Goal: Task Accomplishment & Management: Manage account settings

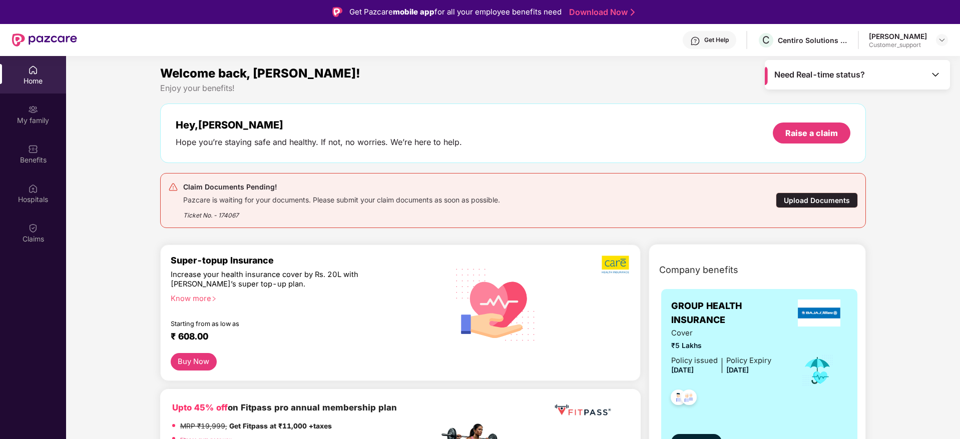
click at [948, 40] on header "Get Help C Centiro Solutions Private Limited Omkar Manavi Customer_support" at bounding box center [480, 40] width 960 height 32
click at [933, 40] on div "Omkar Manavi Customer_support" at bounding box center [908, 41] width 79 height 18
click at [941, 39] on img at bounding box center [942, 40] width 8 height 8
click at [861, 83] on div "Logout" at bounding box center [895, 84] width 130 height 20
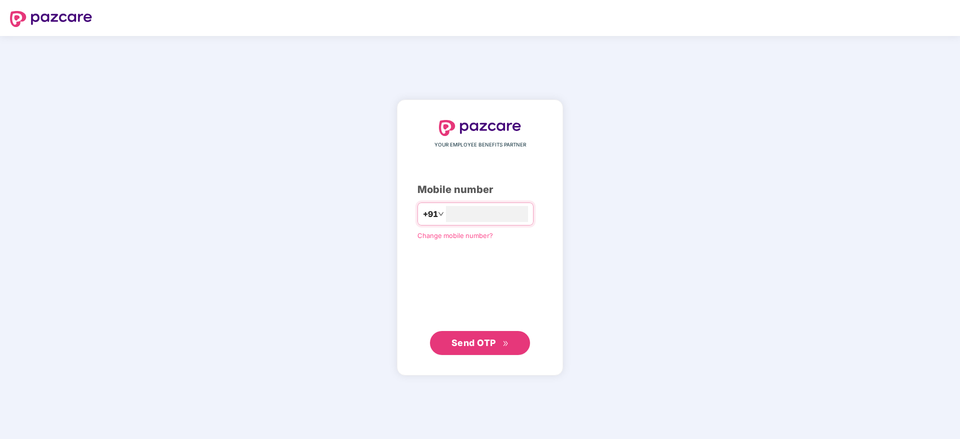
type input "**********"
click at [465, 346] on span "Send OTP" at bounding box center [473, 342] width 45 height 11
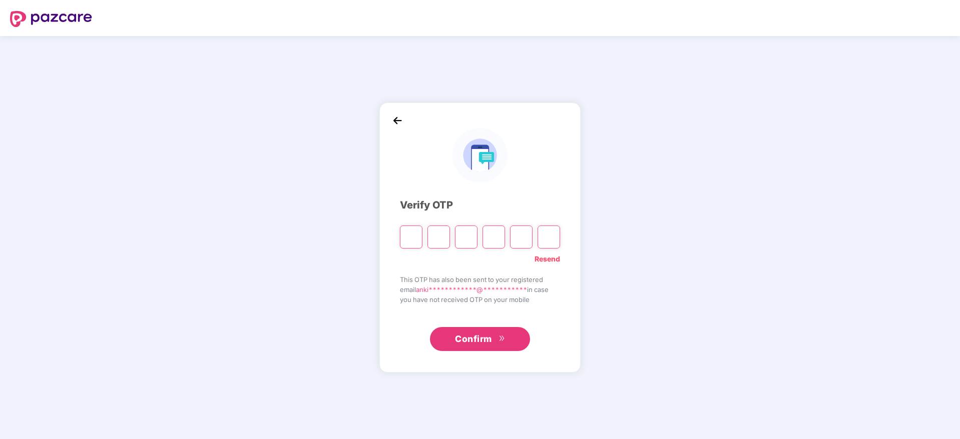
type input "*"
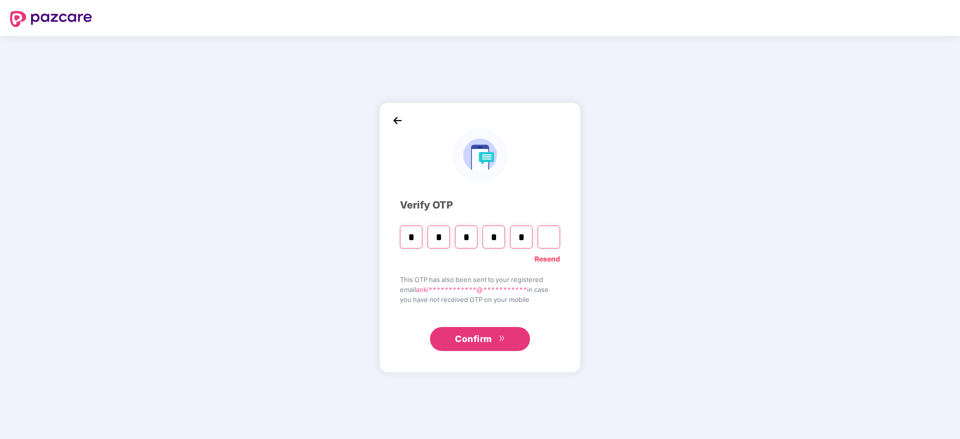
type input "*"
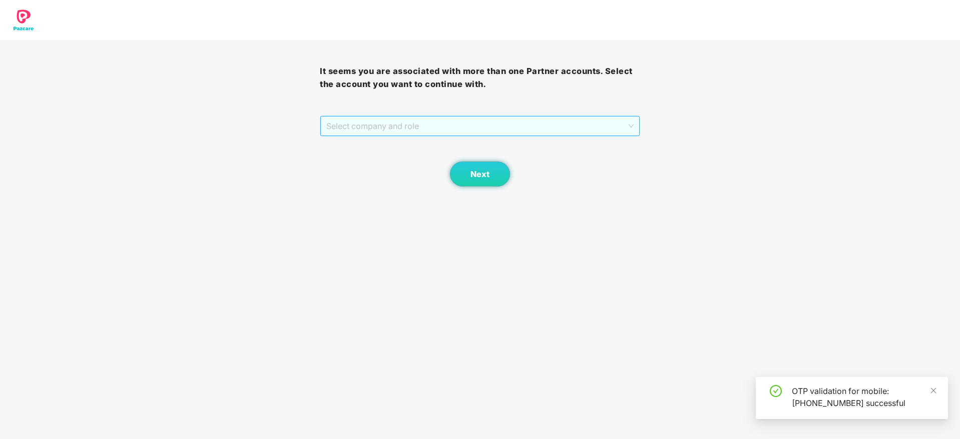
click at [382, 129] on span "Select company and role" at bounding box center [479, 126] width 307 height 19
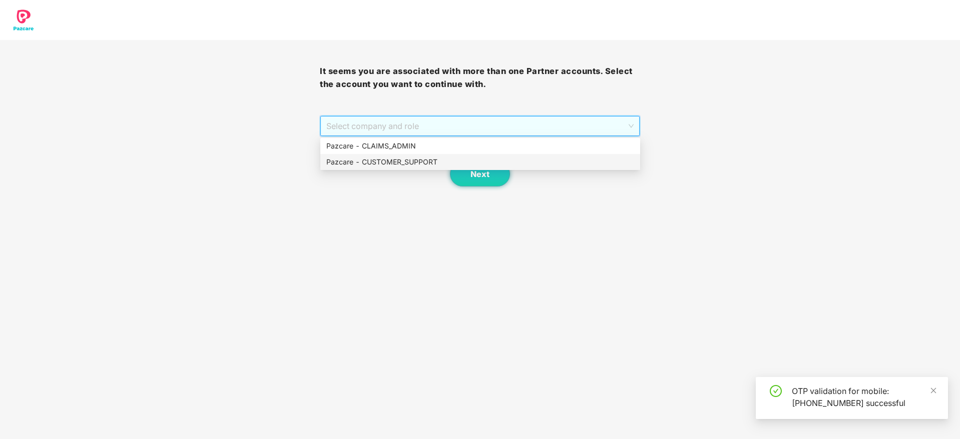
click at [398, 158] on div "Pazcare - CUSTOMER_SUPPORT" at bounding box center [480, 162] width 308 height 11
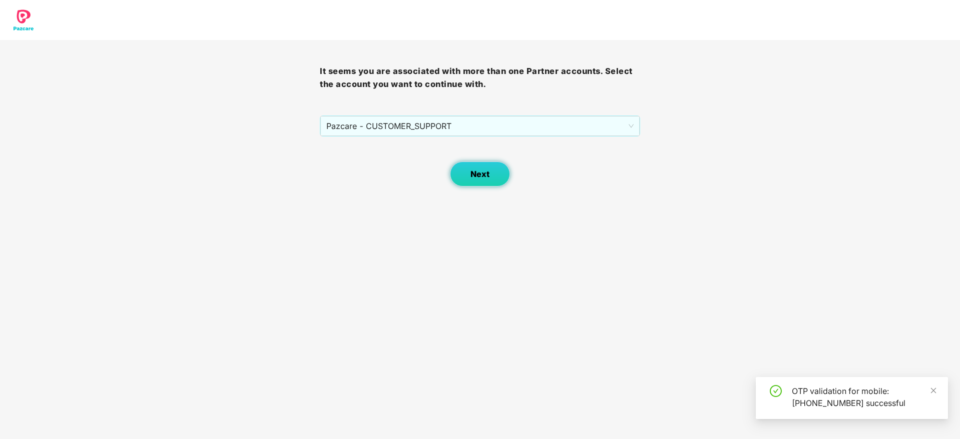
click at [475, 171] on span "Next" at bounding box center [479, 175] width 19 height 10
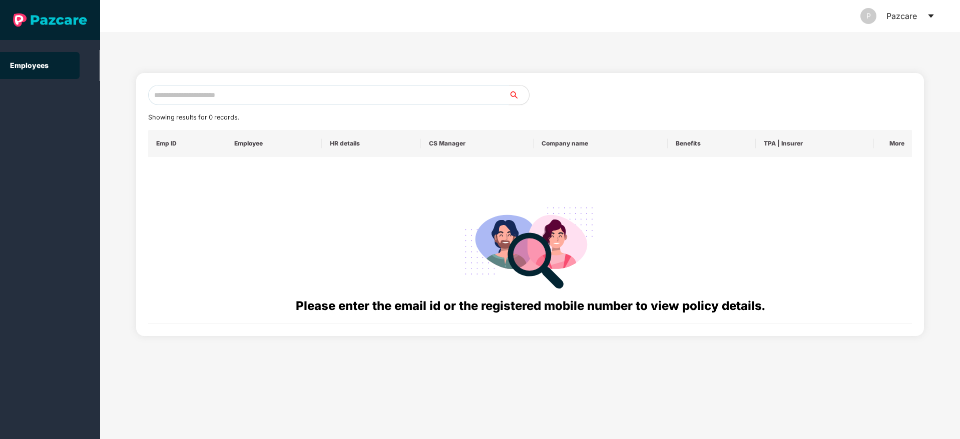
click at [181, 102] on input "text" at bounding box center [328, 95] width 361 height 20
click at [931, 16] on icon "caret-down" at bounding box center [931, 17] width 6 height 4
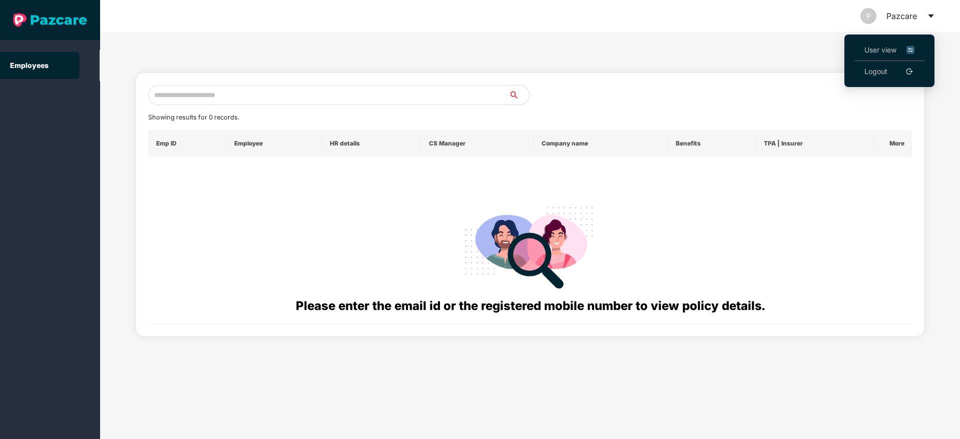
click at [869, 48] on span "User view" at bounding box center [889, 50] width 50 height 11
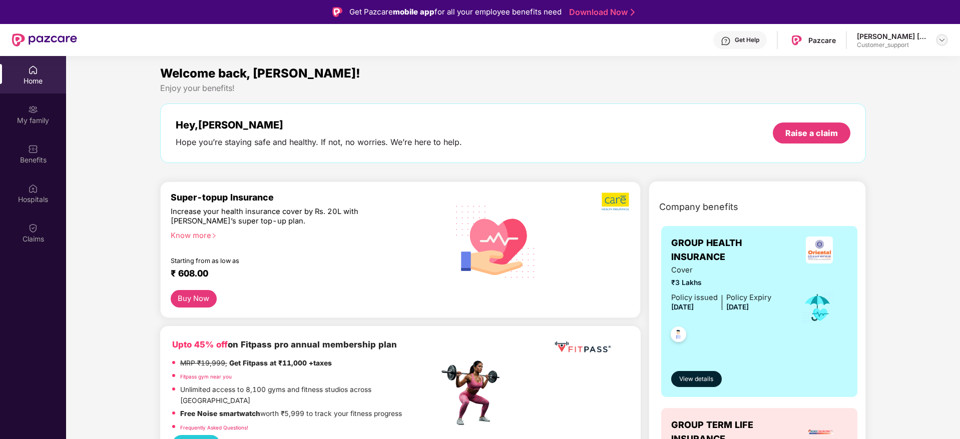
click at [941, 38] on img at bounding box center [942, 40] width 8 height 8
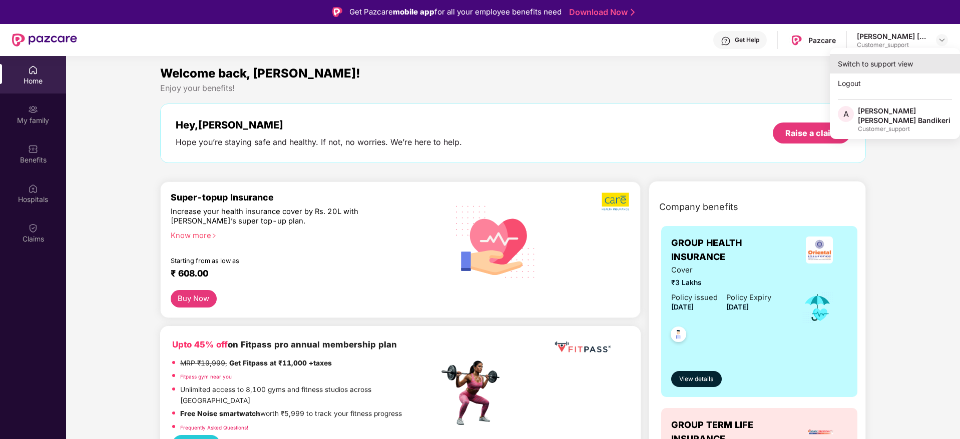
click at [868, 61] on div "Switch to support view" at bounding box center [895, 64] width 130 height 20
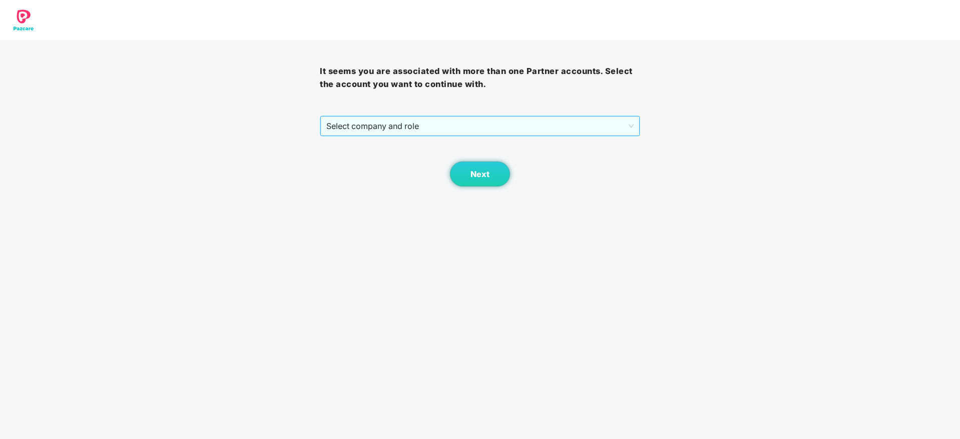
click at [569, 124] on span "Select company and role" at bounding box center [479, 126] width 307 height 19
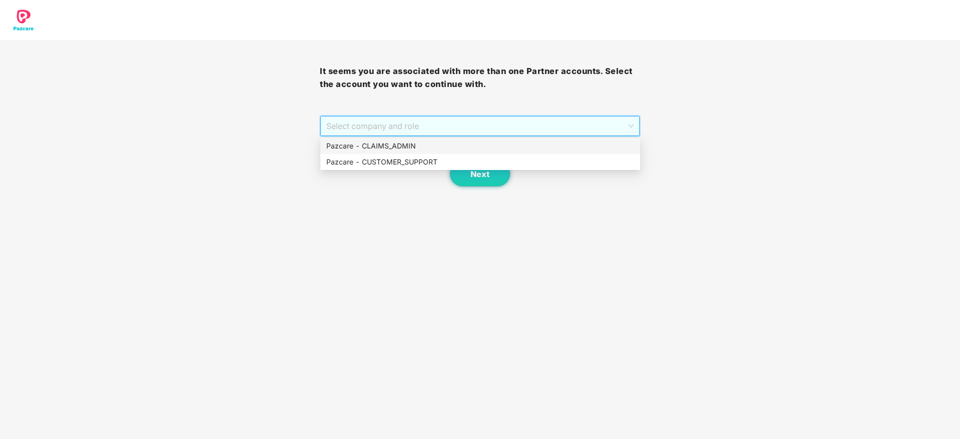
click at [371, 148] on div "Pazcare - CLAIMS_ADMIN" at bounding box center [480, 146] width 308 height 11
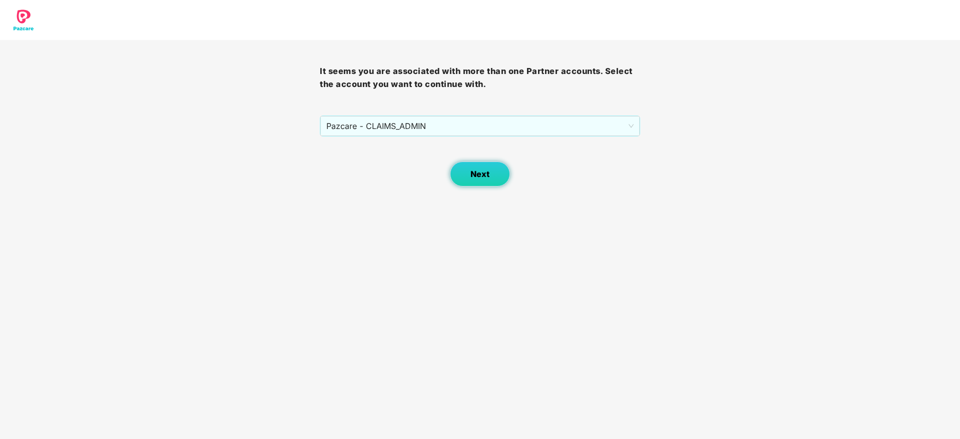
click at [468, 177] on button "Next" at bounding box center [480, 174] width 60 height 25
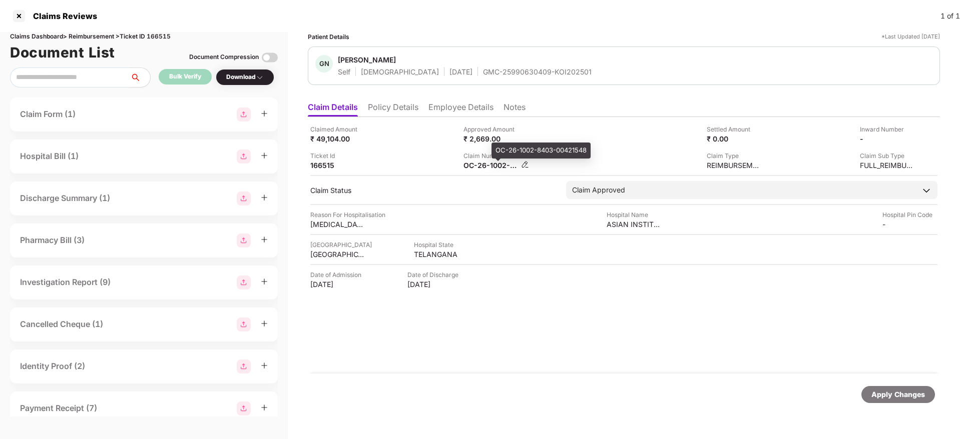
click at [488, 161] on div "OC-26-1002-8403-00421548" at bounding box center [490, 166] width 55 height 10
copy div
click at [424, 165] on div "Ticket Id 166515" at bounding box center [383, 160] width 146 height 19
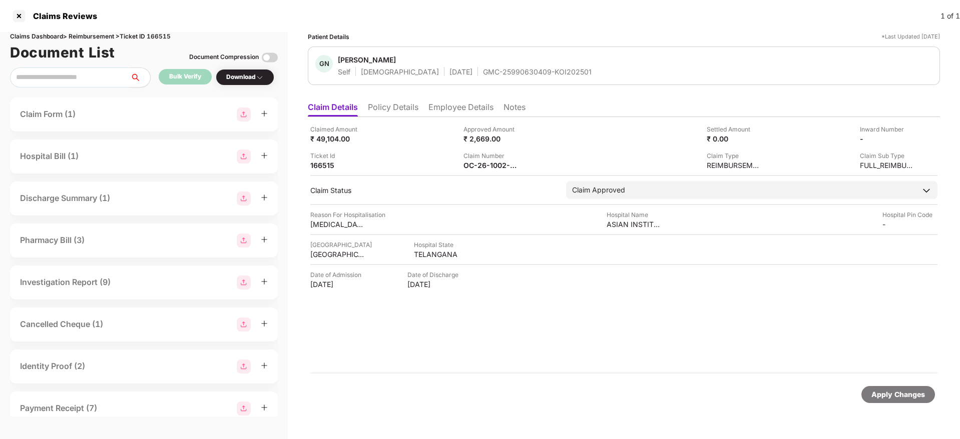
click at [424, 165] on div "Ticket Id 166515" at bounding box center [383, 160] width 146 height 19
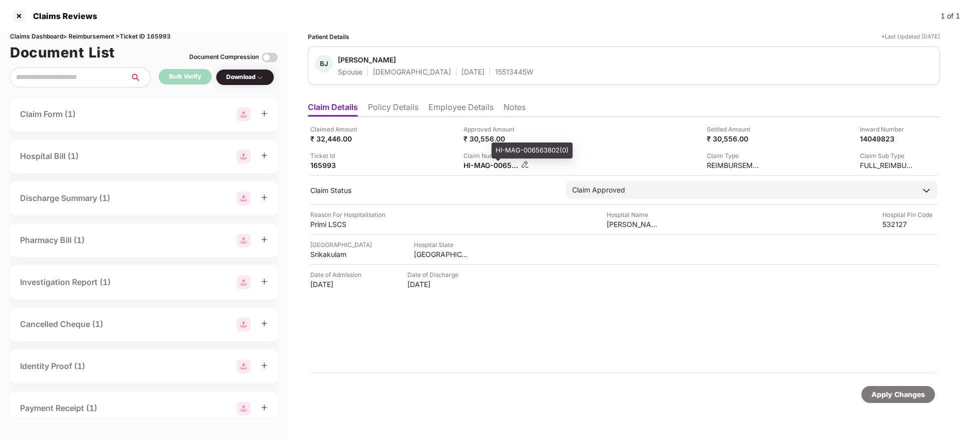
click at [479, 162] on div "HI-MAG-006563802(0)" at bounding box center [490, 166] width 55 height 10
copy div
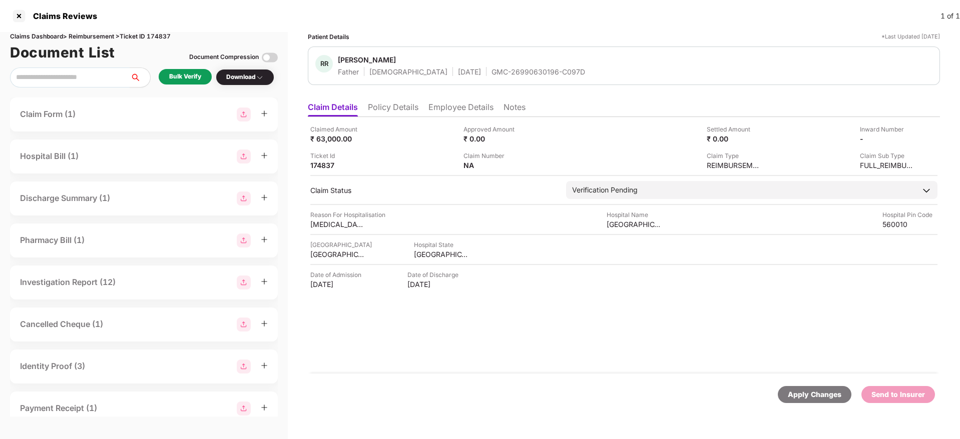
click at [396, 110] on li "Policy Details" at bounding box center [393, 109] width 51 height 15
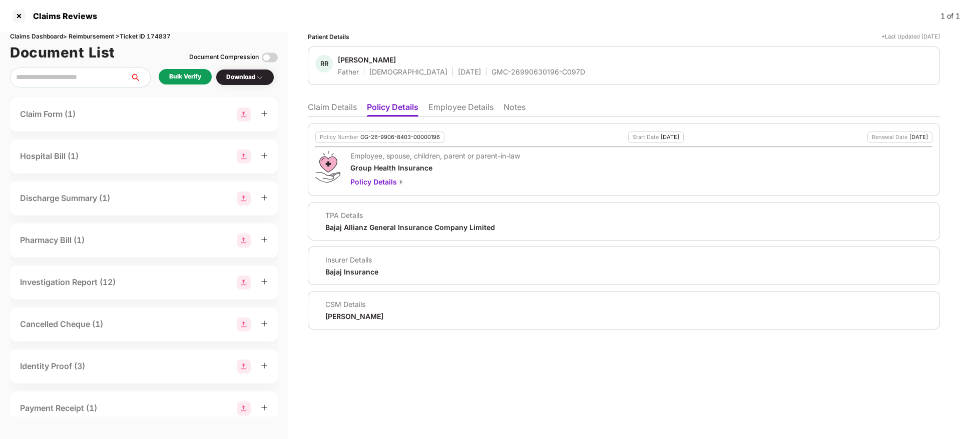
click at [456, 112] on li "Employee Details" at bounding box center [460, 109] width 65 height 15
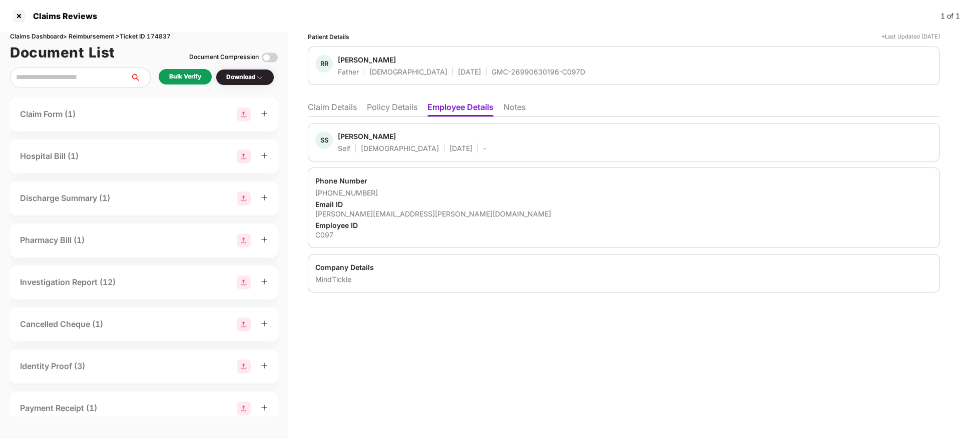
click at [403, 111] on li "Policy Details" at bounding box center [392, 109] width 51 height 15
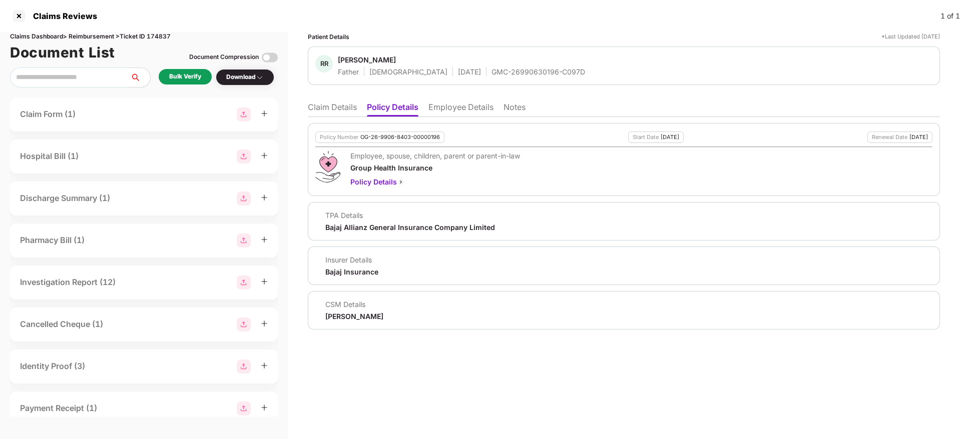
click at [186, 78] on div "Bulk Verify" at bounding box center [185, 77] width 32 height 10
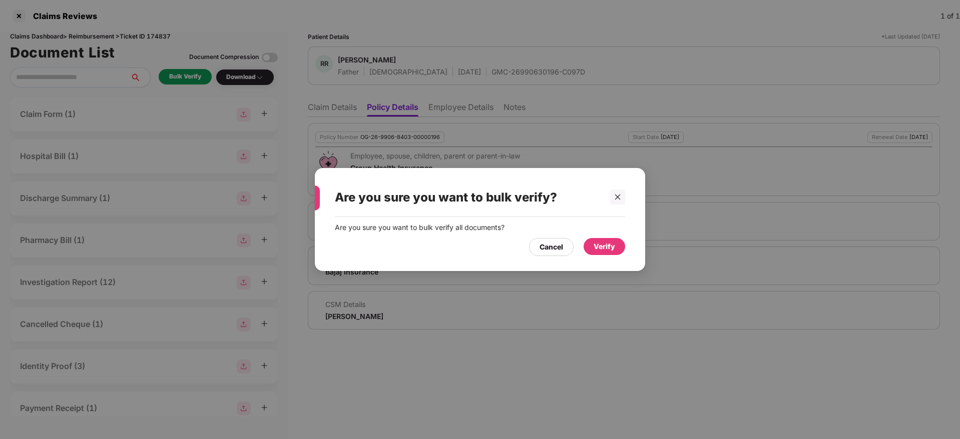
click at [598, 240] on div "Verify" at bounding box center [605, 246] width 42 height 17
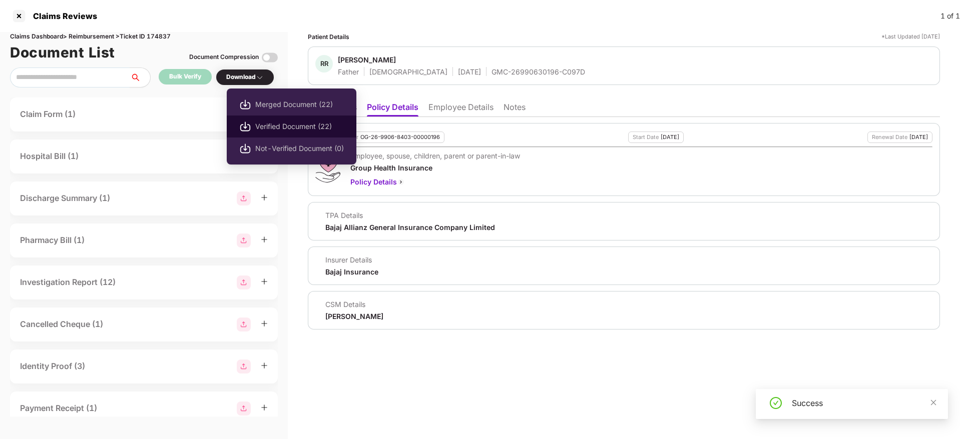
click at [290, 123] on span "Verified Document (22)" at bounding box center [299, 126] width 89 height 11
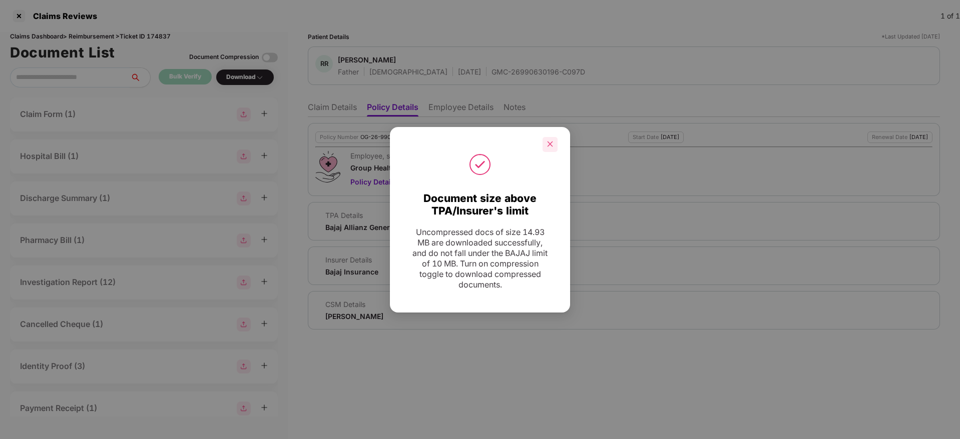
click at [556, 142] on div at bounding box center [549, 144] width 15 height 15
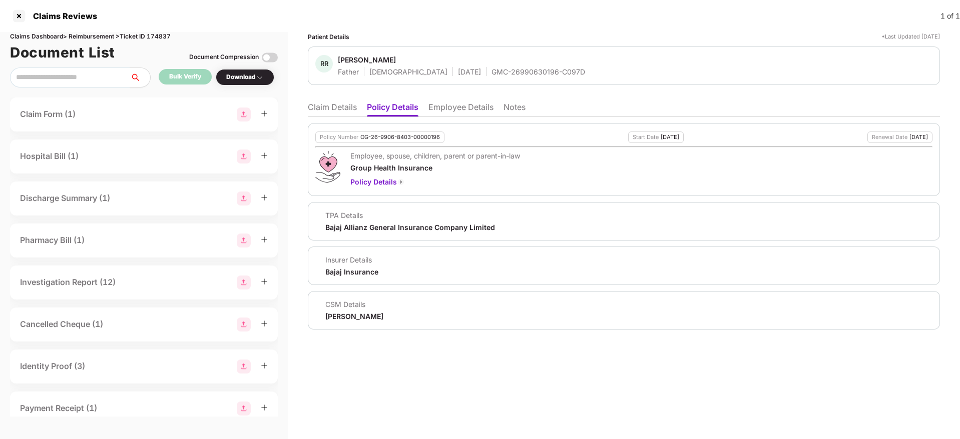
click at [325, 108] on li "Claim Details" at bounding box center [332, 109] width 49 height 15
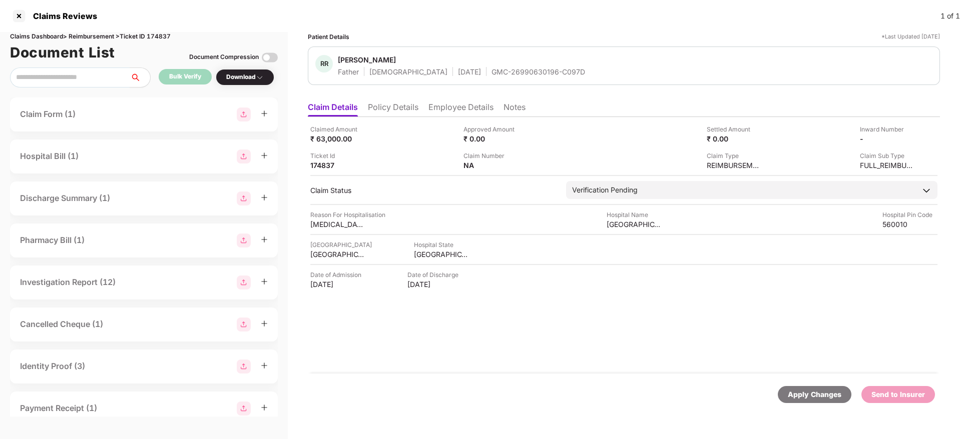
click at [462, 77] on div "RR Ramachandran R Father Male 03 Feb 1945 GMC-26990630196-C097D" at bounding box center [624, 66] width 632 height 39
click at [491, 67] on div "GMC-26990630196-C097D" at bounding box center [538, 72] width 94 height 10
copy div "GMC-26990630196-C097D"
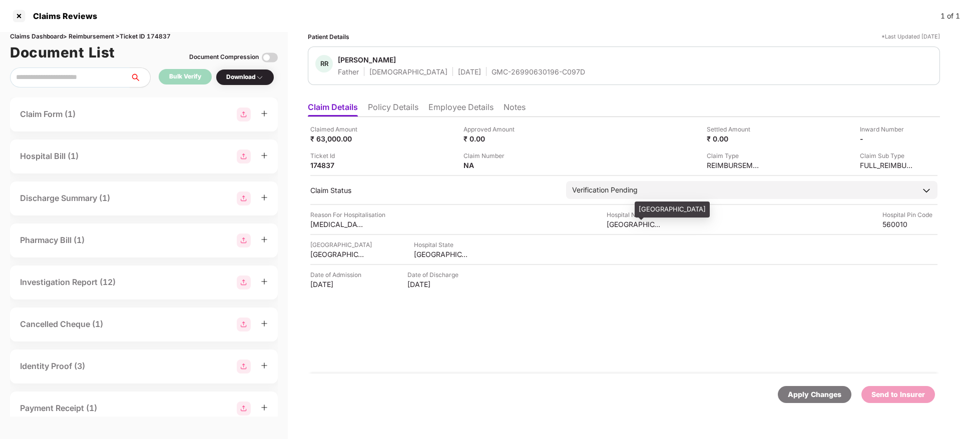
click at [625, 221] on div "Suguna Hospital" at bounding box center [634, 225] width 55 height 10
copy div "Suguna Hospital"
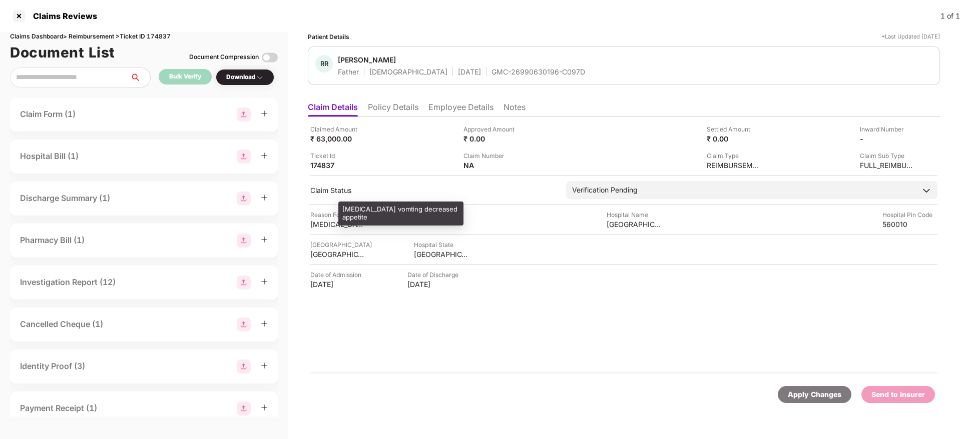
click at [328, 224] on div "Hiccups vomting decreased appetite" at bounding box center [337, 225] width 55 height 10
copy div "Hiccups vomting decreased appetite"
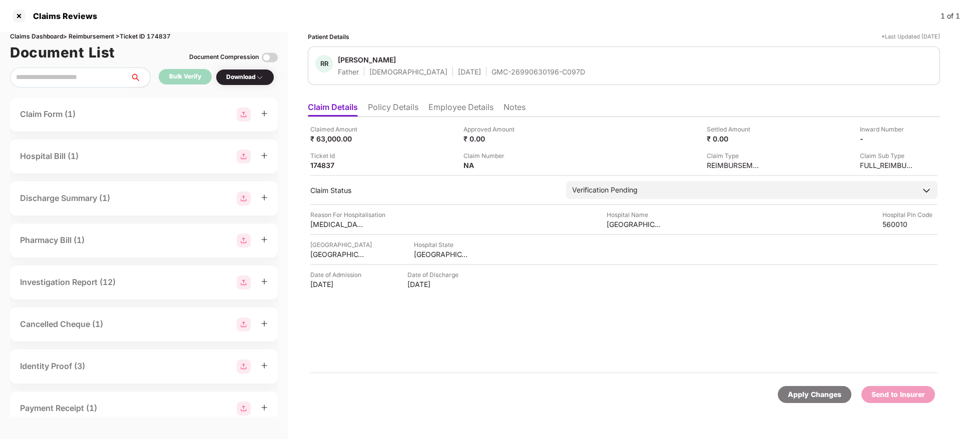
click at [449, 107] on li "Employee Details" at bounding box center [460, 109] width 65 height 15
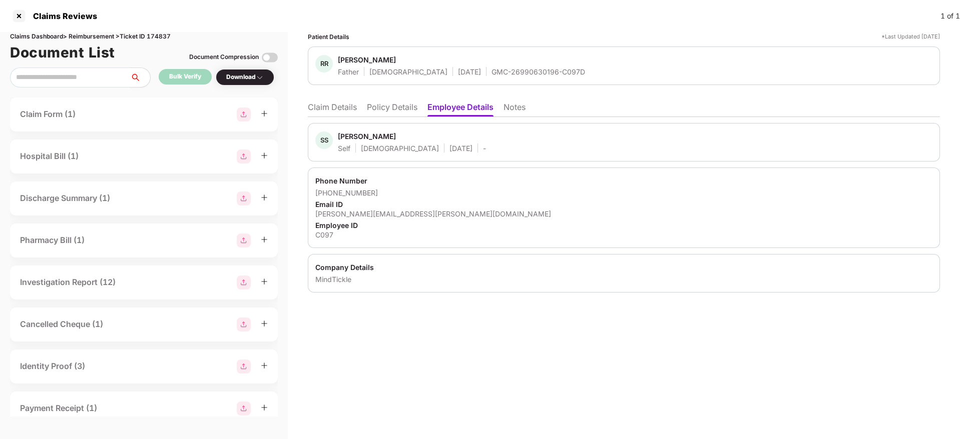
click at [390, 216] on div "sunanda.shridhar@mindtickle.com" at bounding box center [623, 214] width 617 height 10
copy div "sunanda.shridhar@mindtickle.com"
drag, startPoint x: 326, startPoint y: 193, endPoint x: 386, endPoint y: 195, distance: 60.1
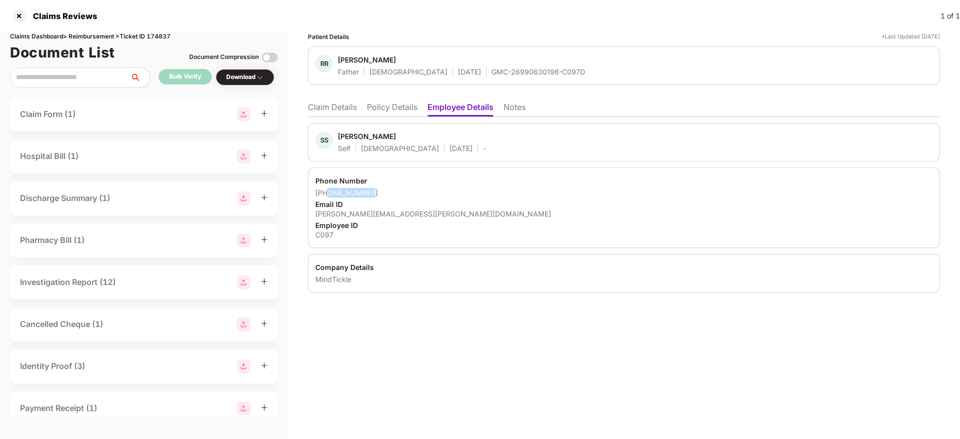
click at [386, 195] on div "+919663091800" at bounding box center [623, 193] width 617 height 10
copy div "9663091800"
click at [335, 110] on li "Claim Details" at bounding box center [332, 109] width 49 height 15
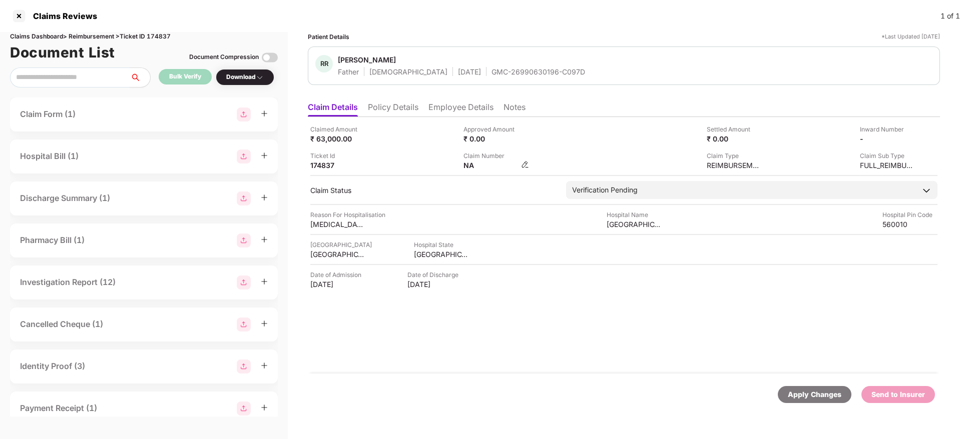
click at [522, 164] on img at bounding box center [525, 165] width 8 height 8
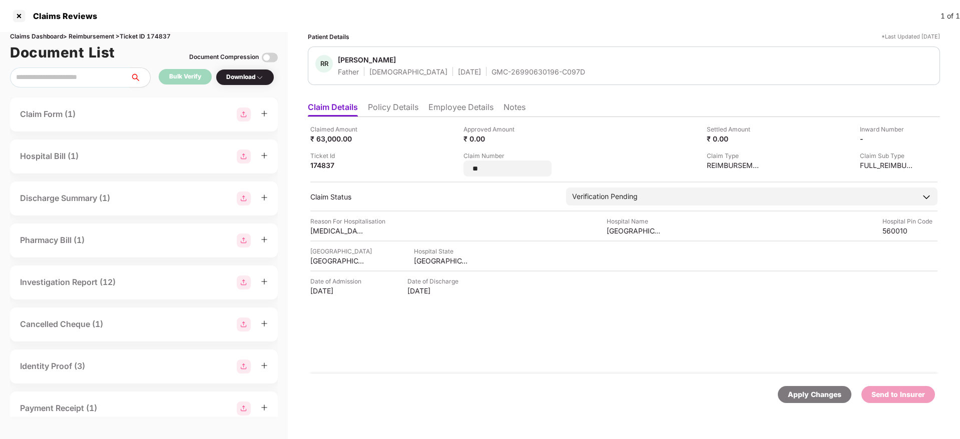
type input "*"
type input "**********"
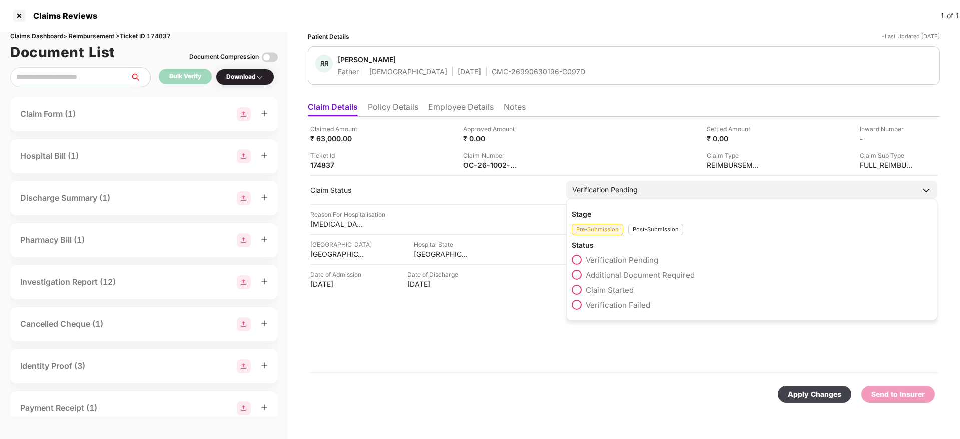
click at [649, 236] on div "Stage Pre-Submission Post-Submission Status Verification Pending Additional Doc…" at bounding box center [751, 260] width 371 height 122
click at [640, 231] on div "Post-Submission" at bounding box center [655, 230] width 55 height 12
click at [576, 274] on span at bounding box center [577, 275] width 10 height 10
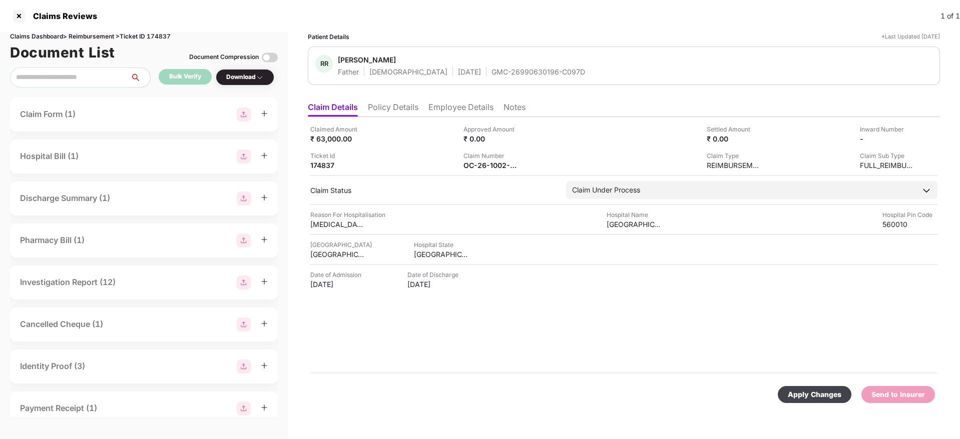
click at [832, 386] on div "Apply Changes" at bounding box center [815, 394] width 74 height 17
click at [389, 106] on li "Policy Details" at bounding box center [393, 109] width 51 height 15
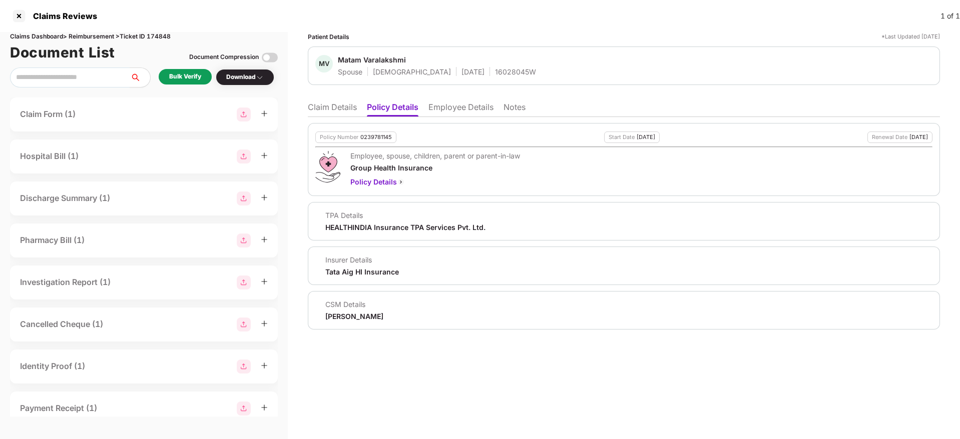
click at [435, 106] on li "Employee Details" at bounding box center [460, 109] width 65 height 15
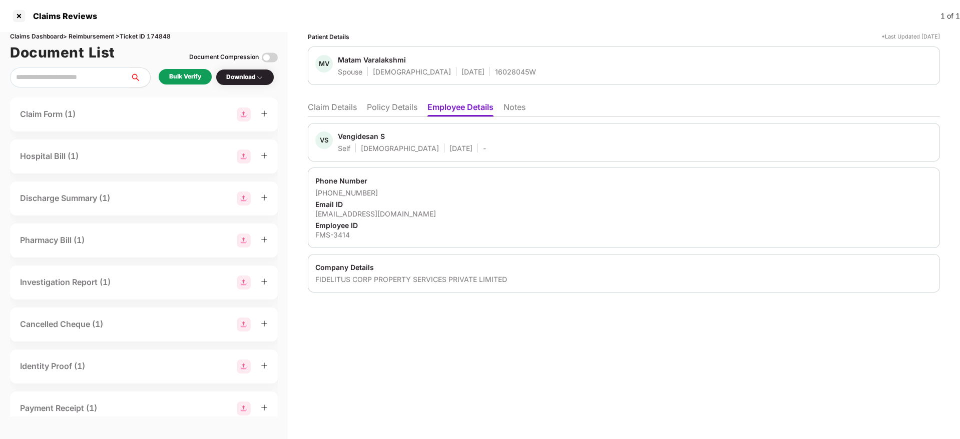
click at [392, 111] on li "Policy Details" at bounding box center [392, 109] width 51 height 15
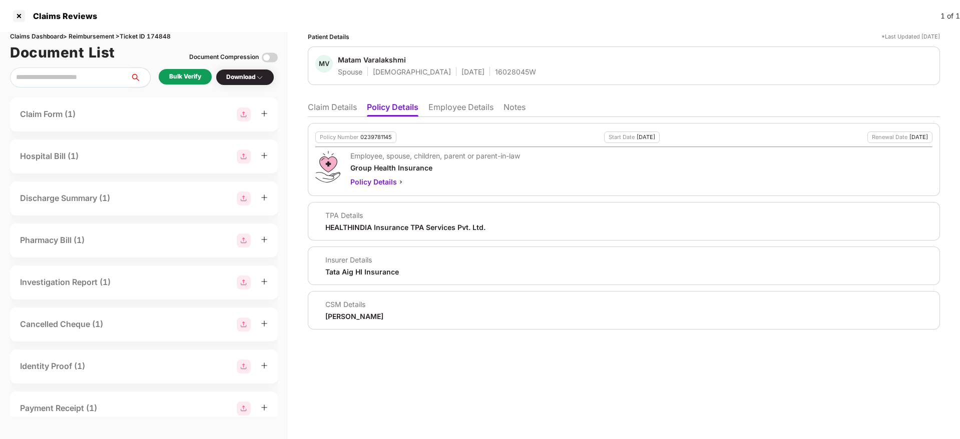
click at [343, 108] on li "Claim Details" at bounding box center [332, 109] width 49 height 15
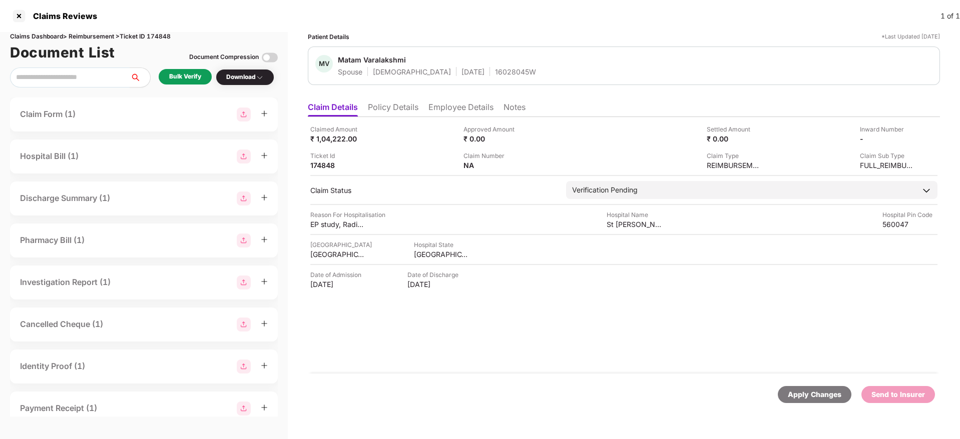
click at [186, 80] on div "Bulk Verify" at bounding box center [185, 77] width 32 height 10
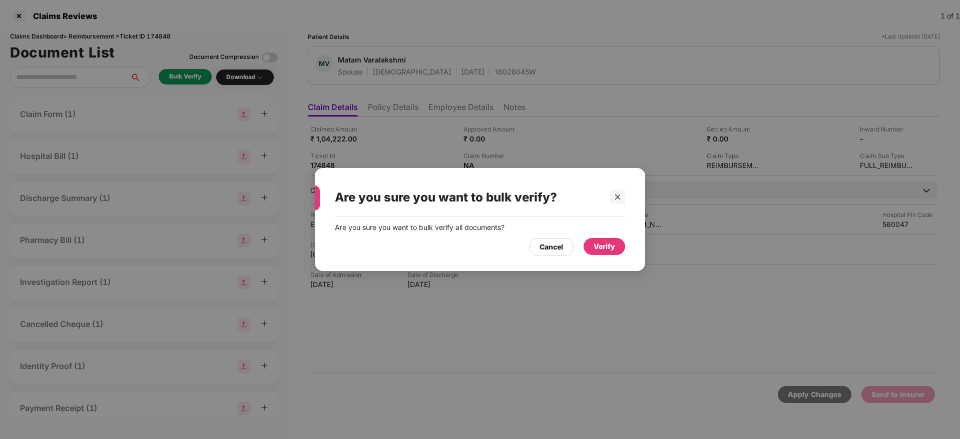
click at [593, 243] on div "Verify" at bounding box center [605, 246] width 42 height 17
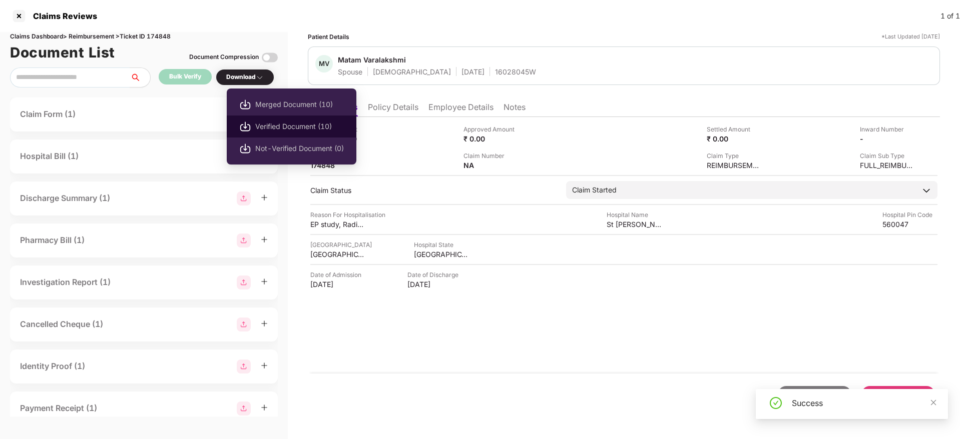
click at [290, 122] on span "Verified Document (10)" at bounding box center [299, 126] width 89 height 11
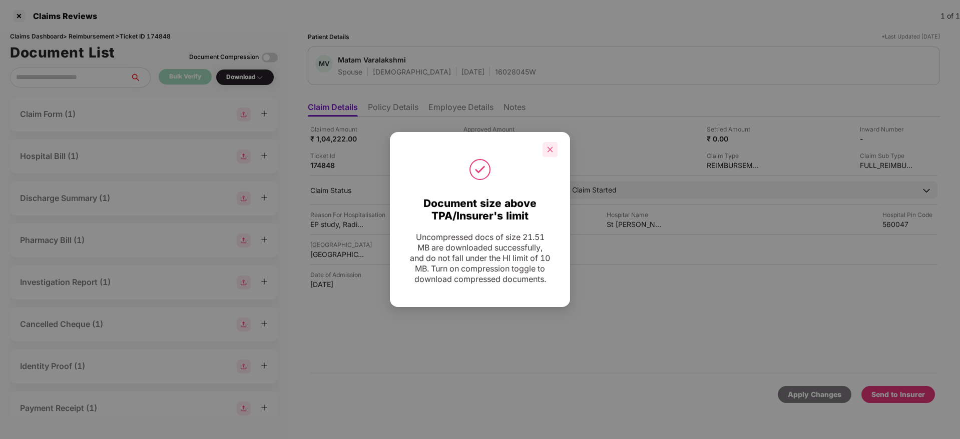
click at [548, 142] on div at bounding box center [549, 149] width 15 height 15
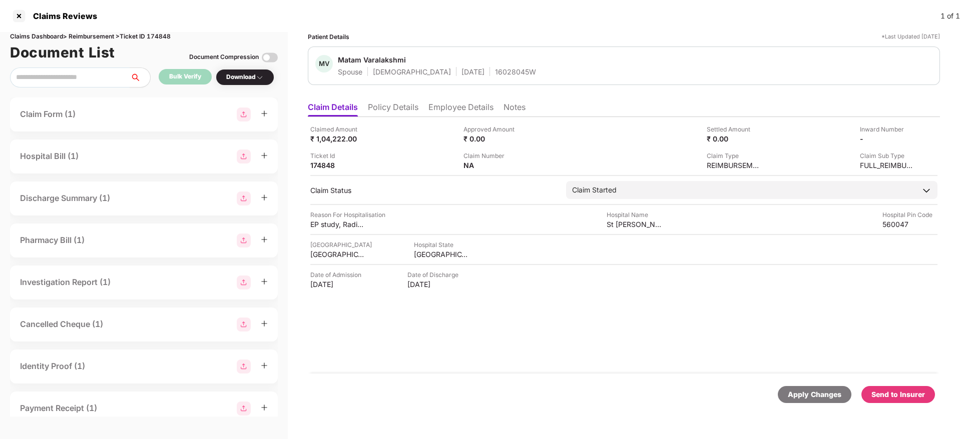
click at [906, 400] on div "Send to Insurer" at bounding box center [898, 394] width 74 height 17
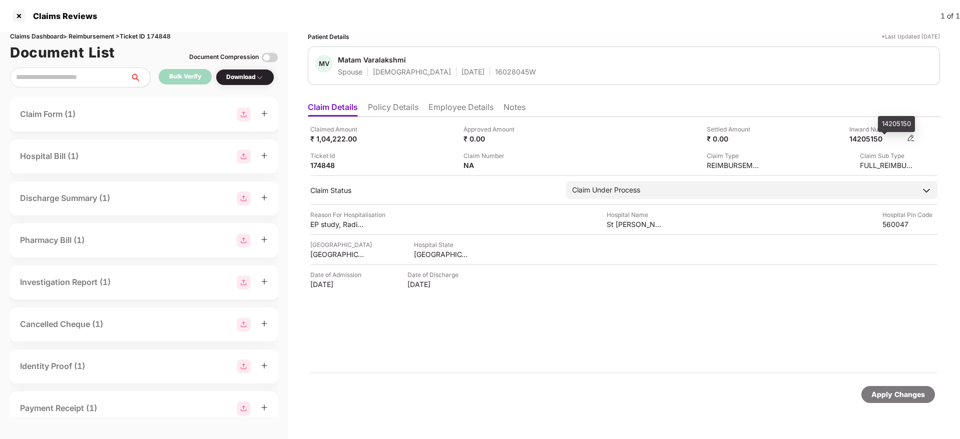
click at [870, 139] on div "14205150" at bounding box center [876, 139] width 55 height 10
copy div "14205150"
click at [495, 74] on div "16028045W" at bounding box center [515, 72] width 41 height 10
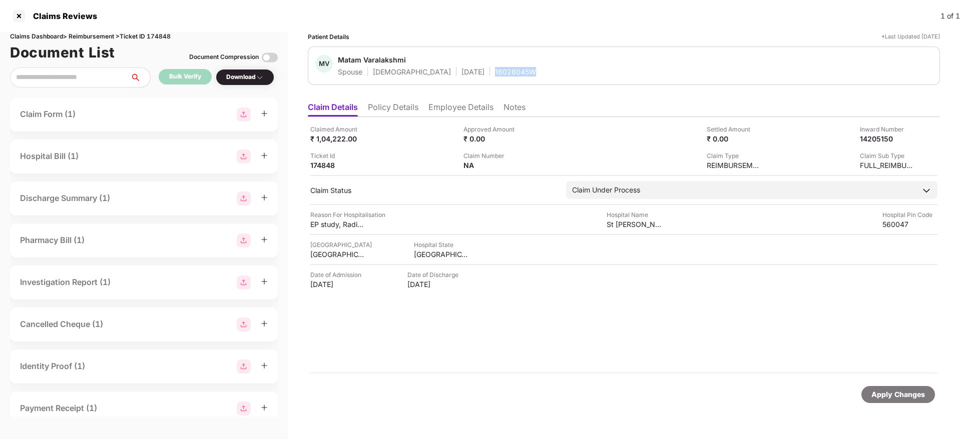
copy div "16028045W"
click at [402, 106] on li "Policy Details" at bounding box center [393, 109] width 51 height 15
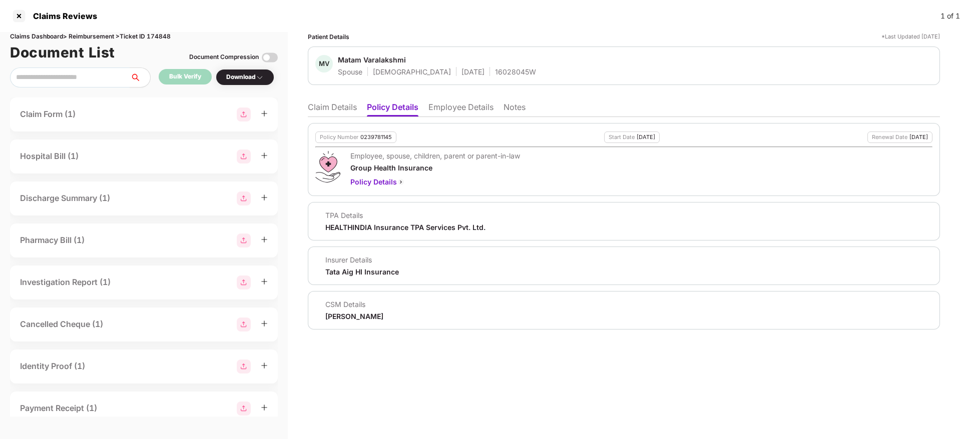
click at [342, 107] on li "Claim Details" at bounding box center [332, 109] width 49 height 15
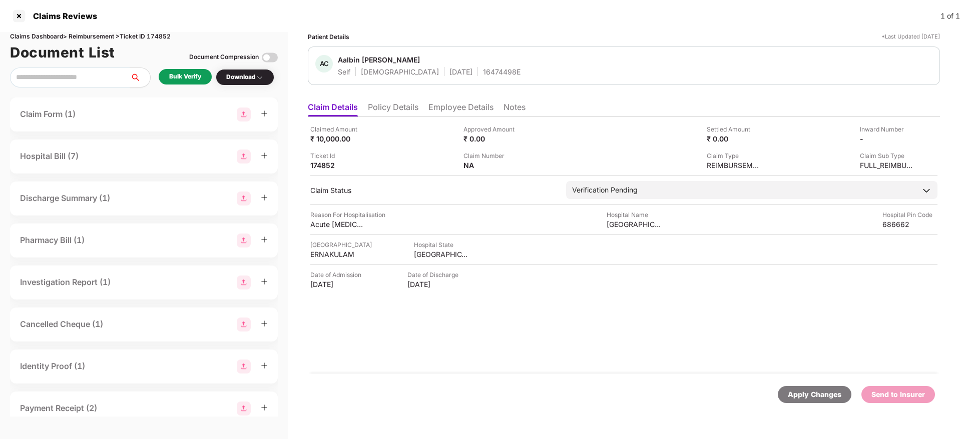
click at [383, 107] on li "Policy Details" at bounding box center [393, 109] width 51 height 15
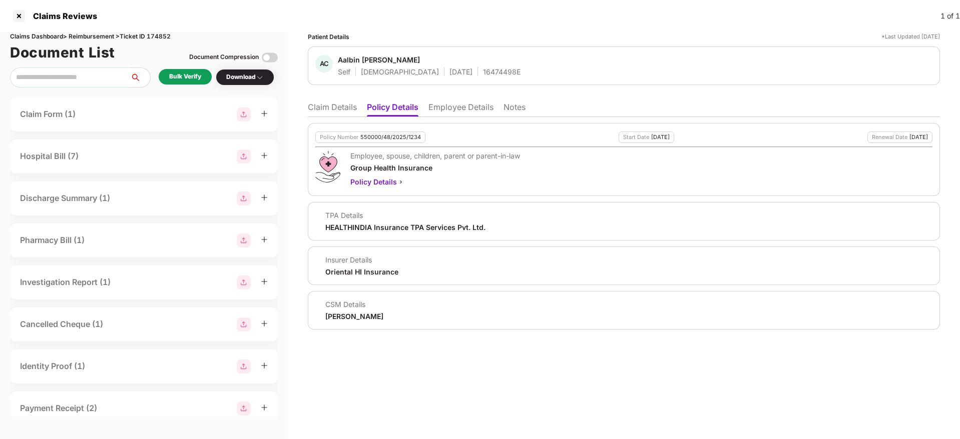
click at [451, 110] on li "Employee Details" at bounding box center [460, 109] width 65 height 15
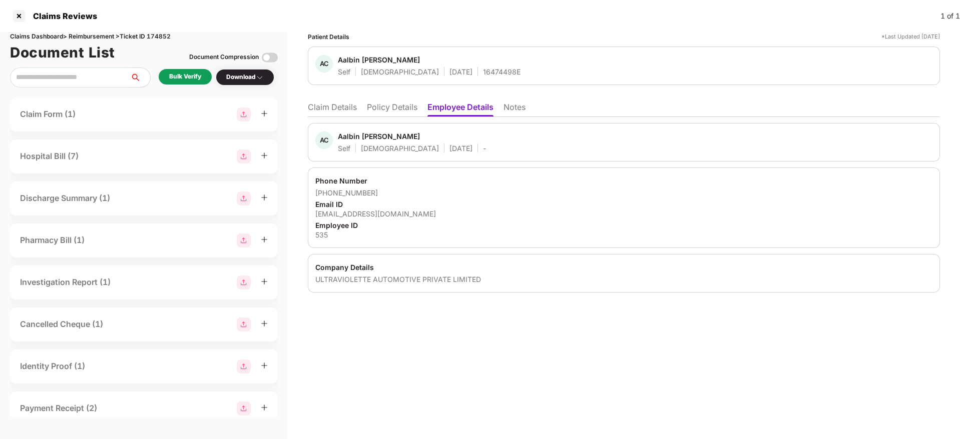
click at [400, 112] on li "Policy Details" at bounding box center [392, 109] width 51 height 15
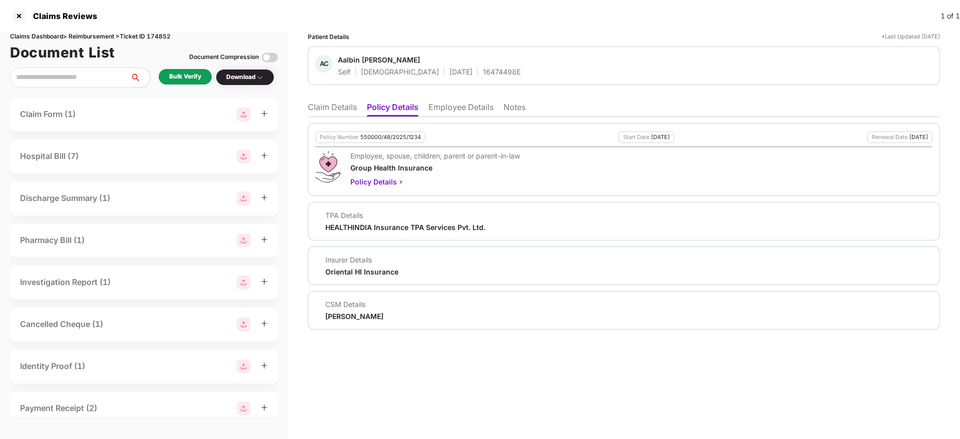
click at [318, 105] on li "Claim Details" at bounding box center [332, 109] width 49 height 15
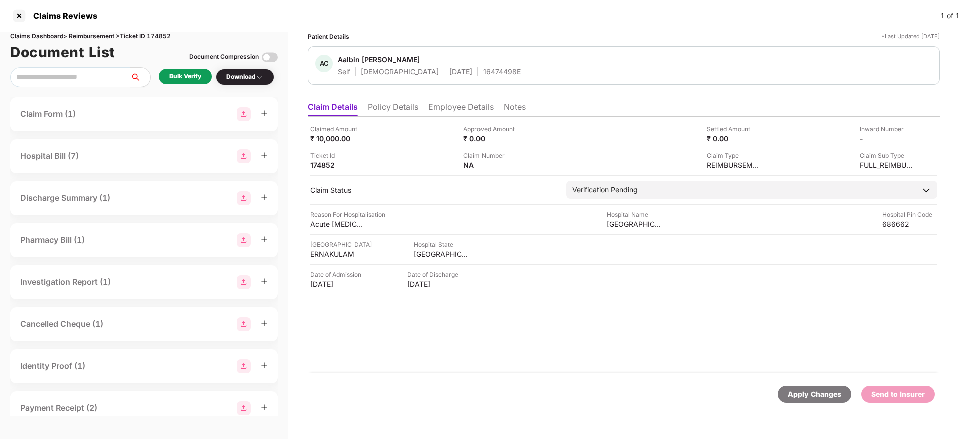
click at [448, 107] on li "Employee Details" at bounding box center [460, 109] width 65 height 15
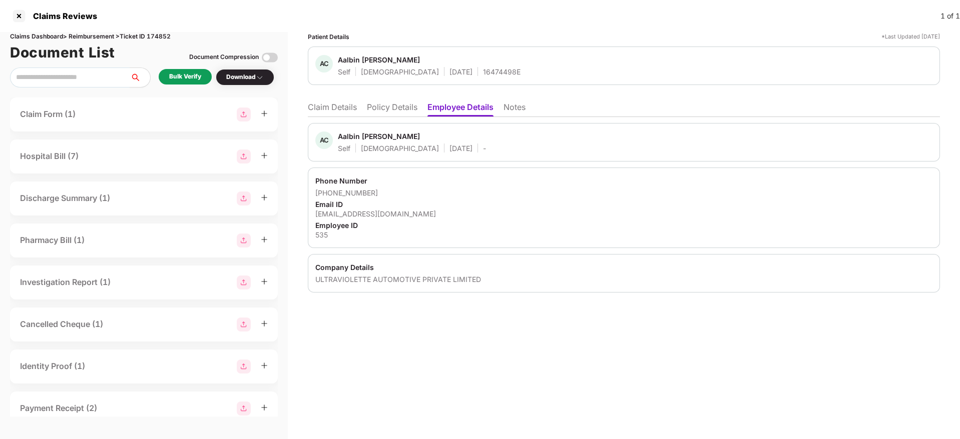
click at [390, 103] on li "Policy Details" at bounding box center [392, 109] width 51 height 15
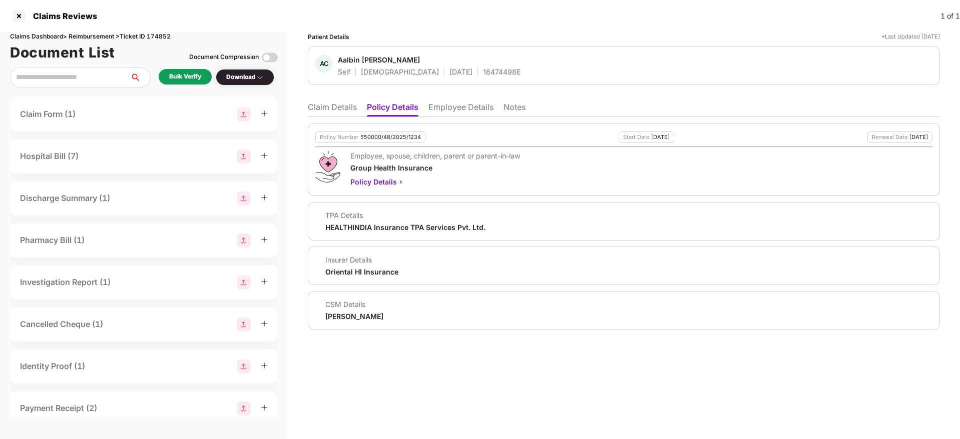
click at [332, 106] on li "Claim Details" at bounding box center [332, 109] width 49 height 15
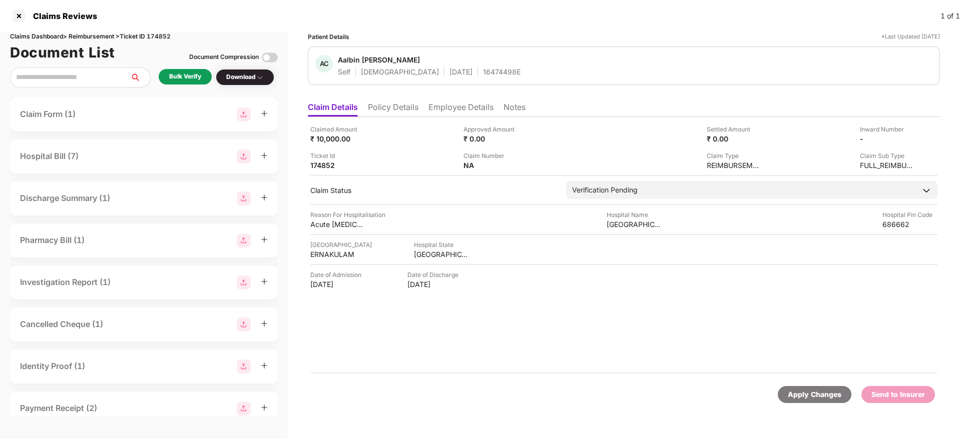
click at [195, 80] on div "Bulk Verify" at bounding box center [185, 77] width 32 height 10
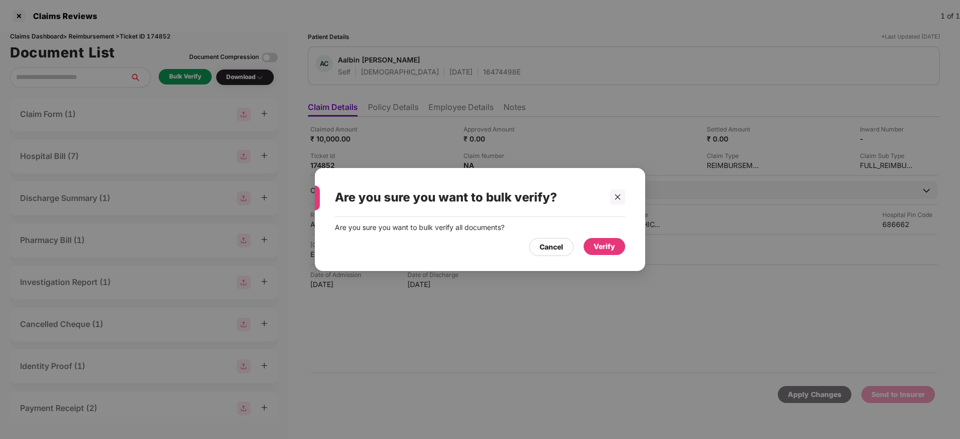
click at [607, 246] on div "Verify" at bounding box center [605, 246] width 22 height 11
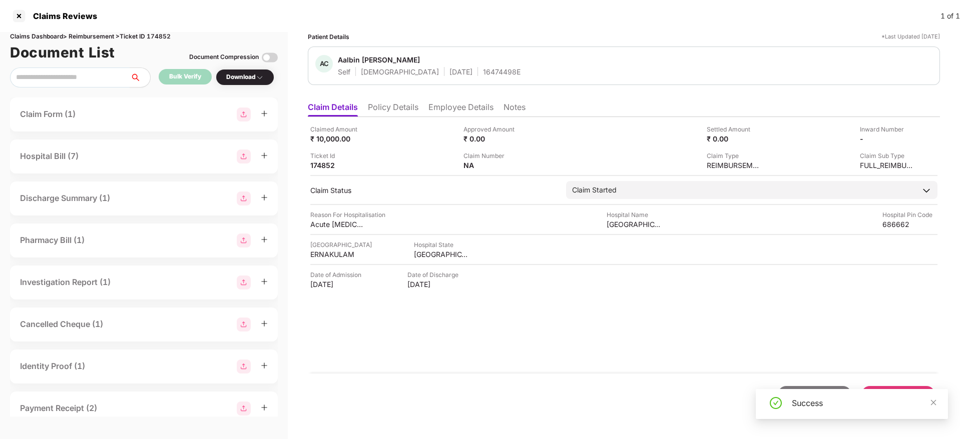
click at [398, 107] on li "Policy Details" at bounding box center [393, 109] width 51 height 15
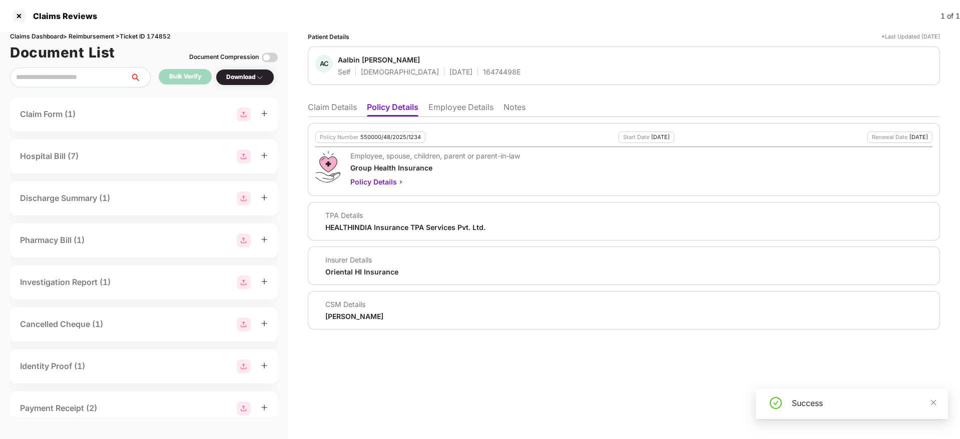
click at [351, 106] on li "Claim Details" at bounding box center [332, 109] width 49 height 15
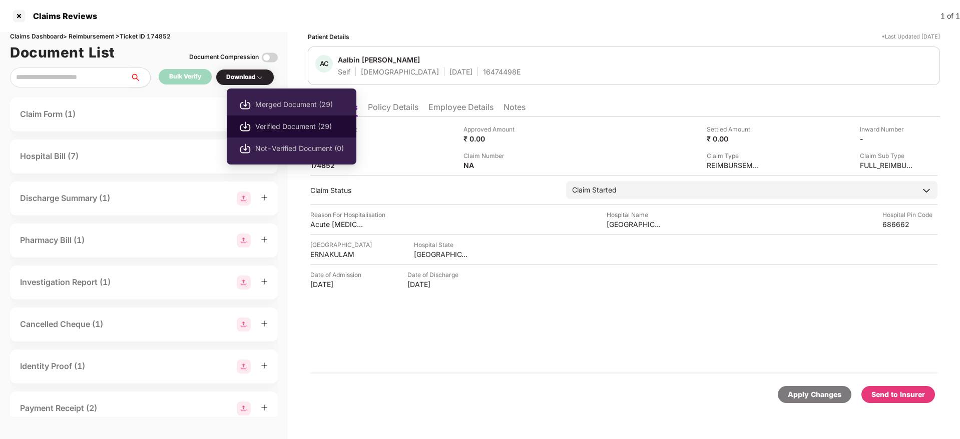
click at [269, 135] on li "Verified Document (29)" at bounding box center [292, 127] width 130 height 22
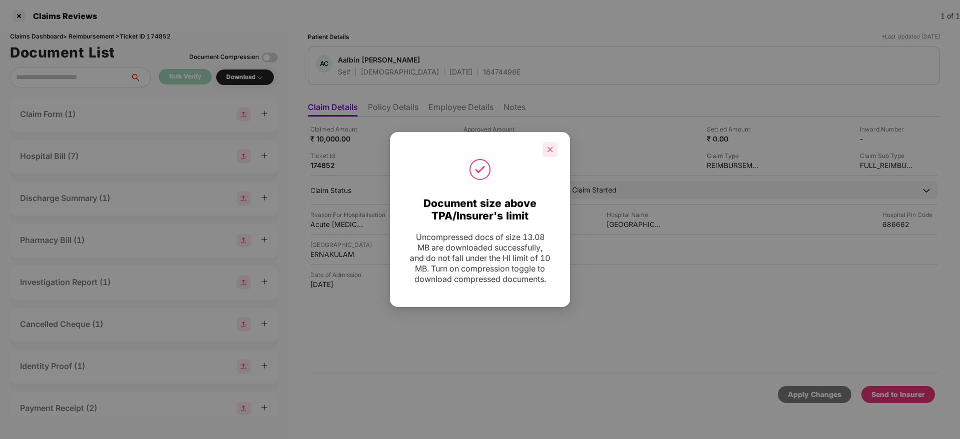
click at [553, 146] on icon "close" at bounding box center [549, 149] width 7 height 7
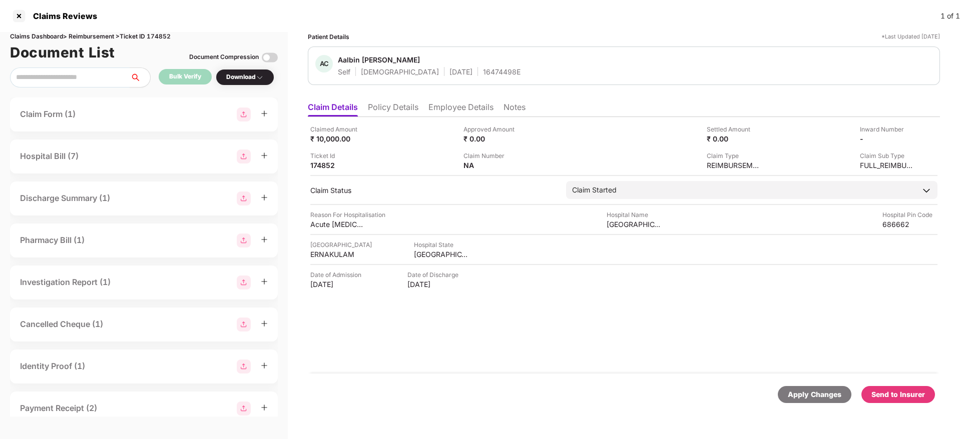
click at [917, 393] on div "Send to Insurer" at bounding box center [898, 394] width 54 height 11
click at [401, 106] on li "Policy Details" at bounding box center [393, 109] width 51 height 15
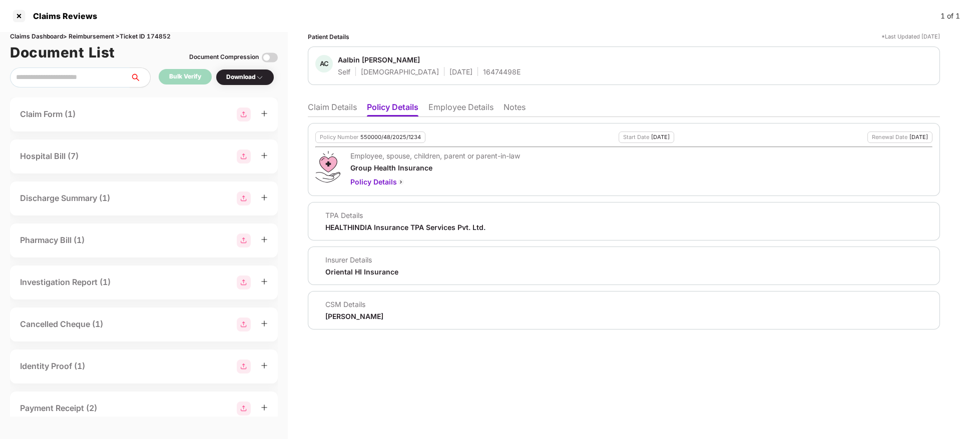
click at [346, 107] on li "Claim Details" at bounding box center [332, 109] width 49 height 15
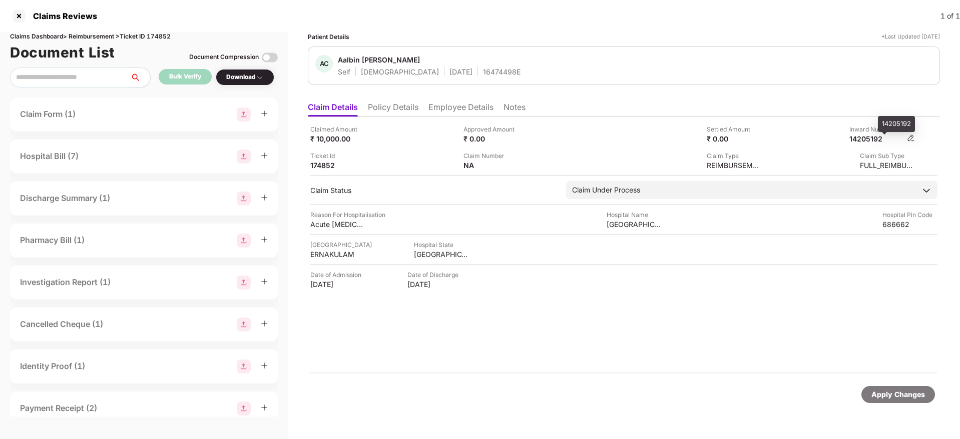
click at [864, 139] on div "14205192" at bounding box center [876, 139] width 55 height 10
copy div "14205192"
click at [483, 69] on div "16474498E" at bounding box center [502, 72] width 38 height 10
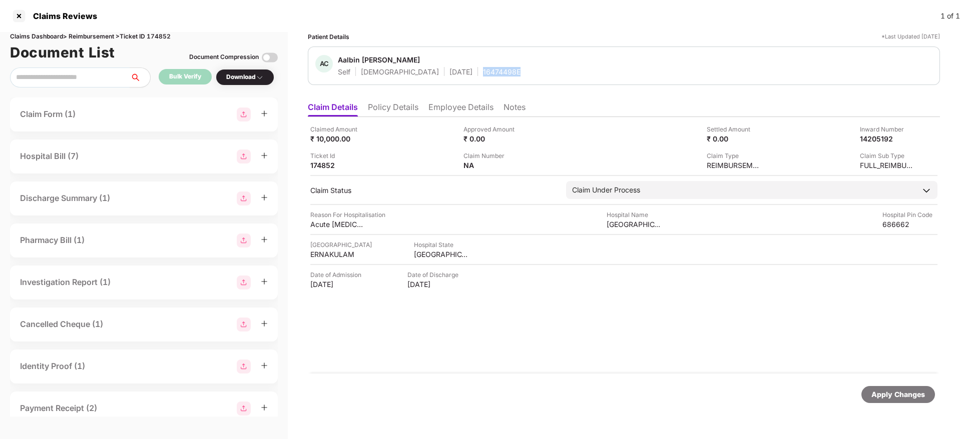
copy div "16474498E"
click at [396, 108] on li "Policy Details" at bounding box center [393, 109] width 51 height 15
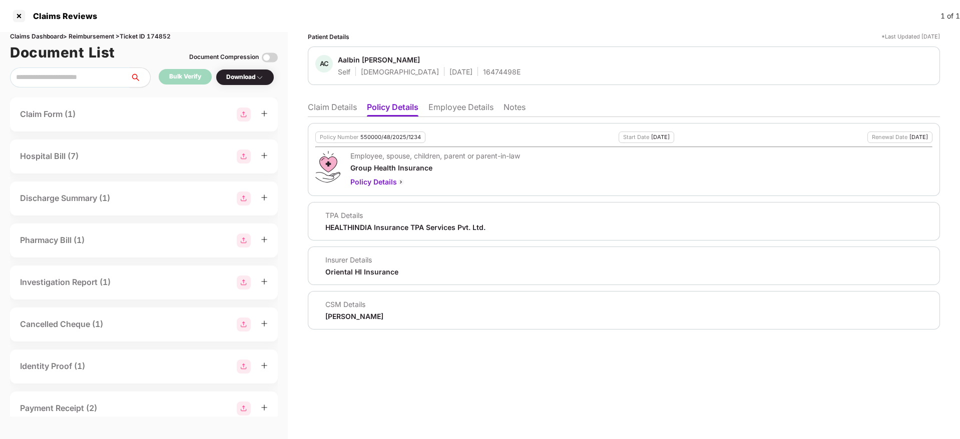
click at [335, 106] on li "Claim Details" at bounding box center [332, 109] width 49 height 15
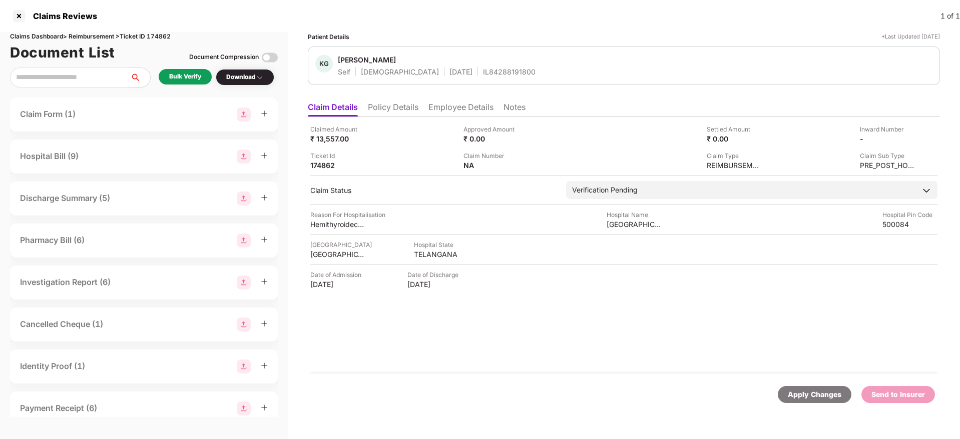
click at [400, 113] on li "Policy Details" at bounding box center [393, 109] width 51 height 15
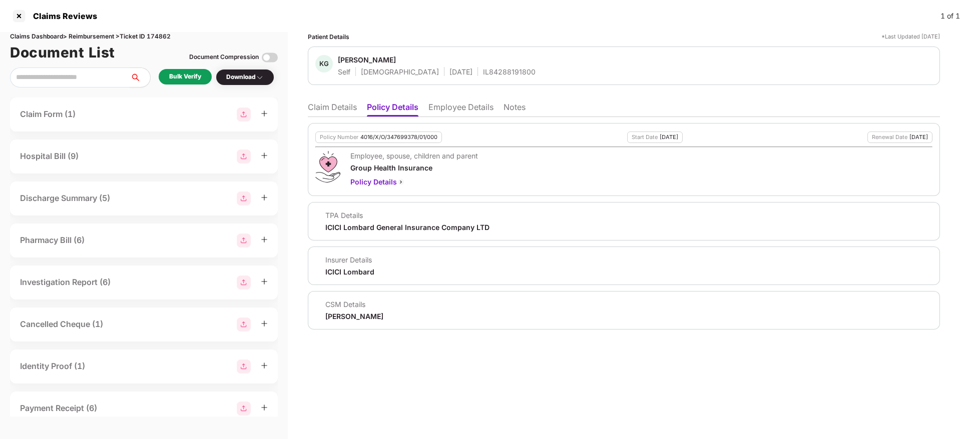
click at [166, 35] on div "Claims Dashboard > Reimbursement > Ticket ID 174862" at bounding box center [144, 37] width 268 height 10
copy div "174862"
click at [335, 109] on li "Claim Details" at bounding box center [332, 109] width 49 height 15
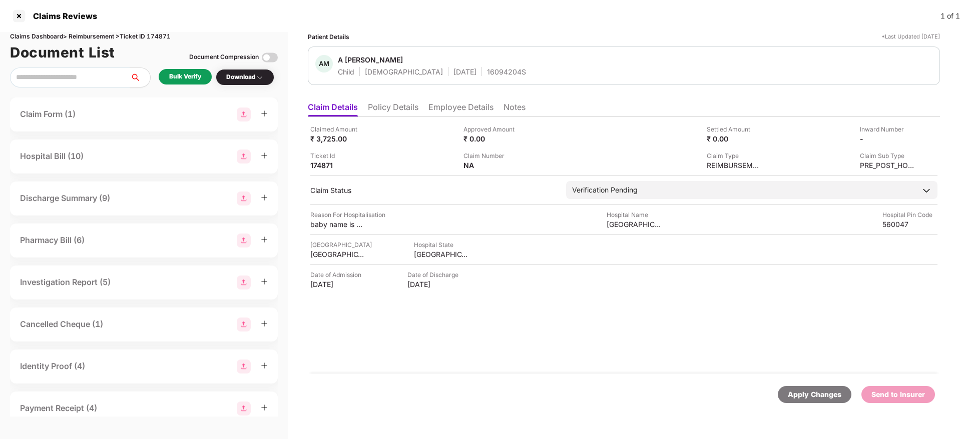
click at [453, 110] on li "Employee Details" at bounding box center [460, 109] width 65 height 15
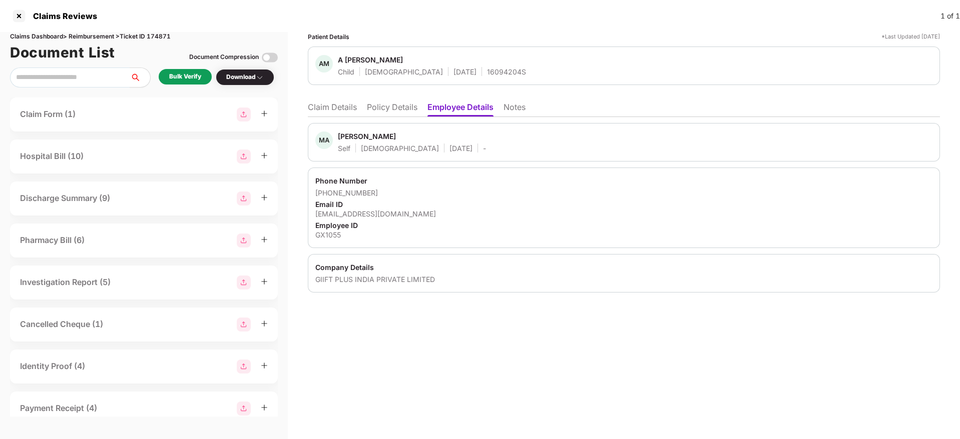
click at [397, 109] on li "Policy Details" at bounding box center [392, 109] width 51 height 15
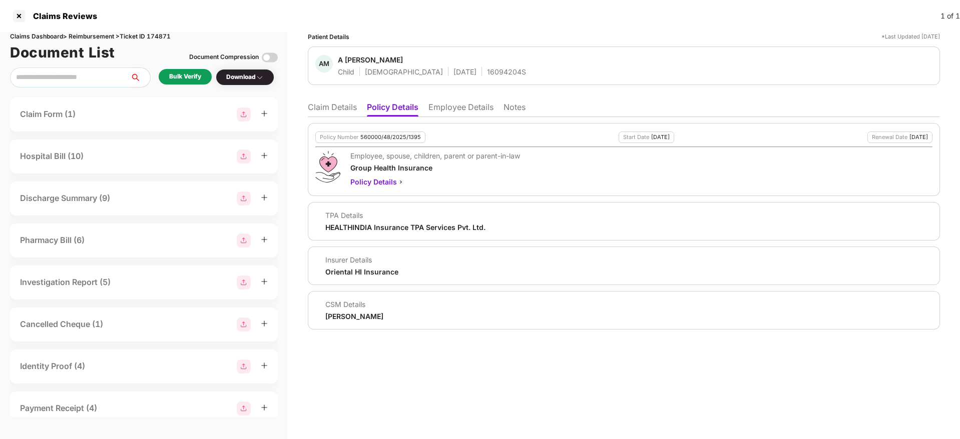
click at [460, 107] on li "Employee Details" at bounding box center [460, 109] width 65 height 15
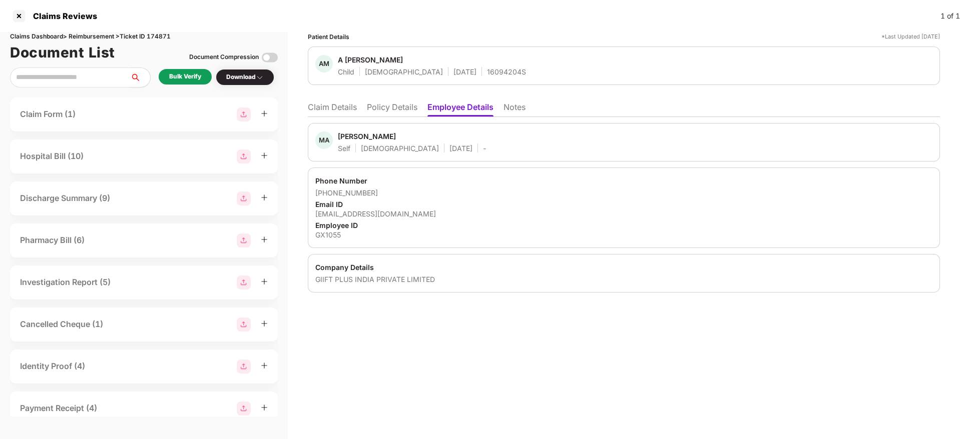
click at [388, 107] on li "Policy Details" at bounding box center [392, 109] width 51 height 15
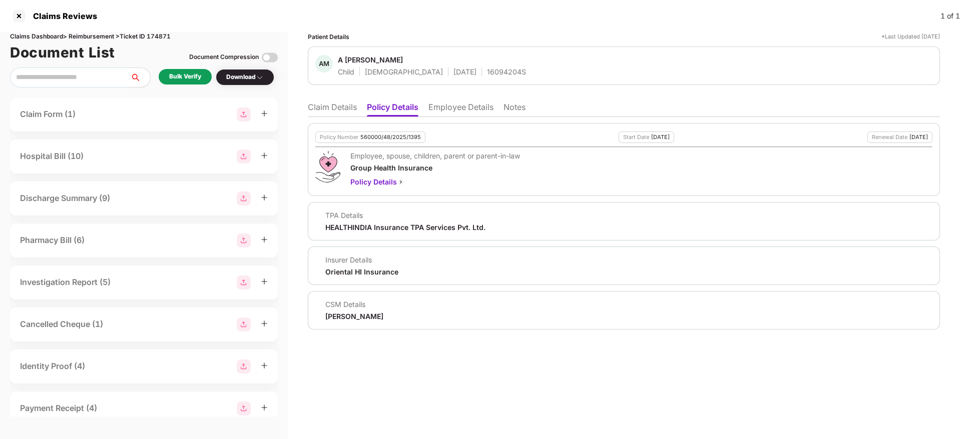
click at [327, 108] on li "Claim Details" at bounding box center [332, 109] width 49 height 15
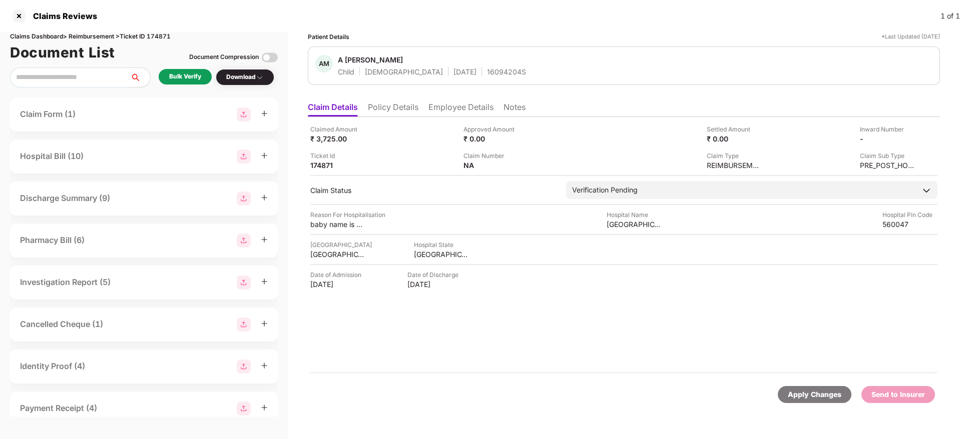
click at [391, 108] on li "Policy Details" at bounding box center [393, 109] width 51 height 15
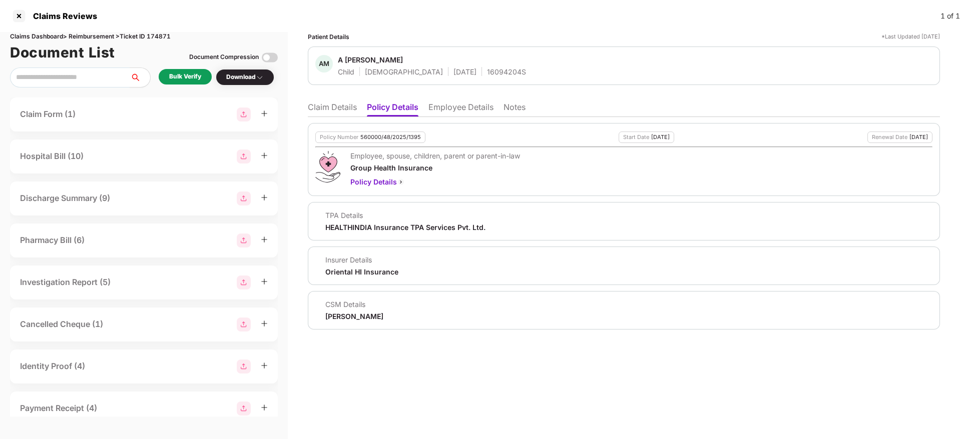
click at [322, 108] on li "Claim Details" at bounding box center [332, 109] width 49 height 15
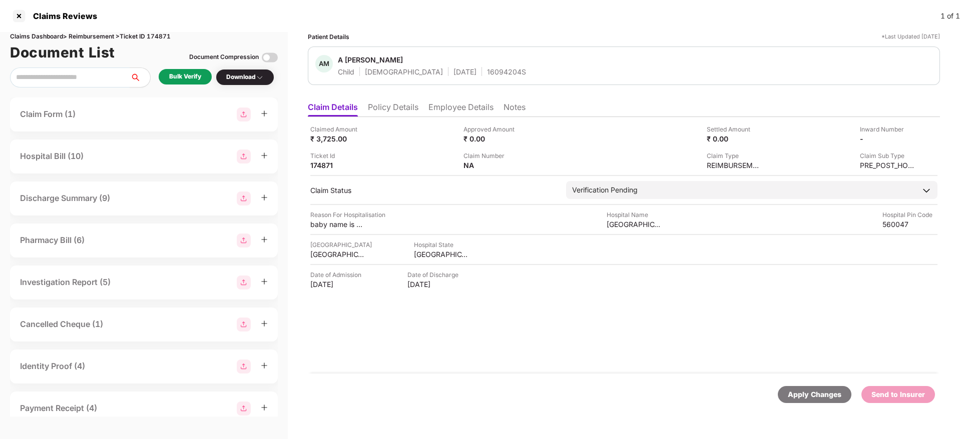
click at [185, 80] on div "Bulk Verify" at bounding box center [185, 77] width 32 height 10
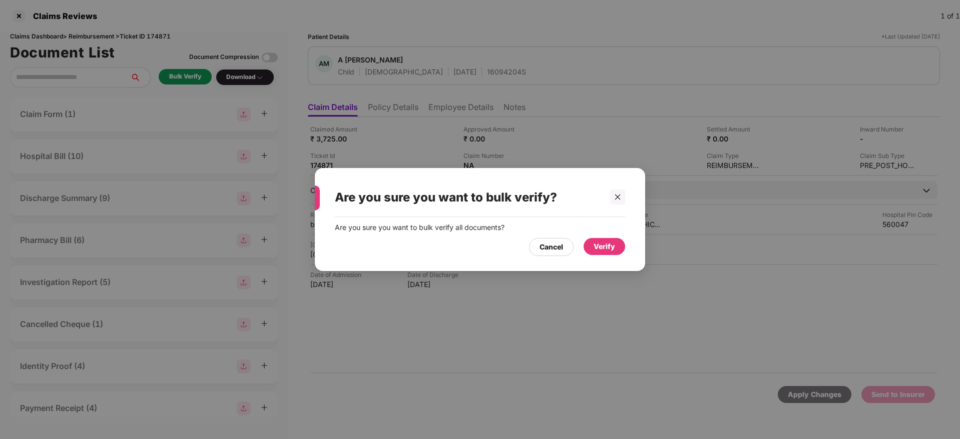
click at [609, 244] on div "Verify" at bounding box center [605, 246] width 22 height 11
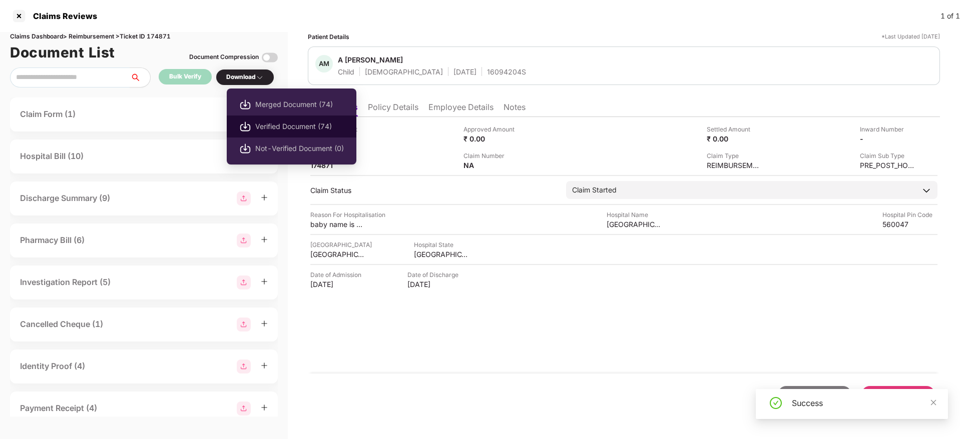
click at [287, 121] on span "Verified Document (74)" at bounding box center [299, 126] width 89 height 11
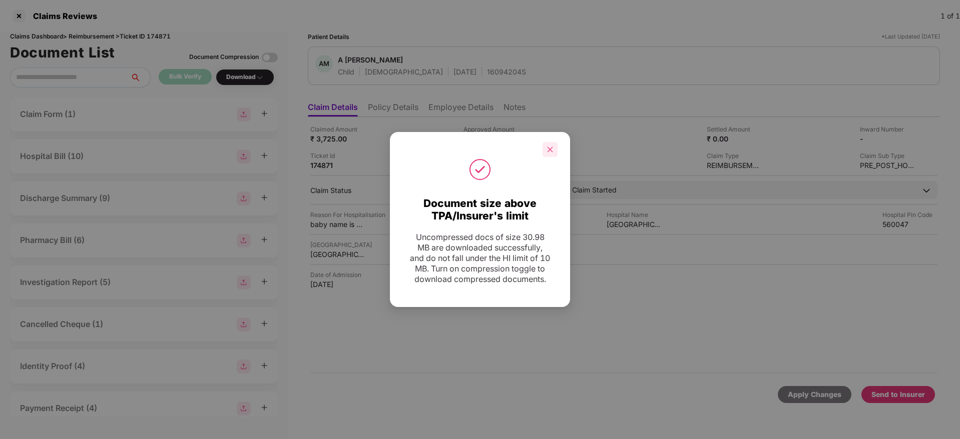
click at [546, 149] on div at bounding box center [549, 149] width 15 height 15
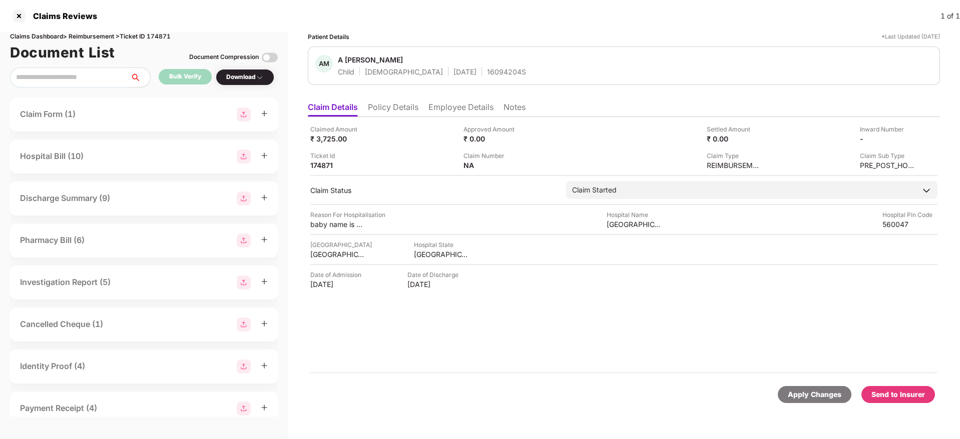
click at [876, 392] on div "Send to Insurer" at bounding box center [898, 394] width 54 height 11
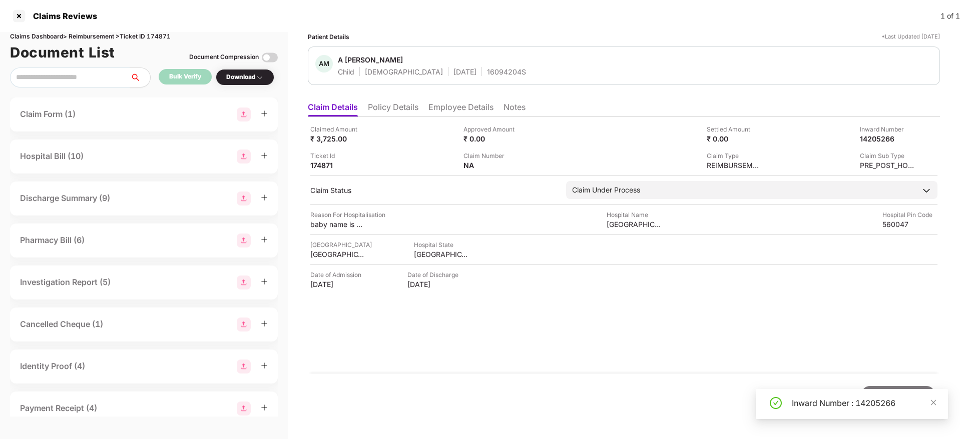
click at [393, 110] on li "Policy Details" at bounding box center [393, 109] width 51 height 15
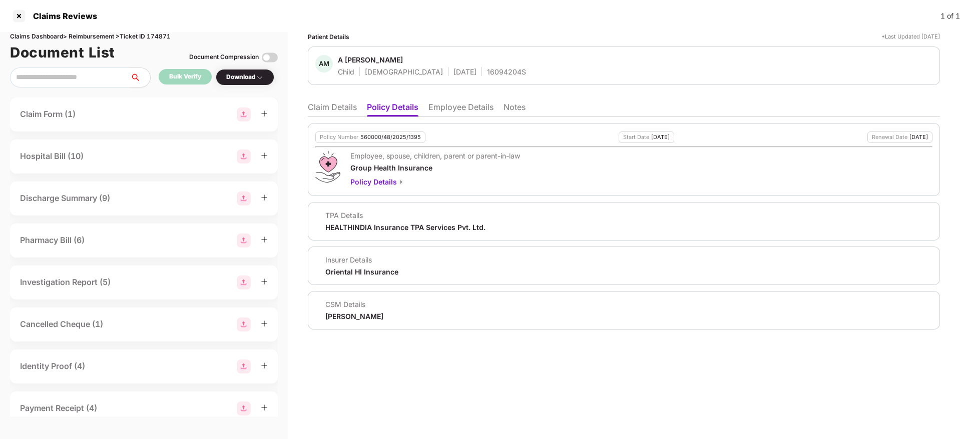
click at [437, 111] on li "Employee Details" at bounding box center [460, 109] width 65 height 15
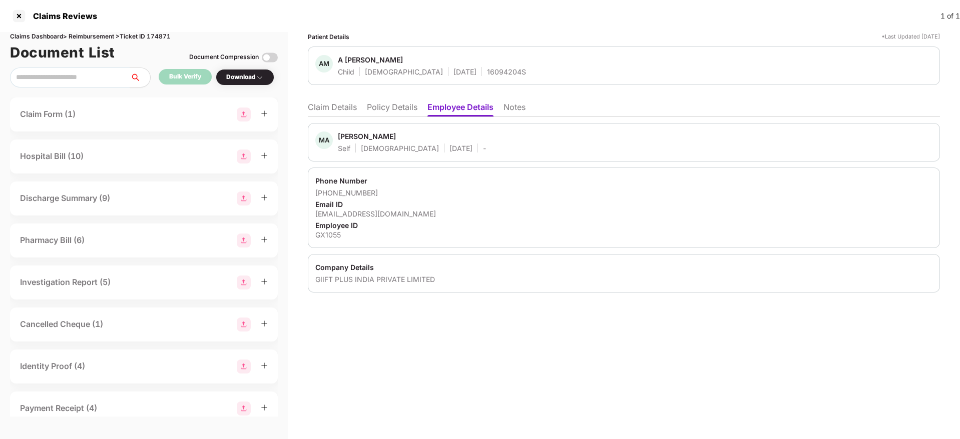
click at [332, 114] on li "Claim Details" at bounding box center [332, 109] width 49 height 15
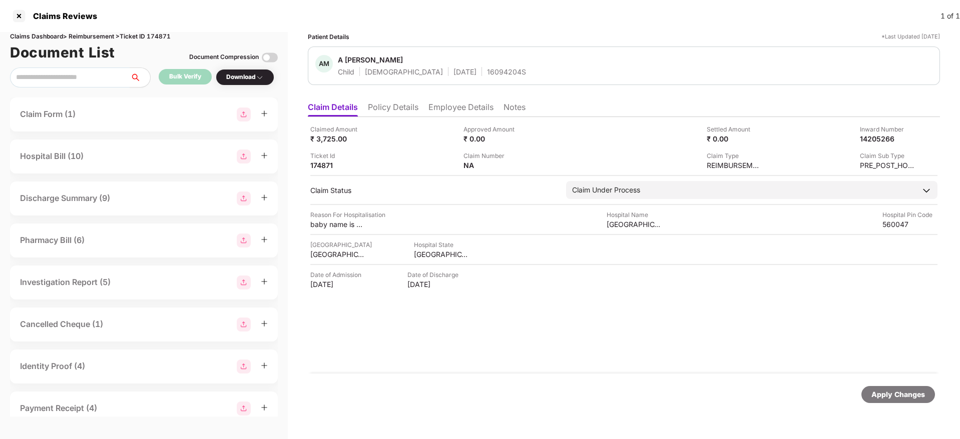
click at [389, 102] on li "Policy Details" at bounding box center [393, 109] width 51 height 15
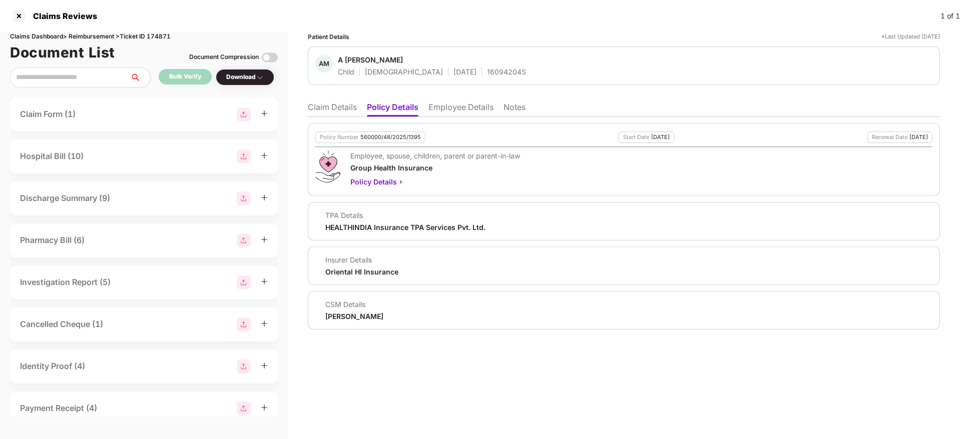
click at [337, 111] on li "Claim Details" at bounding box center [332, 109] width 49 height 15
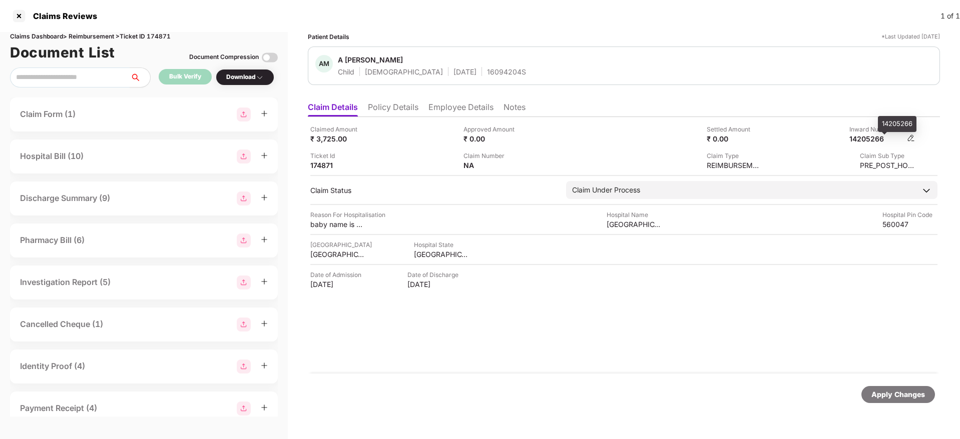
click at [865, 138] on div "14205266" at bounding box center [876, 139] width 55 height 10
copy div "14205266"
click at [487, 68] on div "16094204S" at bounding box center [506, 72] width 39 height 10
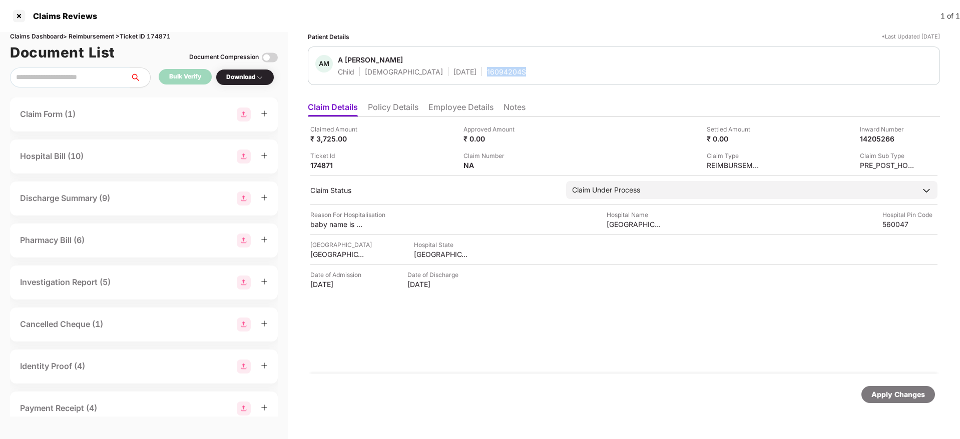
copy div "16094204S"
click at [400, 112] on li "Policy Details" at bounding box center [393, 109] width 51 height 15
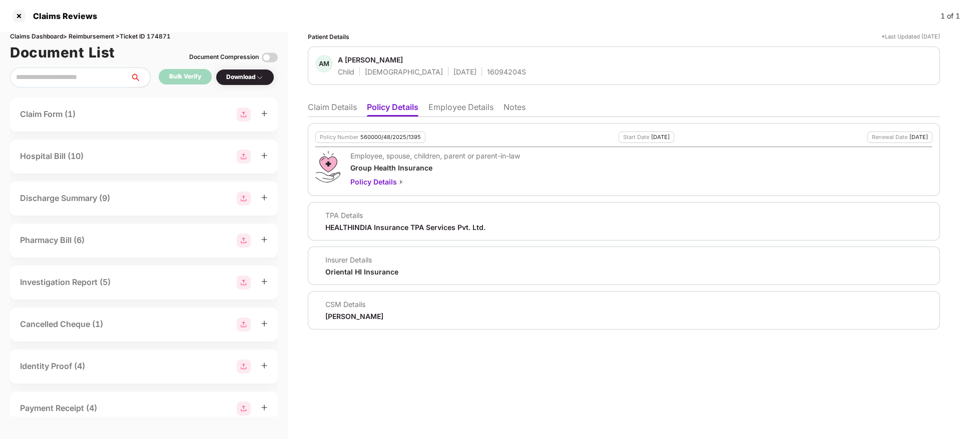
click at [319, 110] on li "Claim Details" at bounding box center [332, 109] width 49 height 15
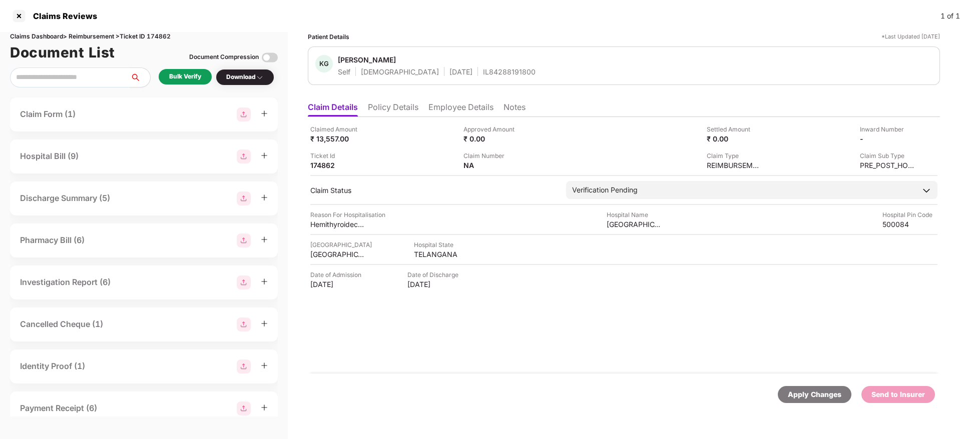
click at [386, 109] on li "Policy Details" at bounding box center [393, 109] width 51 height 15
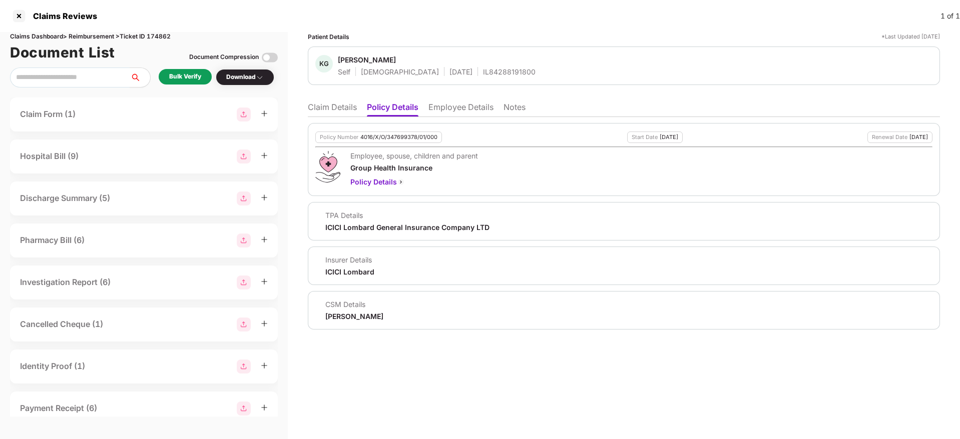
click at [344, 109] on li "Claim Details" at bounding box center [332, 109] width 49 height 15
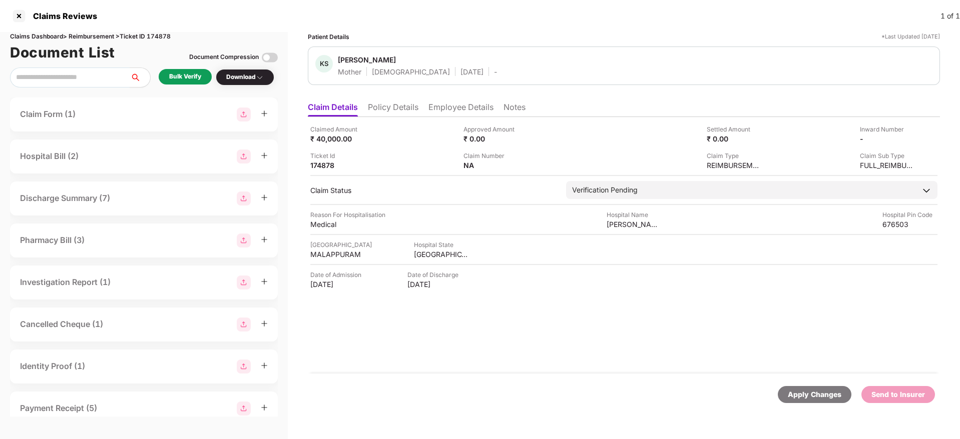
click at [385, 105] on li "Policy Details" at bounding box center [393, 109] width 51 height 15
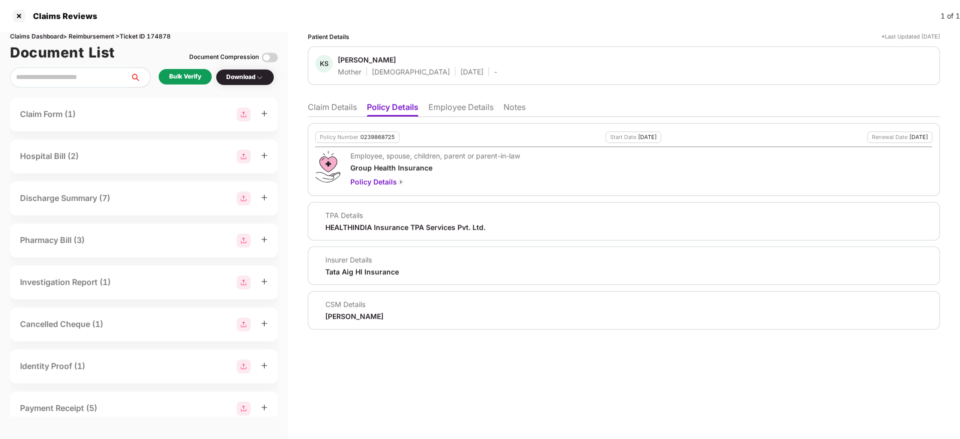
click at [441, 109] on li "Employee Details" at bounding box center [460, 109] width 65 height 15
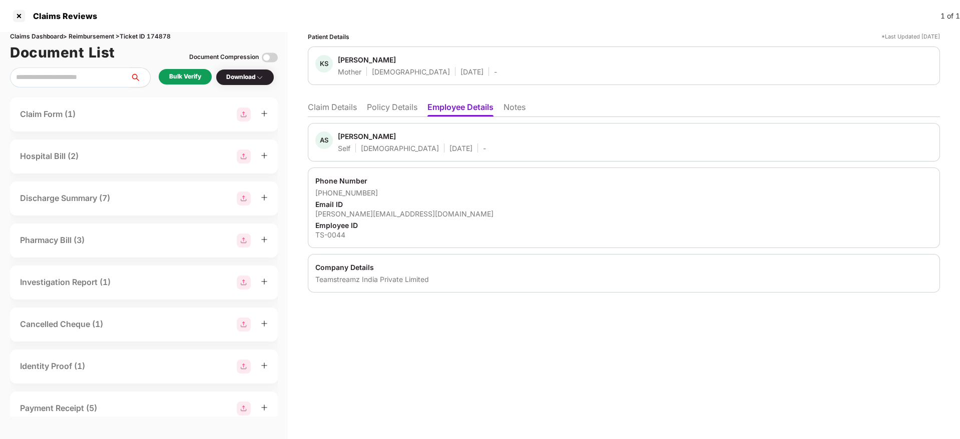
click at [387, 112] on li "Policy Details" at bounding box center [392, 109] width 51 height 15
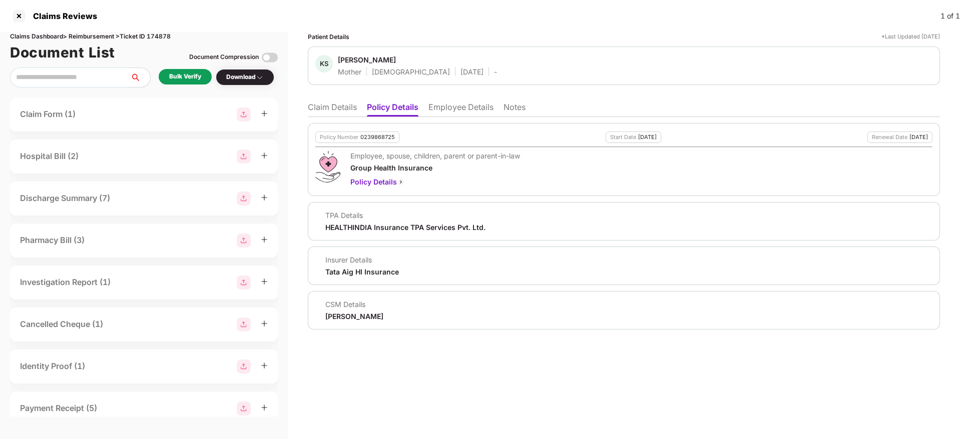
click at [444, 113] on li "Employee Details" at bounding box center [460, 109] width 65 height 15
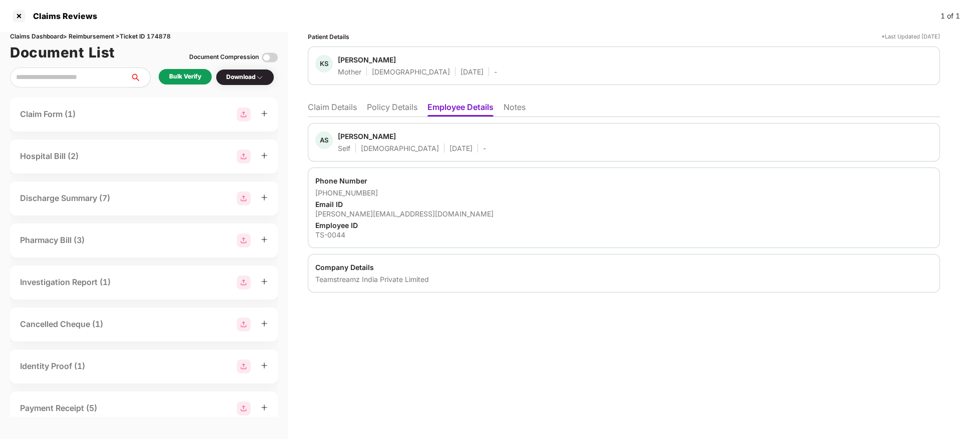
click at [355, 217] on div "akriti@gmail.com" at bounding box center [623, 214] width 617 height 10
copy div "akriti@gmail.com"
click at [415, 110] on li "Policy Details" at bounding box center [392, 109] width 51 height 15
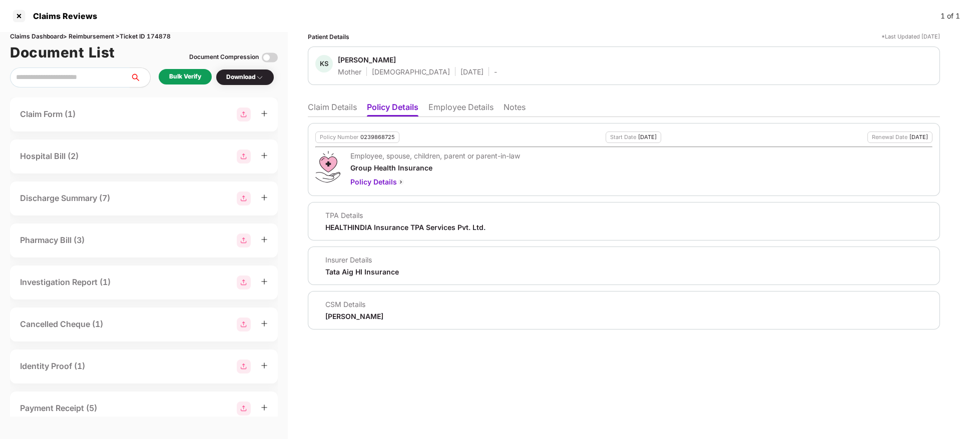
click at [332, 103] on li "Claim Details" at bounding box center [332, 109] width 49 height 15
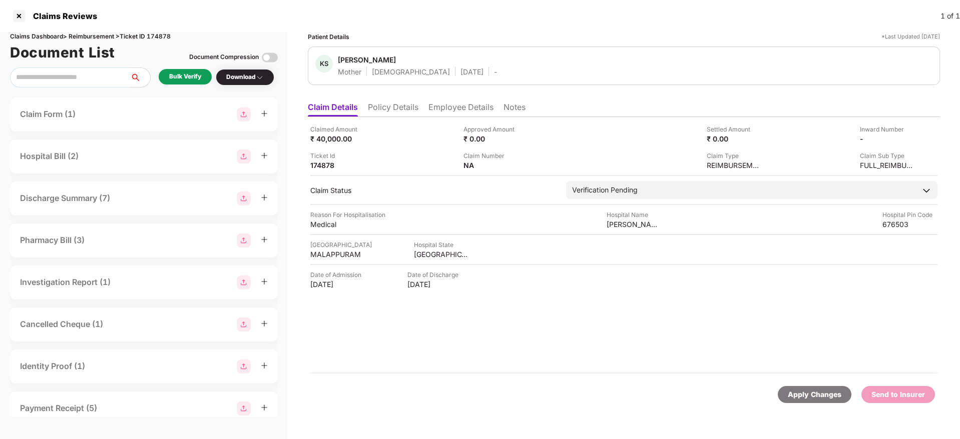
click at [184, 78] on div "Bulk Verify" at bounding box center [185, 77] width 32 height 10
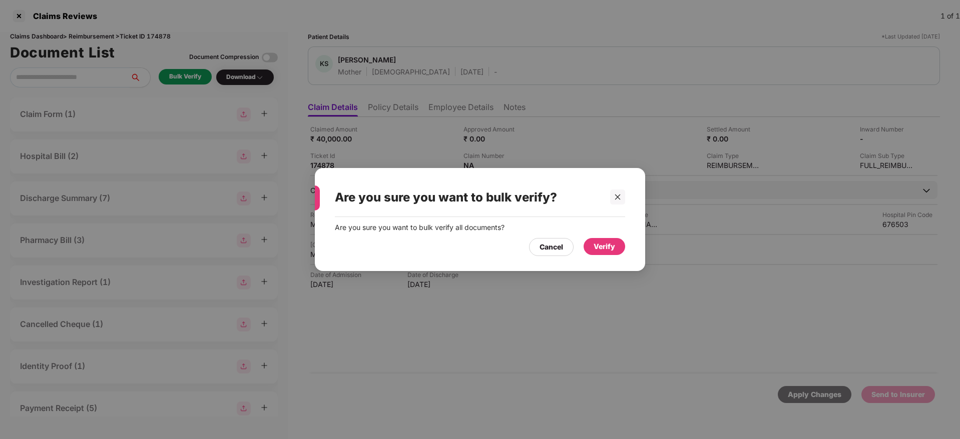
click at [603, 244] on div "Verify" at bounding box center [605, 246] width 22 height 11
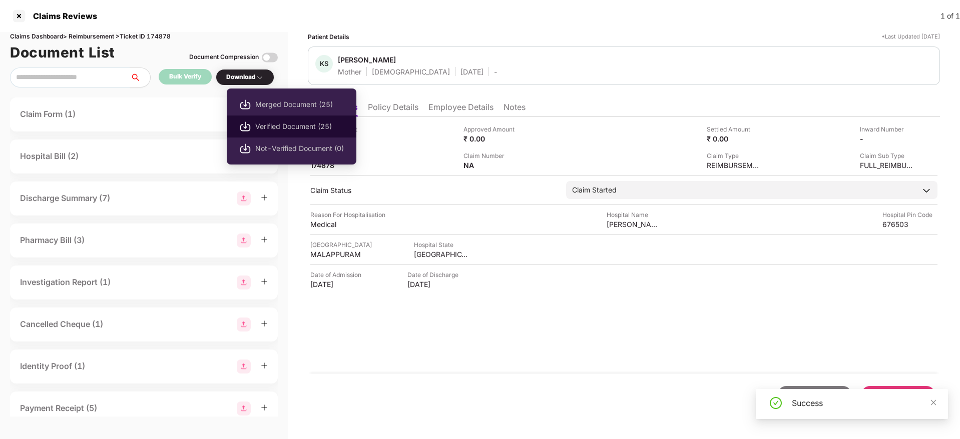
click at [279, 126] on span "Verified Document (25)" at bounding box center [299, 126] width 89 height 11
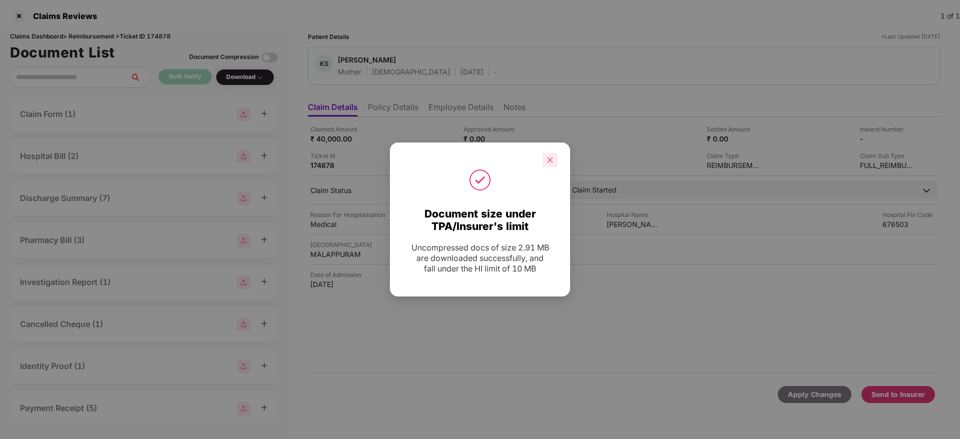
click at [552, 164] on div at bounding box center [549, 160] width 15 height 15
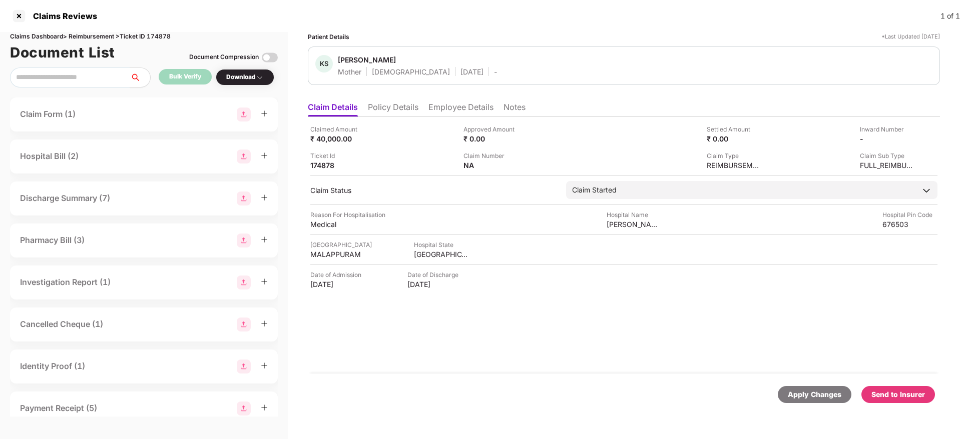
click at [406, 110] on li "Policy Details" at bounding box center [393, 109] width 51 height 15
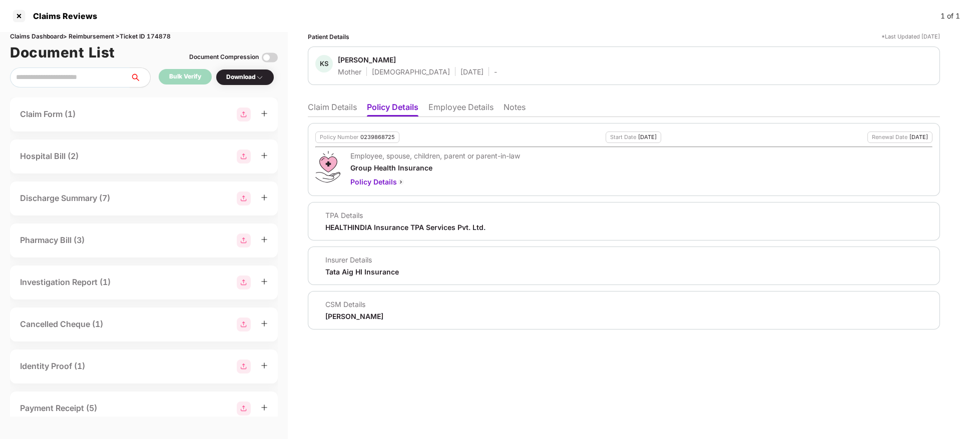
click at [348, 110] on li "Claim Details" at bounding box center [332, 109] width 49 height 15
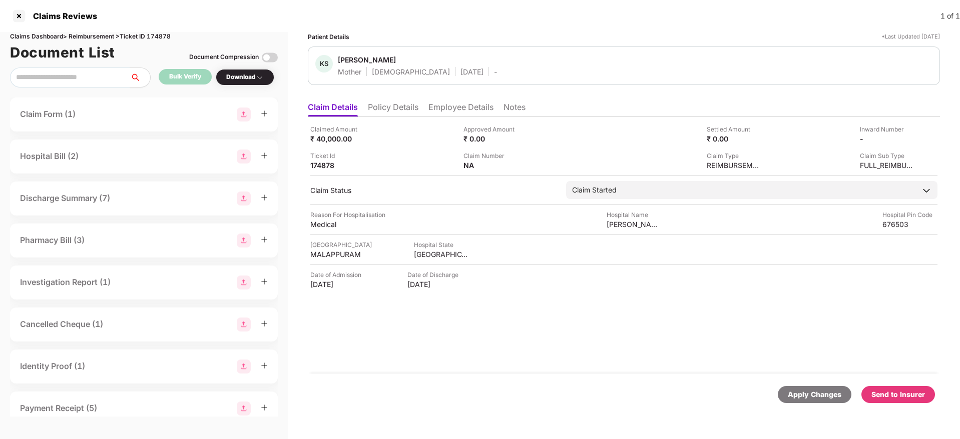
click at [460, 113] on li "Employee Details" at bounding box center [460, 109] width 65 height 15
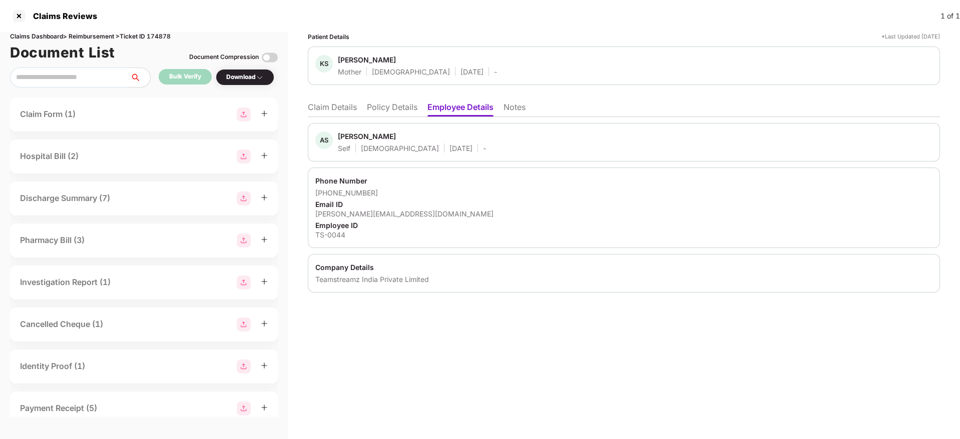
click at [392, 109] on li "Policy Details" at bounding box center [392, 109] width 51 height 15
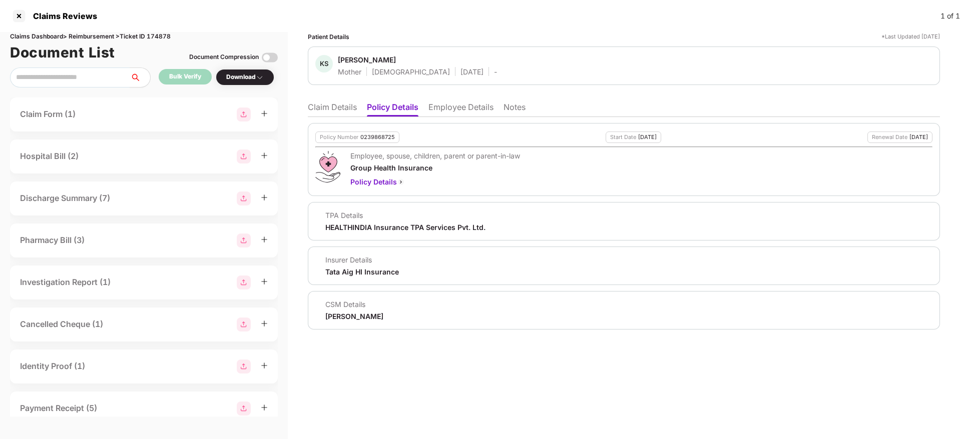
click at [324, 108] on li "Claim Details" at bounding box center [332, 109] width 49 height 15
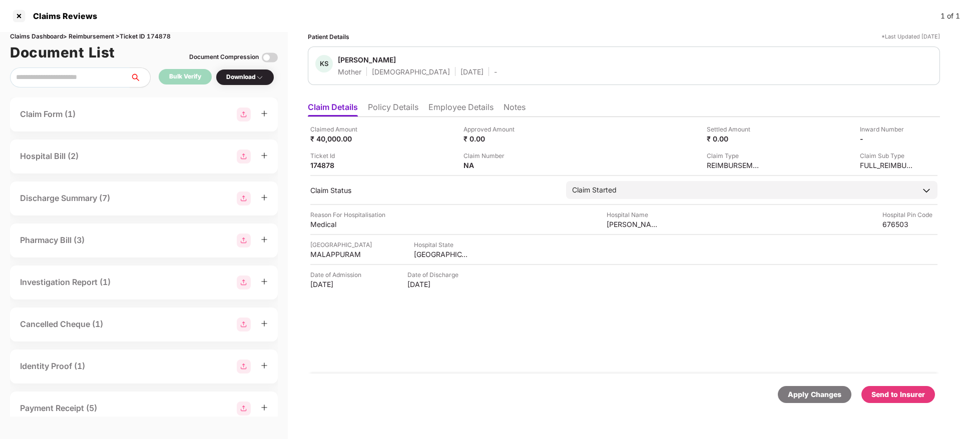
click at [618, 338] on div "Claimed Amount ₹ 40,000.00 Approved Amount ₹ 0.00 Settled Amount ₹ 0.00 Inward …" at bounding box center [624, 245] width 632 height 257
click at [896, 391] on div "Send to Insurer" at bounding box center [898, 394] width 54 height 11
click at [391, 113] on li "Policy Details" at bounding box center [393, 109] width 51 height 15
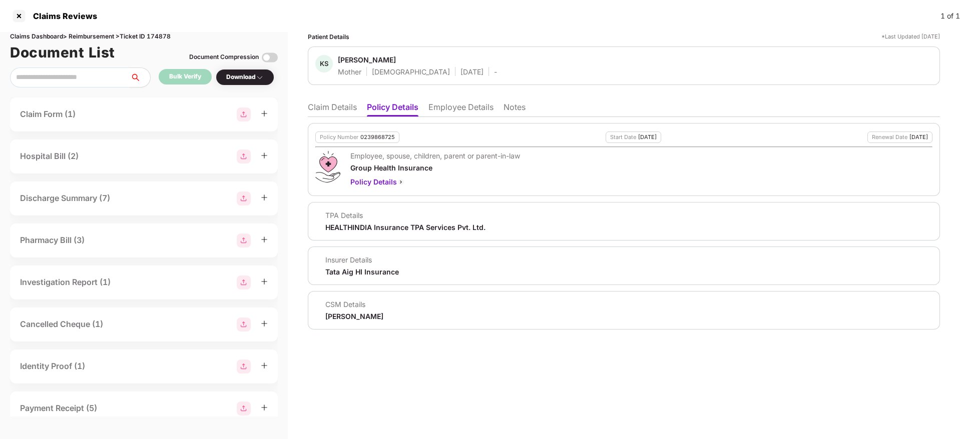
click at [336, 107] on li "Claim Details" at bounding box center [332, 109] width 49 height 15
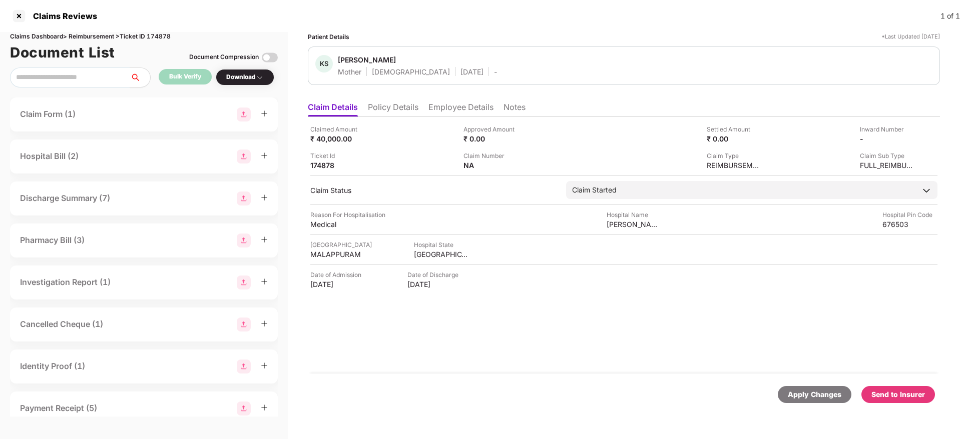
click at [397, 103] on li "Policy Details" at bounding box center [393, 109] width 51 height 15
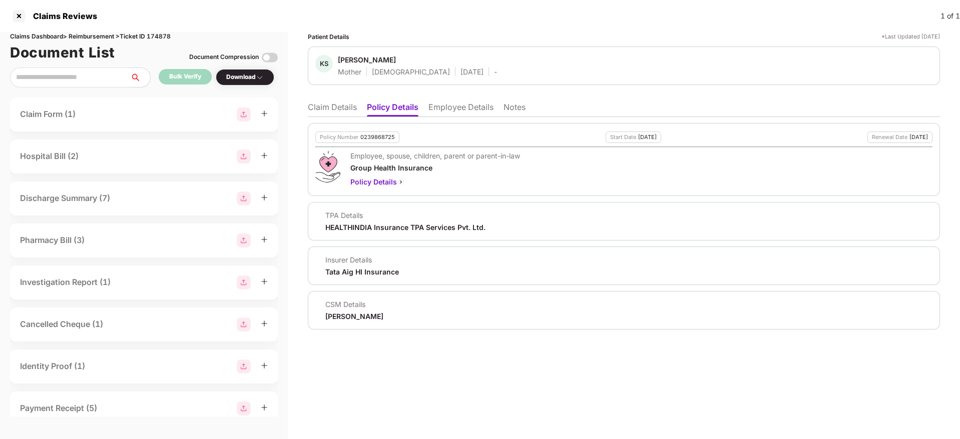
click at [337, 102] on li "Claim Details" at bounding box center [332, 109] width 49 height 15
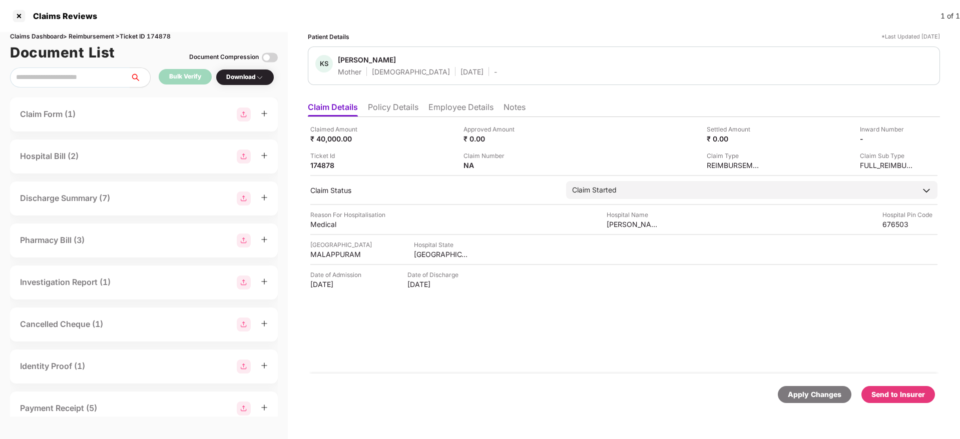
click at [530, 21] on div "Claims Reviews 1 of 1" at bounding box center [480, 16] width 960 height 32
click at [391, 108] on li "Policy Details" at bounding box center [393, 109] width 51 height 15
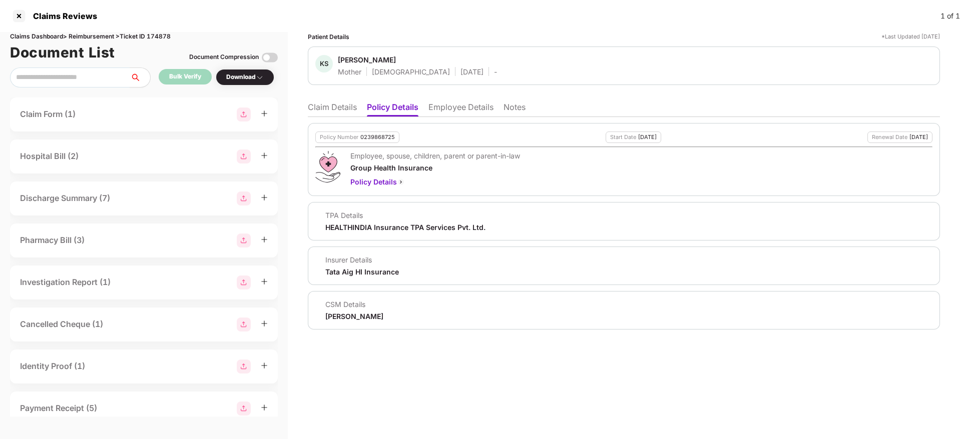
click at [372, 138] on div "0239868725" at bounding box center [377, 137] width 35 height 7
copy div "0239868725"
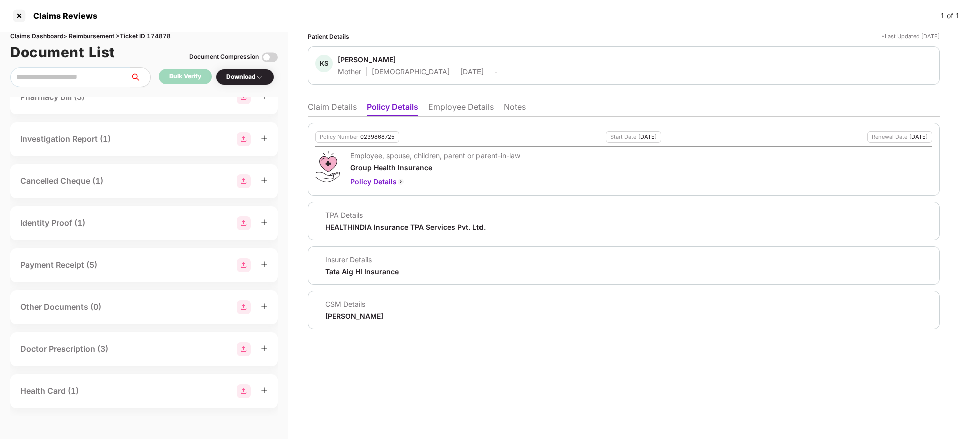
click at [109, 400] on div "Health Card (1)" at bounding box center [144, 392] width 268 height 34
click at [98, 393] on div "Health Card (1)" at bounding box center [144, 392] width 248 height 14
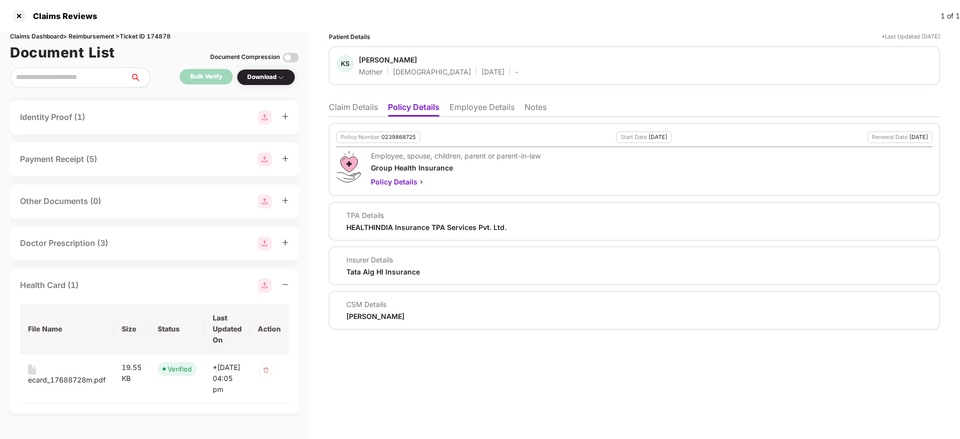
scroll to position [265, 0]
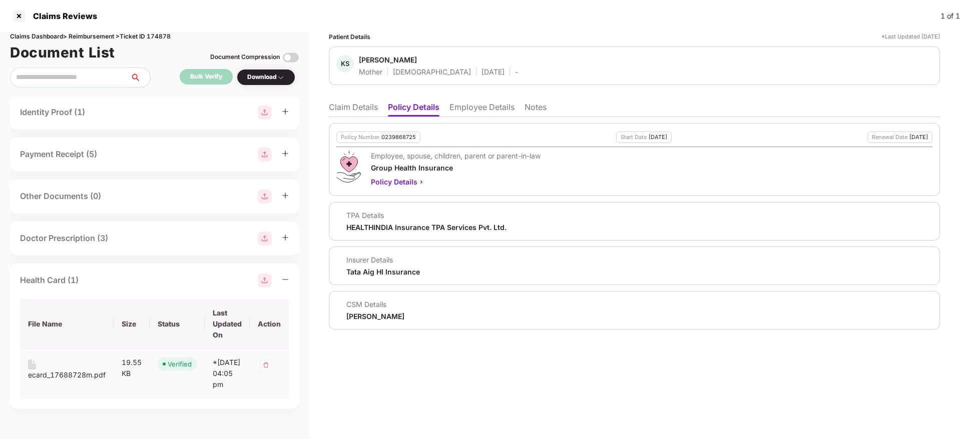
click at [70, 370] on div "ecard_17688728m.pdf" at bounding box center [67, 375] width 78 height 11
click at [355, 108] on li "Claim Details" at bounding box center [353, 109] width 49 height 15
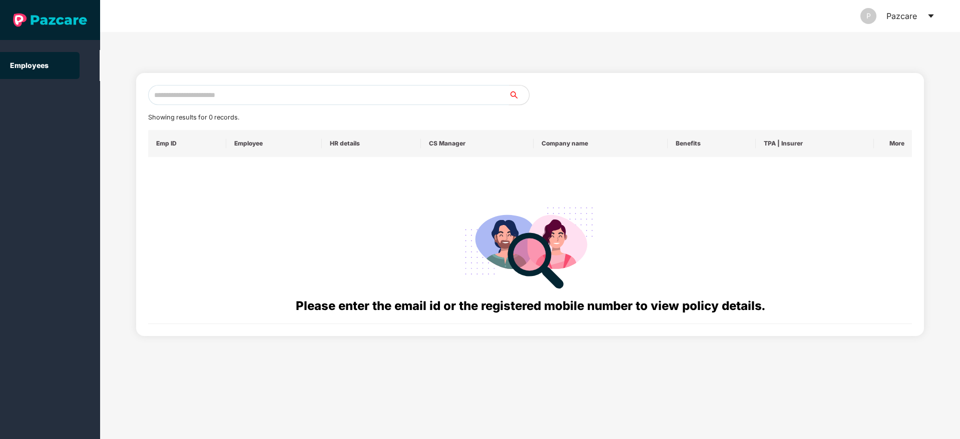
drag, startPoint x: 0, startPoint y: 0, endPoint x: 210, endPoint y: 88, distance: 227.7
click at [210, 88] on input "text" at bounding box center [328, 95] width 361 height 20
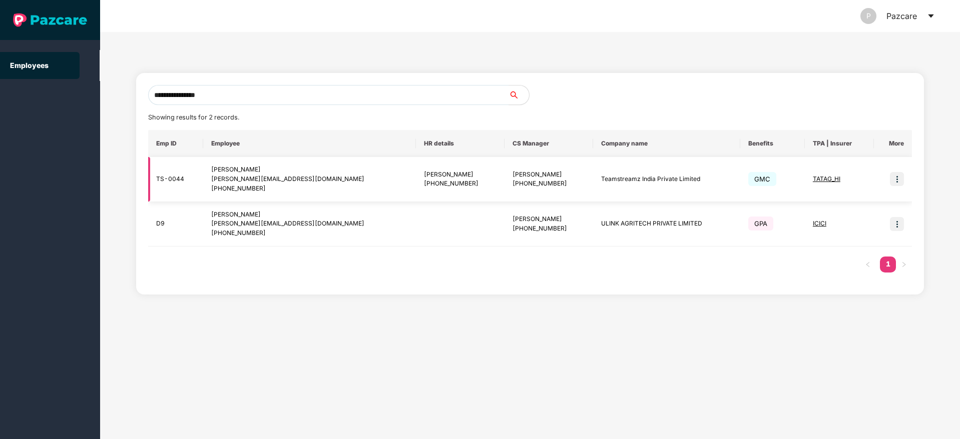
type input "**********"
click at [901, 181] on img at bounding box center [897, 179] width 14 height 14
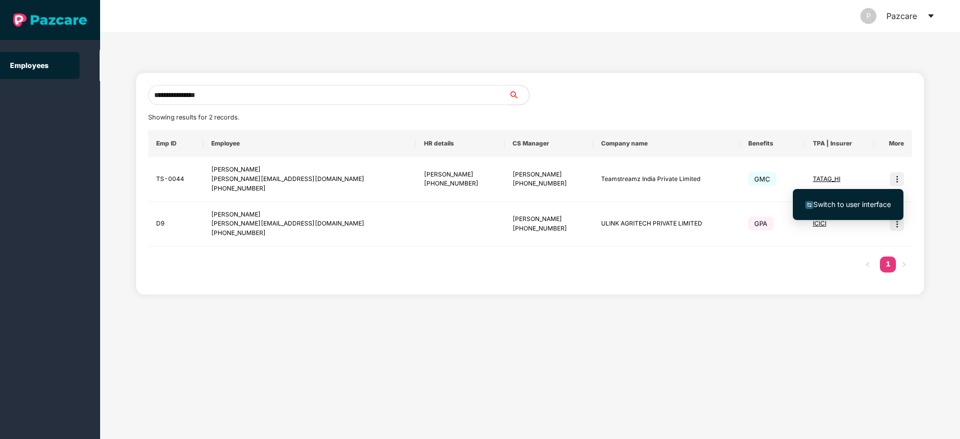
click at [831, 209] on span "Switch to user interface" at bounding box center [848, 204] width 86 height 11
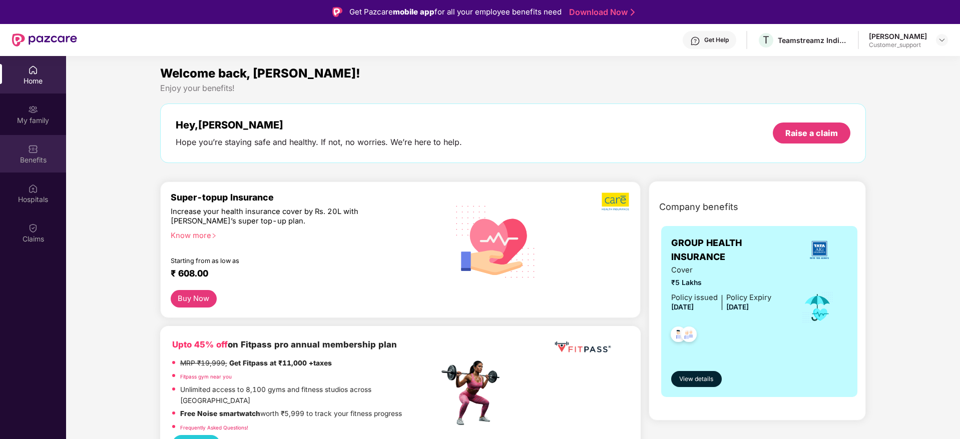
click at [39, 169] on div "Benefits" at bounding box center [33, 154] width 66 height 38
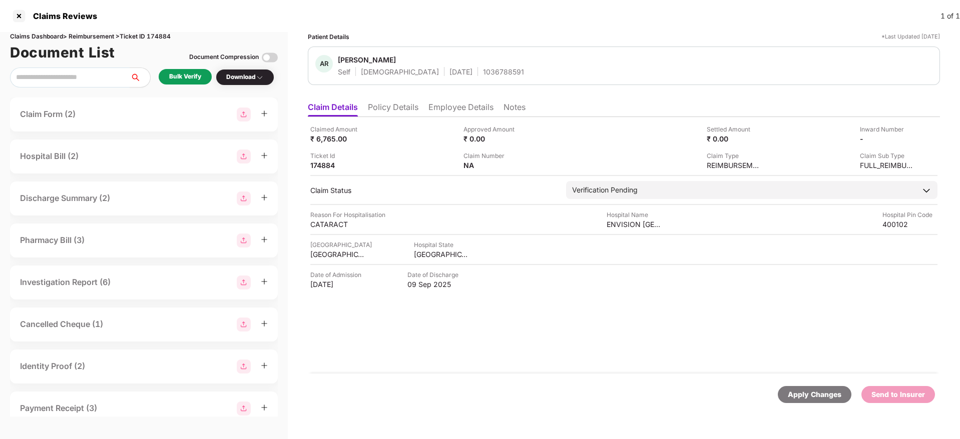
click at [382, 108] on li "Policy Details" at bounding box center [393, 109] width 51 height 15
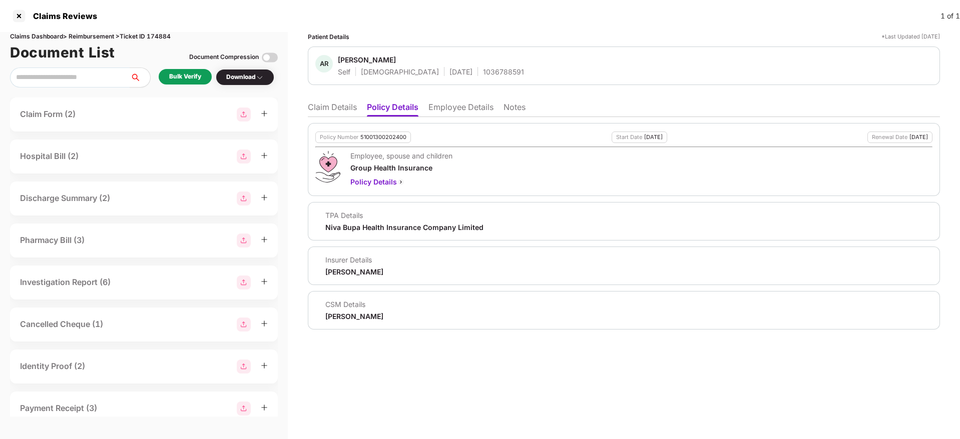
click at [438, 110] on li "Employee Details" at bounding box center [460, 109] width 65 height 15
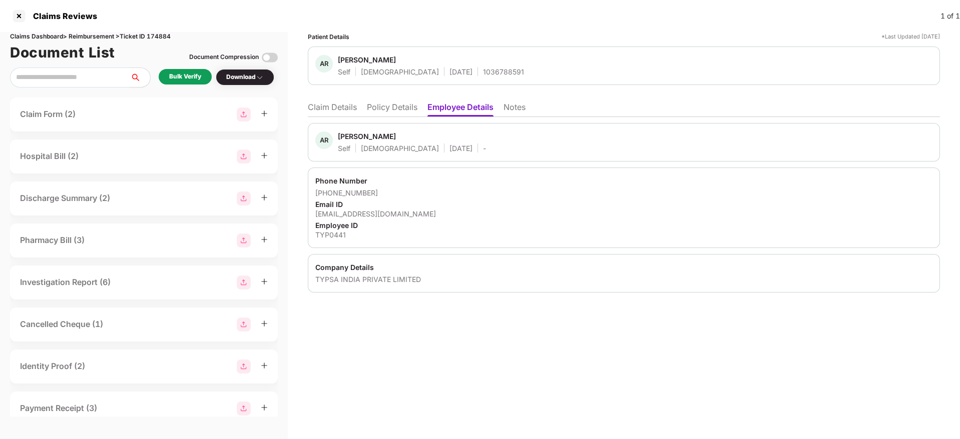
click at [385, 111] on li "Policy Details" at bounding box center [392, 109] width 51 height 15
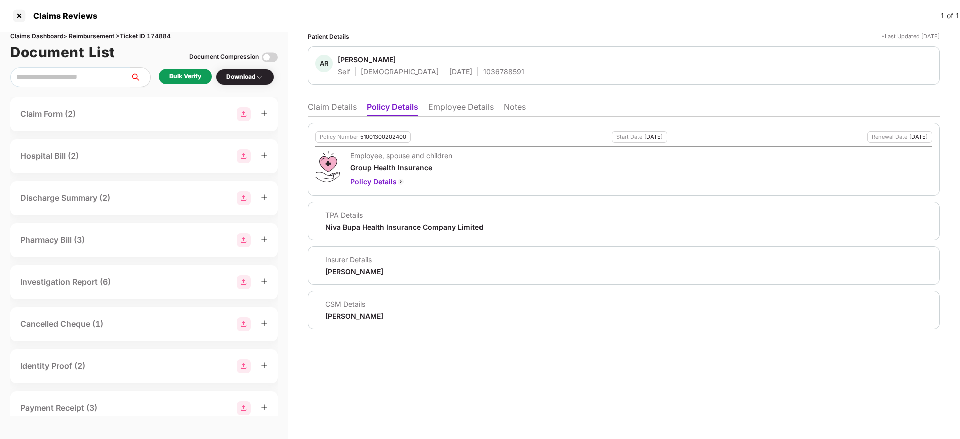
click at [312, 101] on ul "Claim Details Policy Details Employee Details Notes" at bounding box center [624, 107] width 632 height 20
click at [325, 106] on li "Claim Details" at bounding box center [332, 109] width 49 height 15
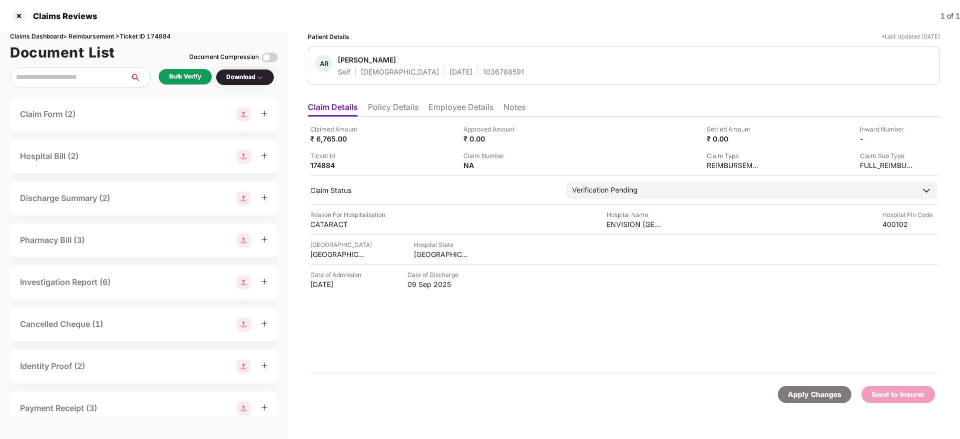
click at [198, 79] on div "Bulk Verify" at bounding box center [185, 77] width 32 height 10
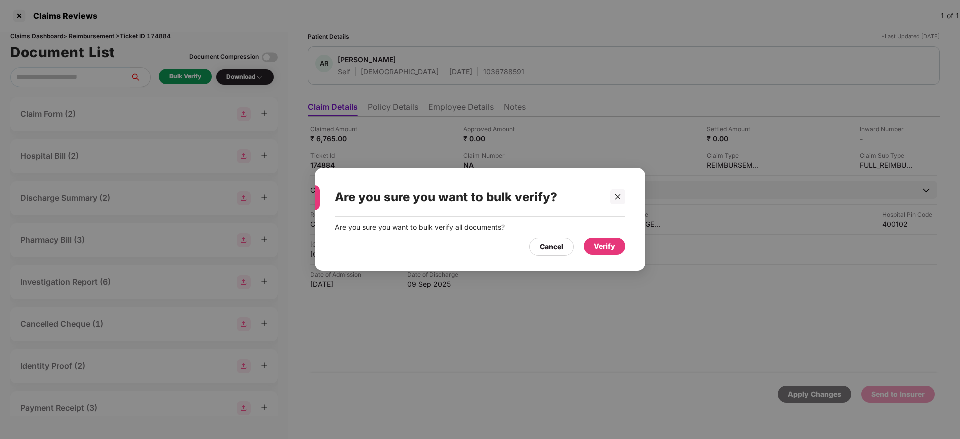
click at [606, 248] on div "Verify" at bounding box center [605, 246] width 22 height 11
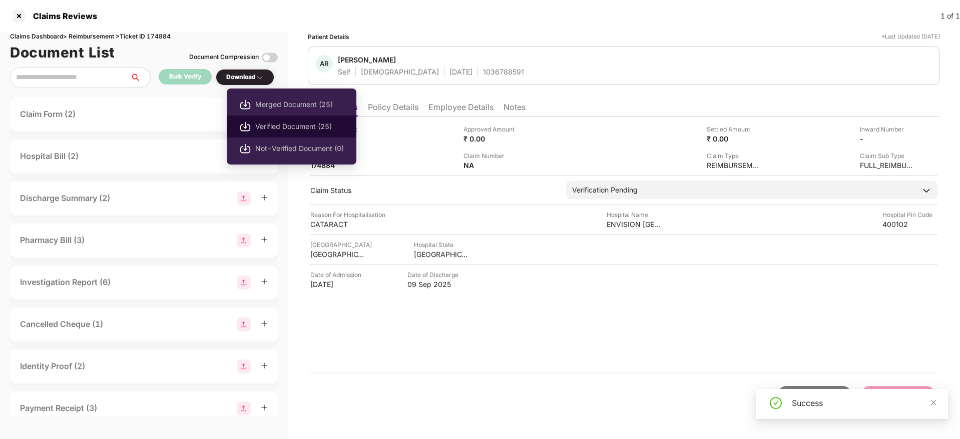
click at [284, 126] on span "Verified Document (25)" at bounding box center [299, 126] width 89 height 11
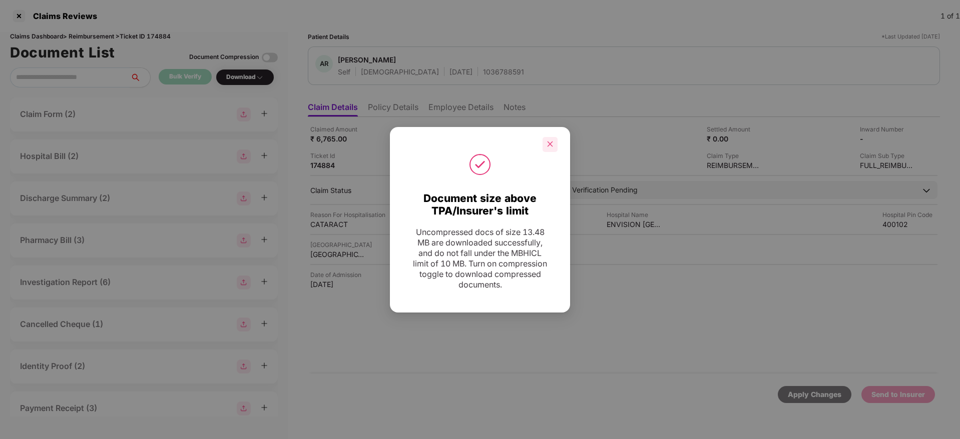
click at [545, 144] on div at bounding box center [549, 144] width 15 height 15
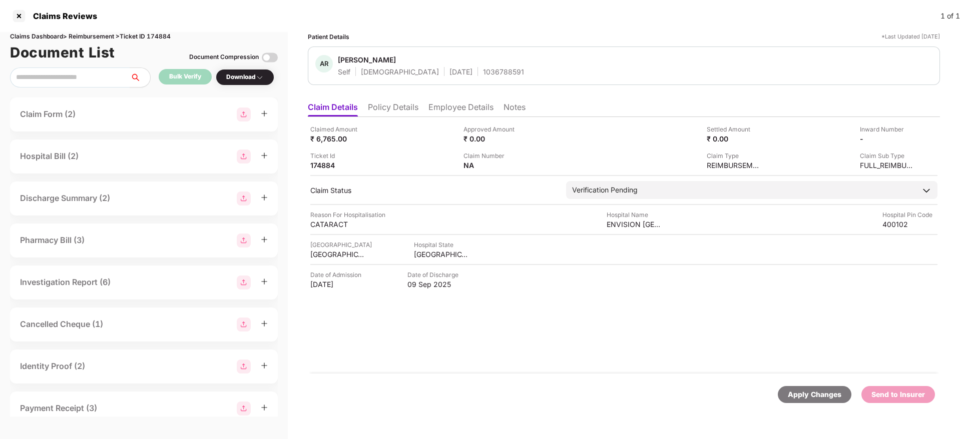
click at [413, 105] on li "Policy Details" at bounding box center [393, 109] width 51 height 15
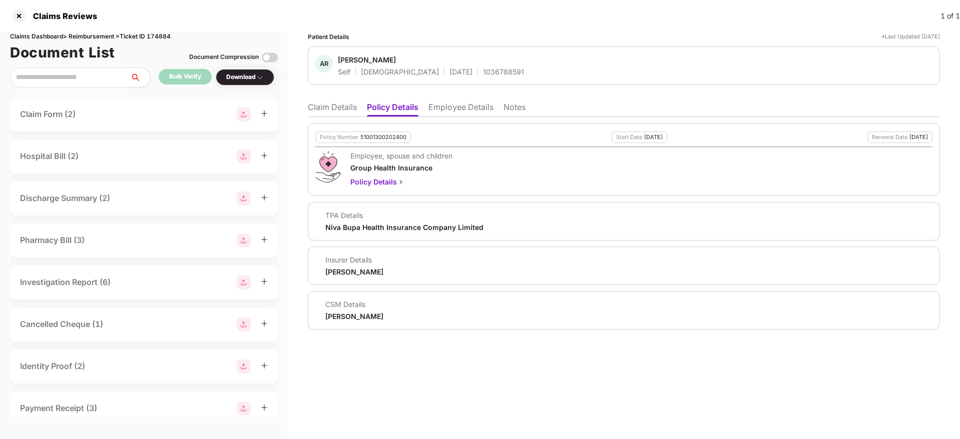
click at [324, 105] on li "Claim Details" at bounding box center [332, 109] width 49 height 15
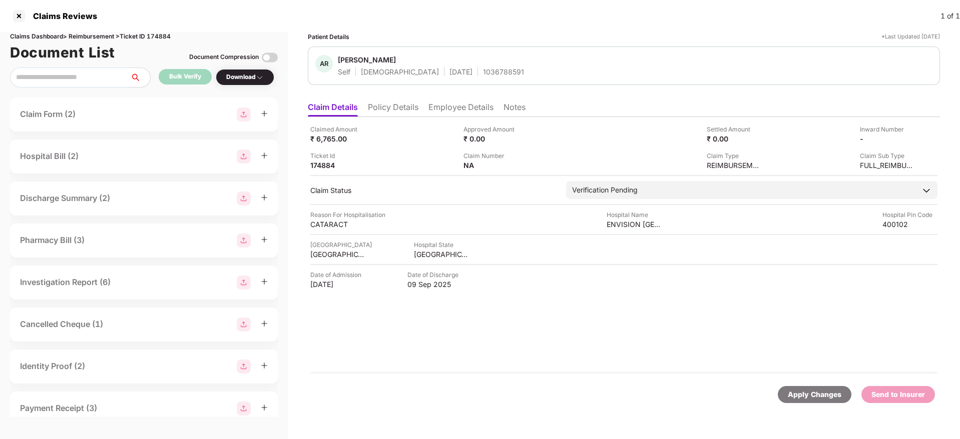
click at [402, 105] on li "Policy Details" at bounding box center [393, 109] width 51 height 15
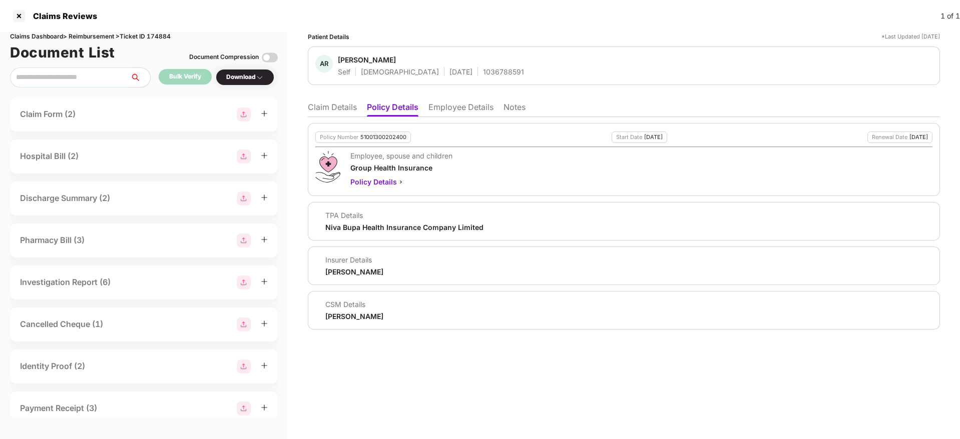
click at [483, 71] on div "1036788591" at bounding box center [503, 72] width 41 height 10
copy div "1036788591"
click at [333, 109] on li "Claim Details" at bounding box center [332, 109] width 49 height 15
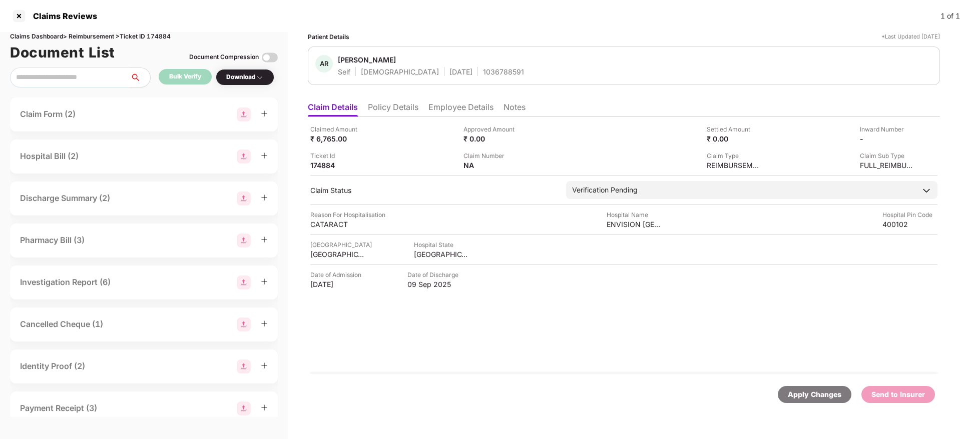
click at [448, 110] on li "Employee Details" at bounding box center [460, 109] width 65 height 15
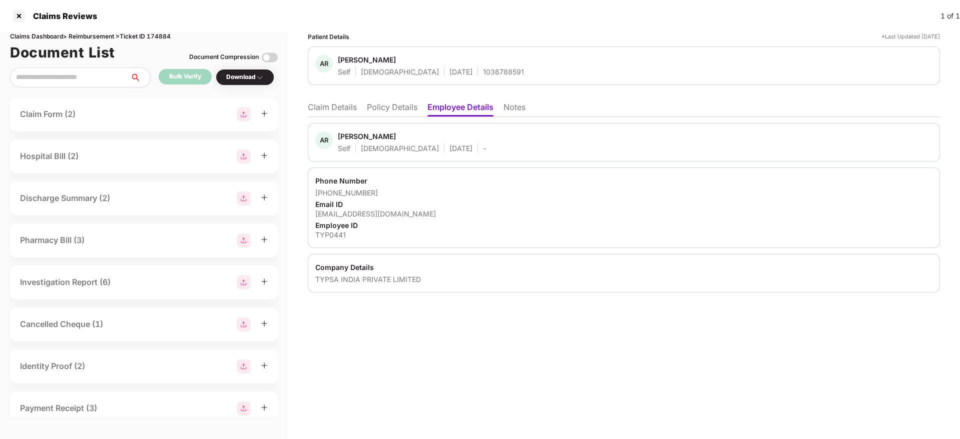
click at [371, 210] on div "shabnamshaikh2021@yahoo.co.in" at bounding box center [623, 214] width 617 height 10
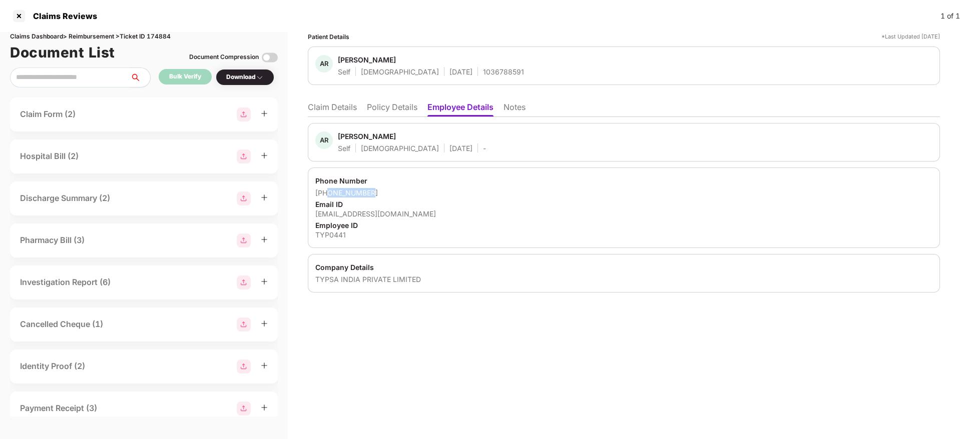
drag, startPoint x: 329, startPoint y: 192, endPoint x: 370, endPoint y: 192, distance: 41.0
click at [370, 192] on div "+919833768800" at bounding box center [623, 193] width 617 height 10
copy div "9833768800"
click at [328, 109] on li "Claim Details" at bounding box center [332, 109] width 49 height 15
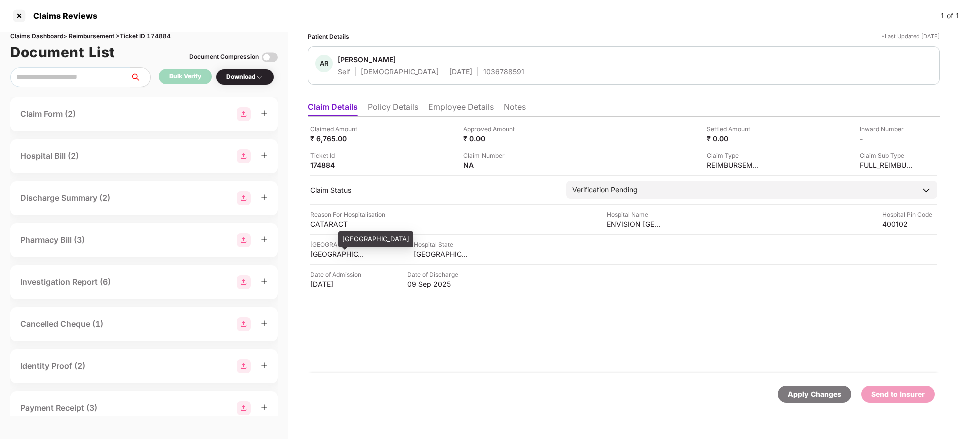
click at [338, 254] on div "MUMBAI" at bounding box center [337, 255] width 55 height 10
copy div "MUMBAI"
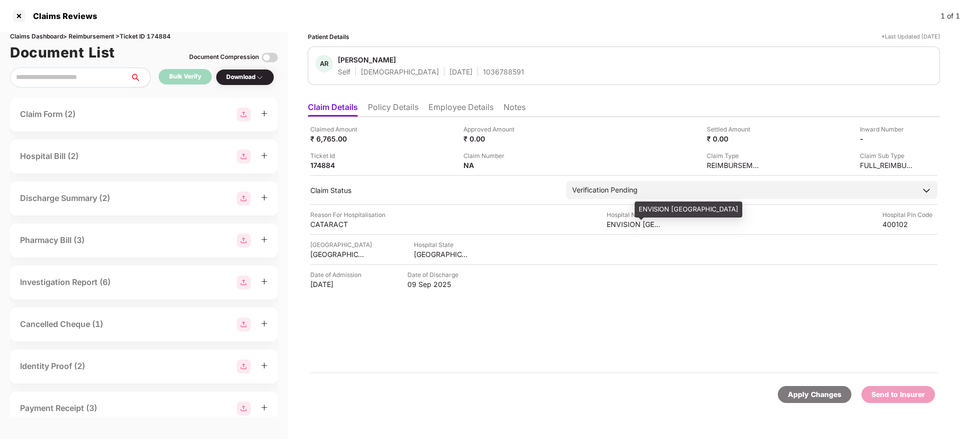
click at [627, 225] on div "ENVISION EYE HOSPITAL" at bounding box center [634, 225] width 55 height 10
copy div "ENVISION EYE HOSPITAL"
click at [329, 135] on div "₹ 6,765.00" at bounding box center [337, 139] width 55 height 10
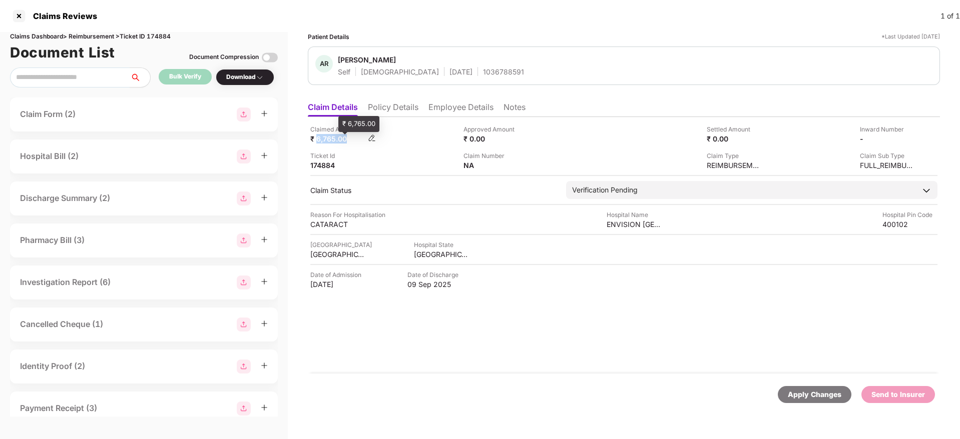
click at [329, 135] on div "₹ 6,765.00" at bounding box center [337, 139] width 55 height 10
copy div "6,765.00"
click at [483, 73] on div "1036788591" at bounding box center [503, 72] width 41 height 10
copy div "1036788591"
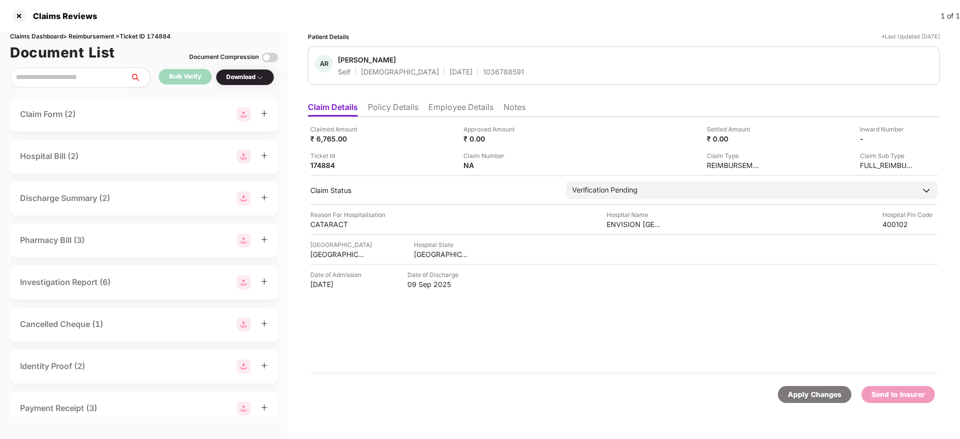
click at [383, 108] on li "Policy Details" at bounding box center [393, 109] width 51 height 15
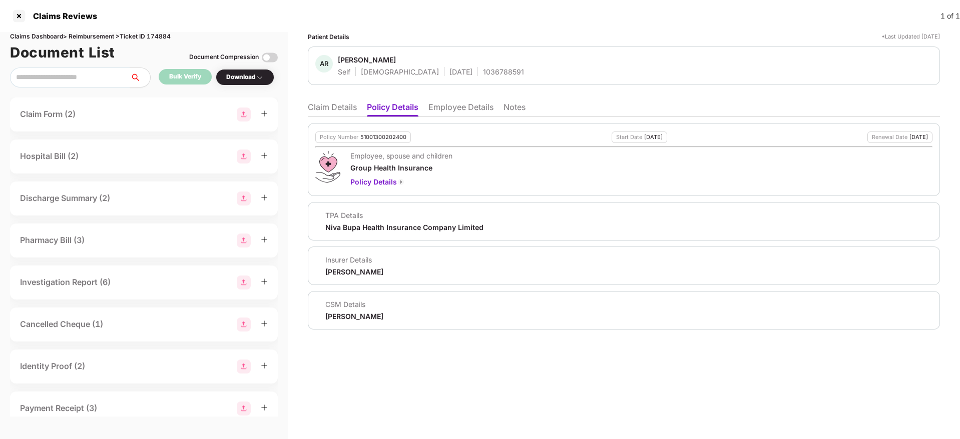
click at [459, 111] on li "Employee Details" at bounding box center [460, 109] width 65 height 15
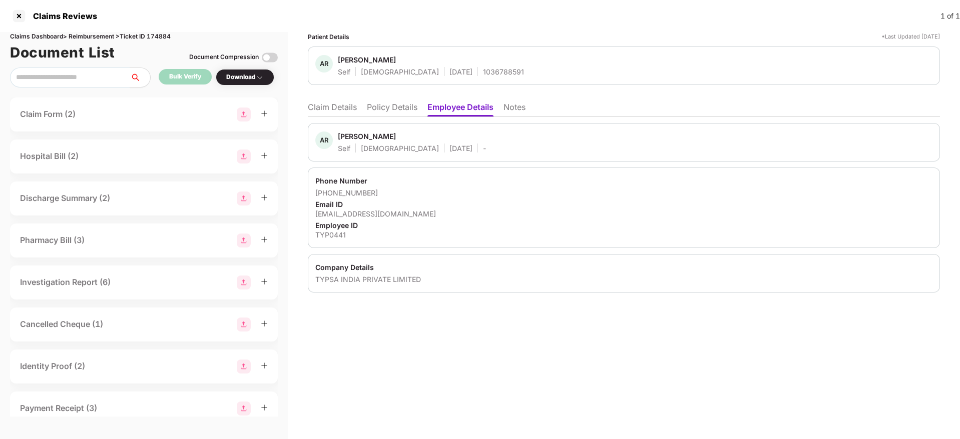
click at [382, 212] on div "shabnamshaikh2021@yahoo.co.in" at bounding box center [623, 214] width 617 height 10
copy div "shabnamshaikh2021@yahoo.co.in"
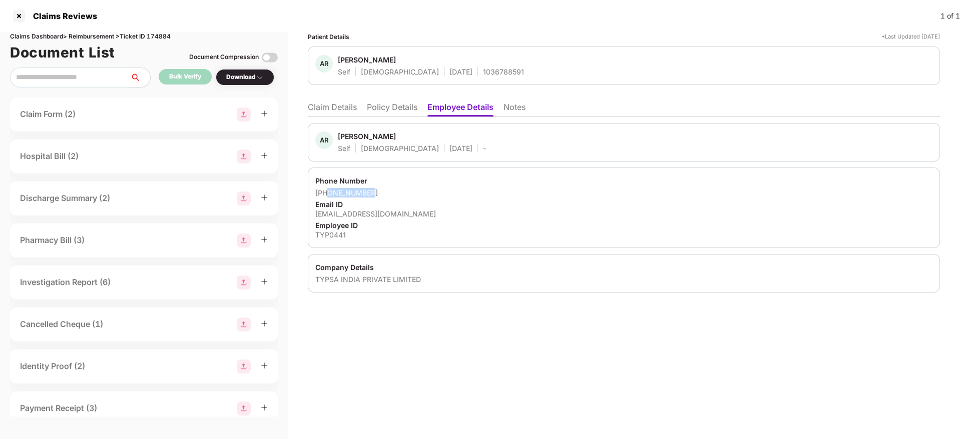
drag, startPoint x: 328, startPoint y: 190, endPoint x: 389, endPoint y: 192, distance: 60.6
click at [389, 192] on div "+919833768800" at bounding box center [623, 193] width 617 height 10
copy div "9833768800"
click at [325, 113] on li "Claim Details" at bounding box center [332, 109] width 49 height 15
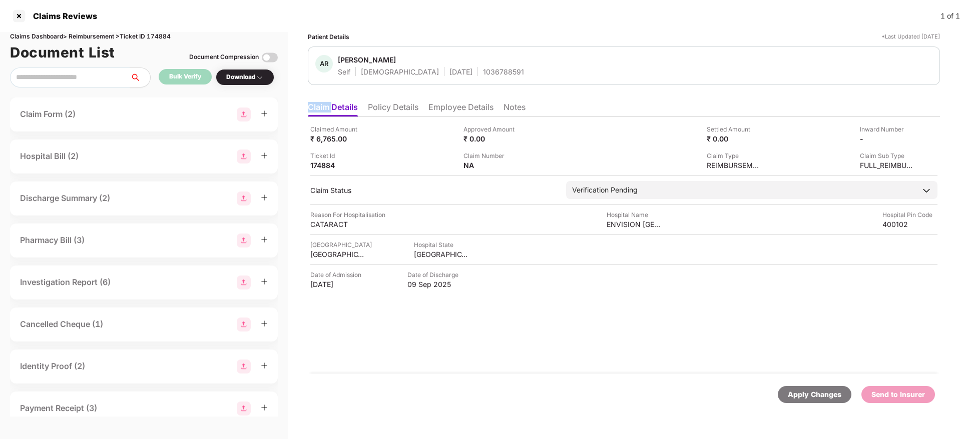
click at [325, 113] on li "Claim Details" at bounding box center [333, 109] width 50 height 15
click at [320, 252] on div "MUMBAI" at bounding box center [337, 255] width 55 height 10
copy div "MUMBAI"
click at [639, 229] on div "Claimed Amount ₹ 6,765.00 Approved Amount ₹ 0.00 Settled Amount ₹ 0.00 Inward N…" at bounding box center [624, 245] width 632 height 257
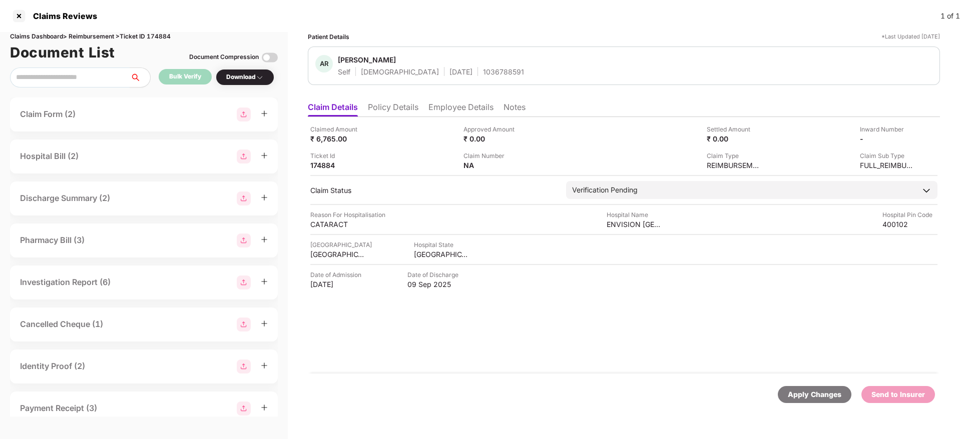
click at [639, 229] on div "Claimed Amount ₹ 6,765.00 Approved Amount ₹ 0.00 Settled Amount ₹ 0.00 Inward N…" at bounding box center [624, 245] width 632 height 257
click at [627, 227] on div "ENVISION EYE HOSPITAL" at bounding box center [634, 225] width 55 height 10
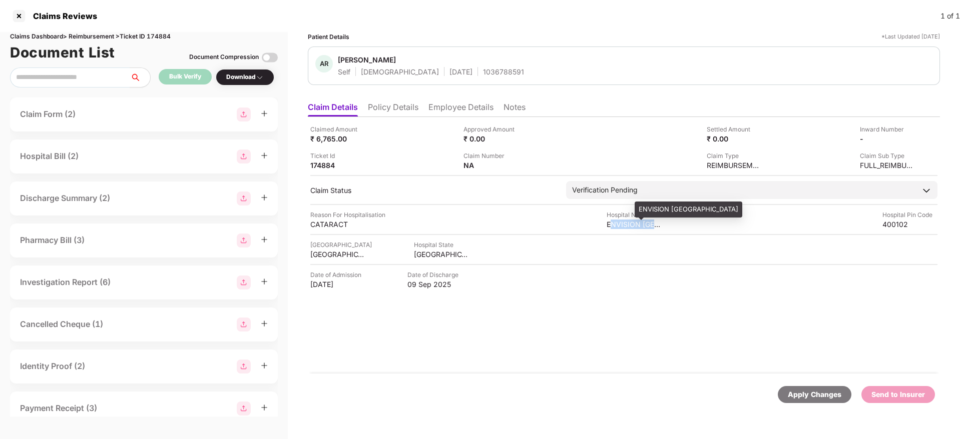
copy div "ENVISION EYE HOSPITAL"
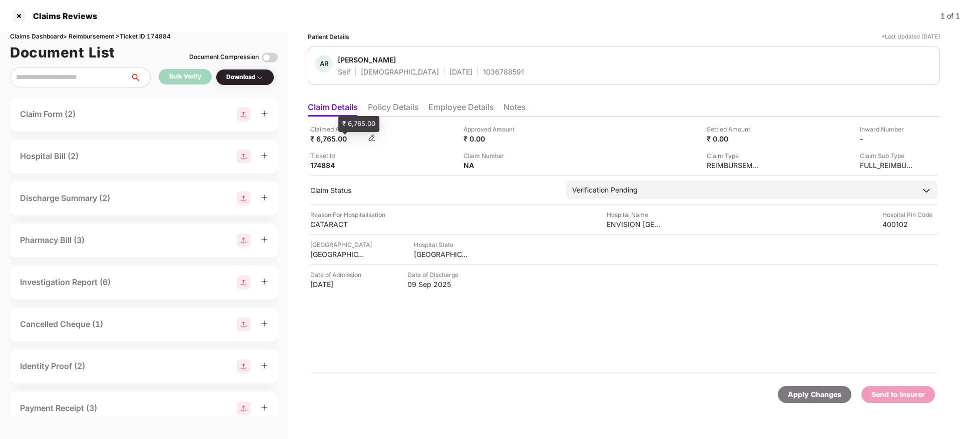
click at [322, 137] on div "₹ 6,765.00" at bounding box center [337, 139] width 55 height 10
click at [912, 138] on img at bounding box center [911, 138] width 8 height 8
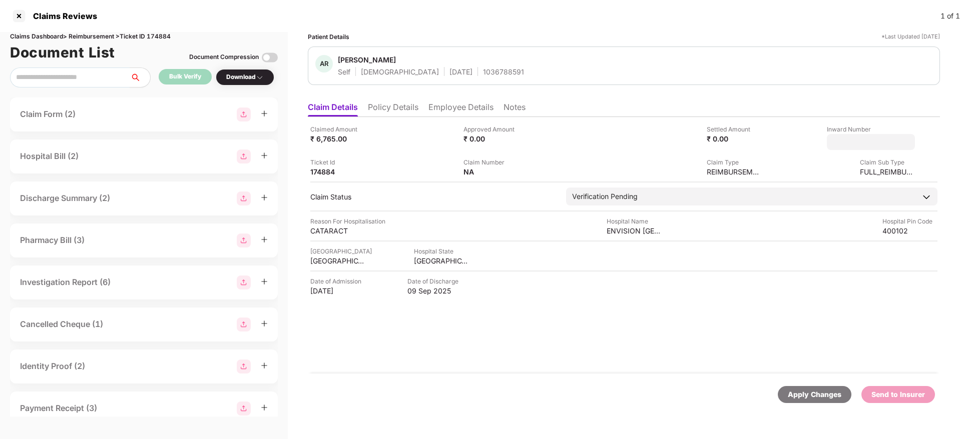
type input "**********"
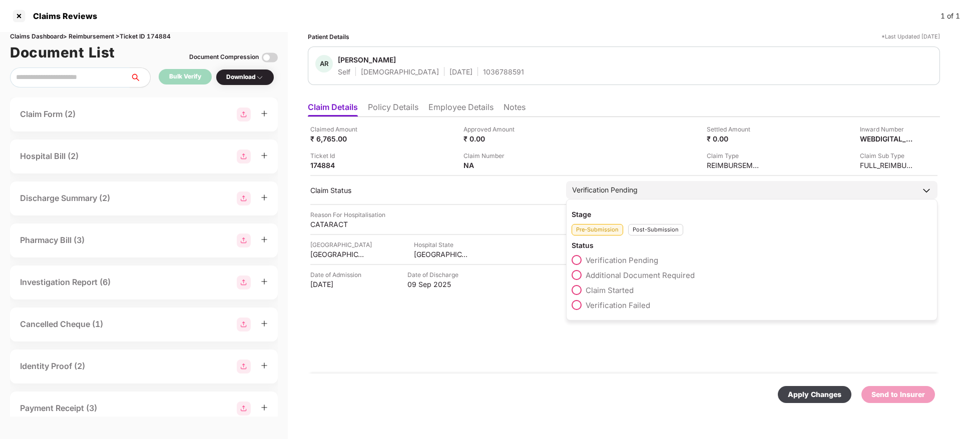
click at [638, 232] on div "Post-Submission" at bounding box center [655, 230] width 55 height 12
click at [580, 277] on span at bounding box center [577, 275] width 10 height 10
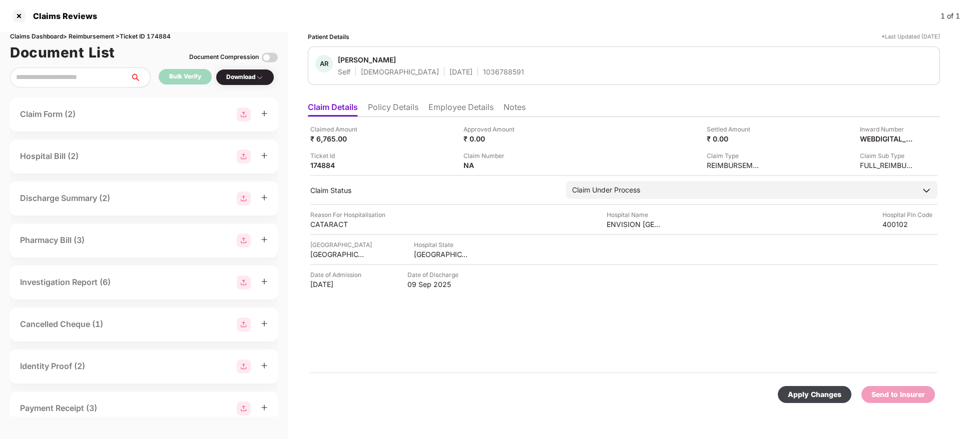
click at [828, 398] on div "Apply Changes" at bounding box center [815, 394] width 54 height 11
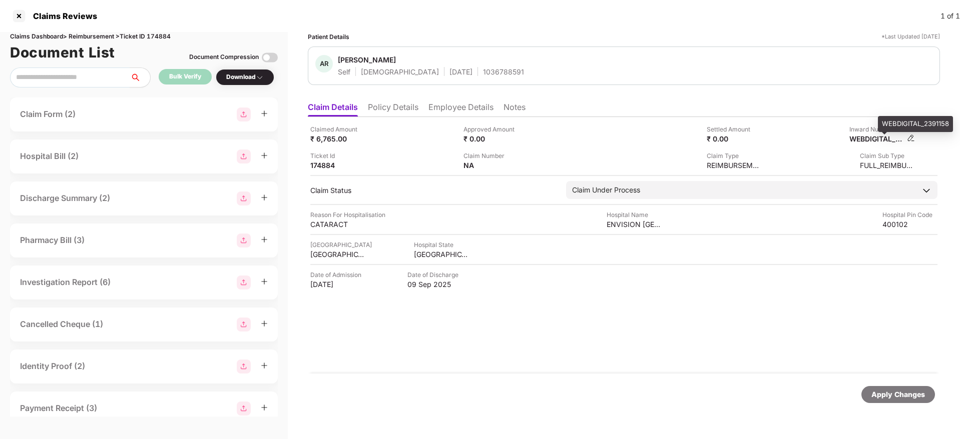
click at [867, 136] on div "WEBDIGITAL_2391158" at bounding box center [876, 139] width 55 height 10
click at [459, 77] on div "AR Abdul Razak Self Male 20 June 1971 1036788591" at bounding box center [624, 66] width 632 height 39
click at [433, 135] on div "Claimed Amount ₹ 6,765.00" at bounding box center [383, 134] width 146 height 19
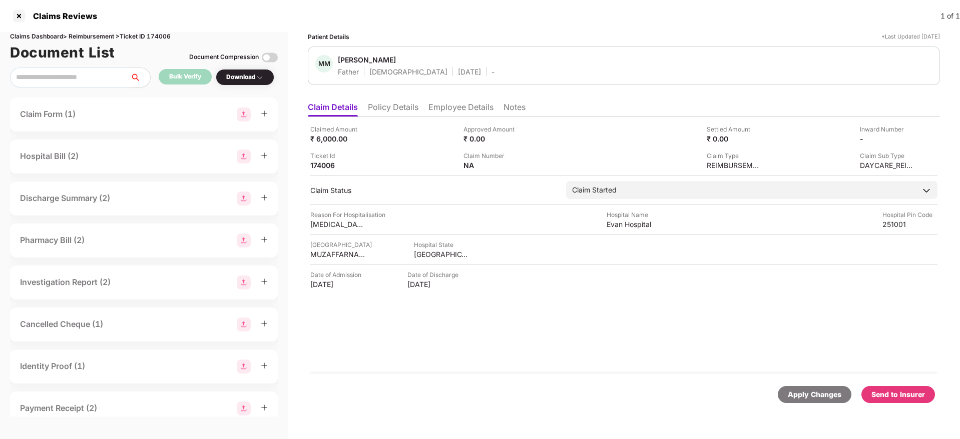
click at [381, 107] on li "Policy Details" at bounding box center [393, 109] width 51 height 15
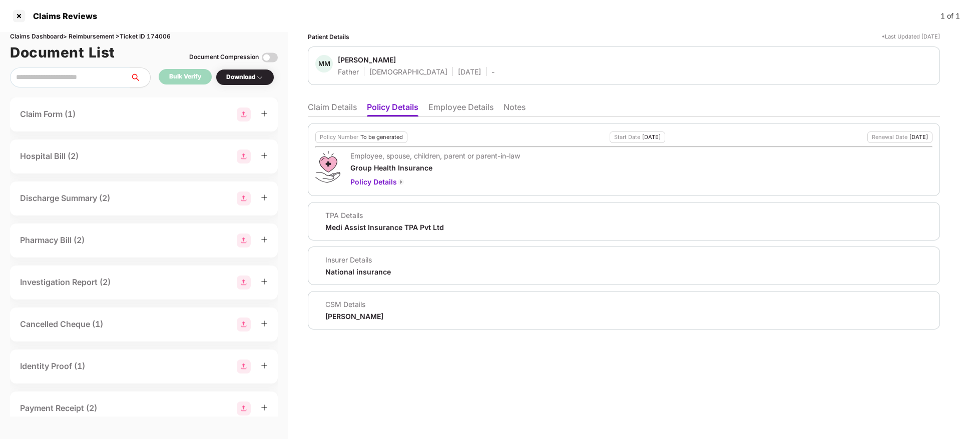
click at [347, 111] on li "Claim Details" at bounding box center [332, 109] width 49 height 15
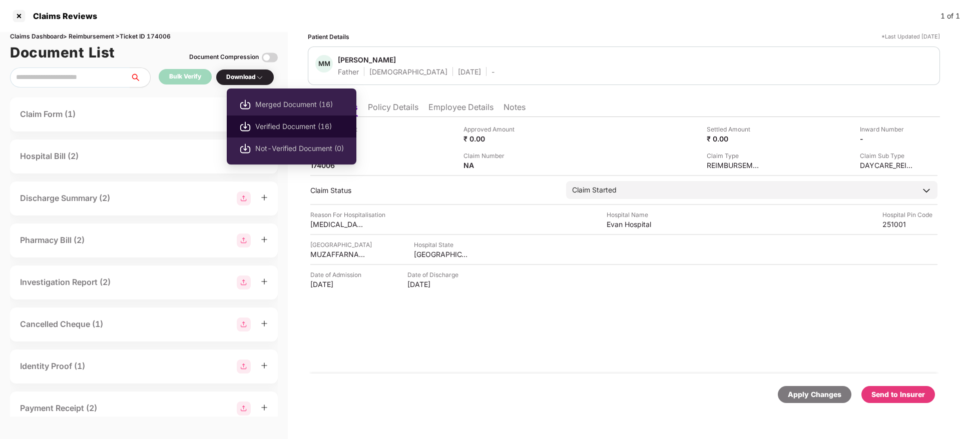
click at [286, 129] on span "Verified Document (16)" at bounding box center [299, 126] width 89 height 11
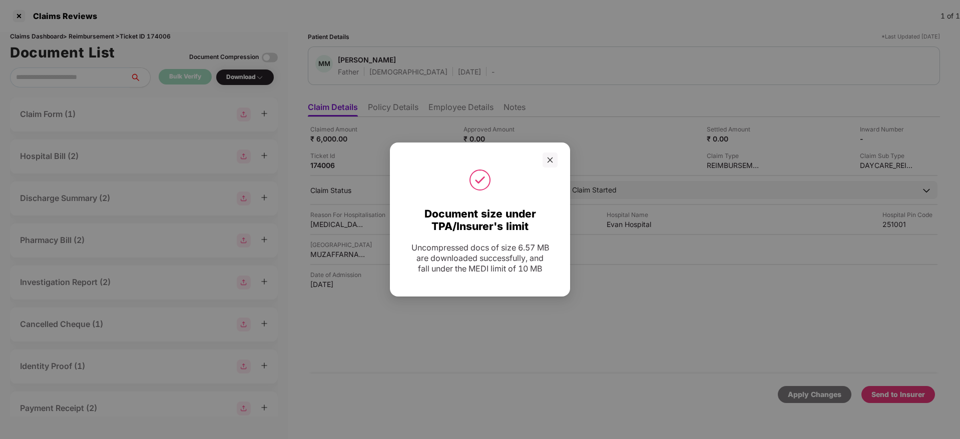
click at [551, 150] on div "Document size under TPA/Insurer's limit Uncompressed docs of size 6.57 MB are d…" at bounding box center [480, 220] width 180 height 154
click at [548, 160] on icon "close" at bounding box center [549, 160] width 7 height 7
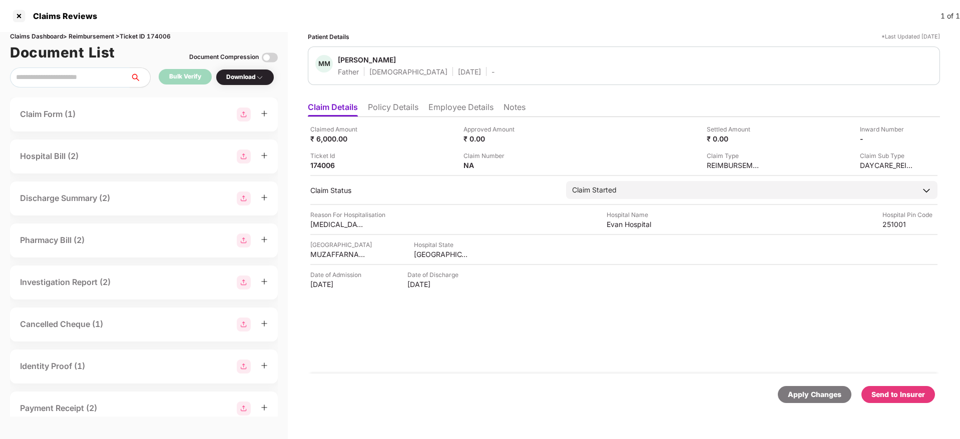
click at [458, 105] on li "Employee Details" at bounding box center [460, 109] width 65 height 15
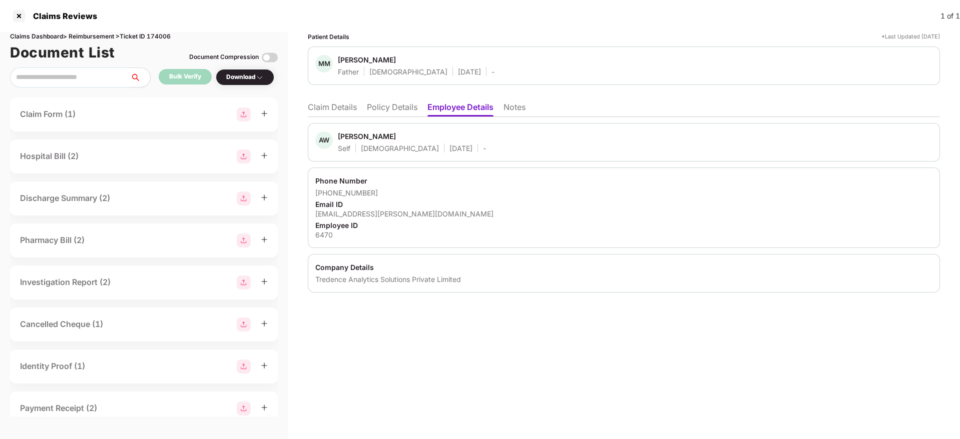
click at [320, 233] on div "6470" at bounding box center [623, 235] width 617 height 10
copy div "6470"
click at [389, 105] on li "Policy Details" at bounding box center [392, 109] width 51 height 15
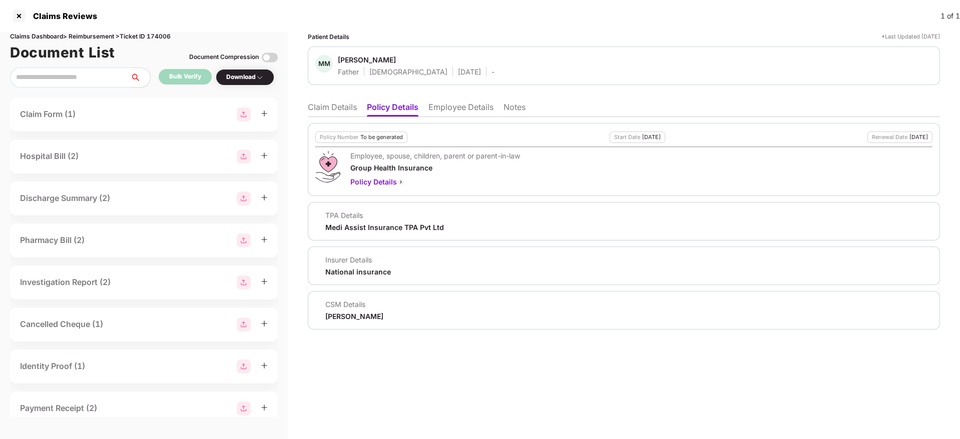
click at [324, 100] on ul "Claim Details Policy Details Employee Details Notes" at bounding box center [624, 107] width 632 height 20
click at [332, 102] on li "Claim Details" at bounding box center [332, 109] width 49 height 15
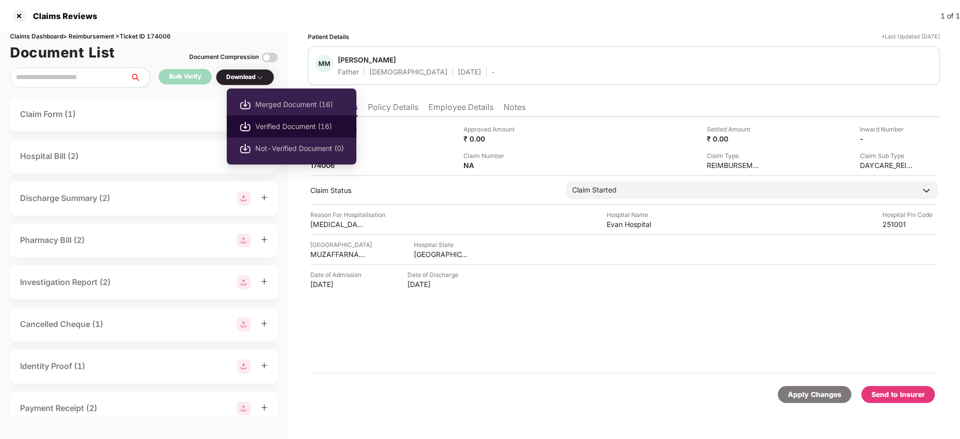
click at [282, 128] on span "Verified Document (16)" at bounding box center [299, 126] width 89 height 11
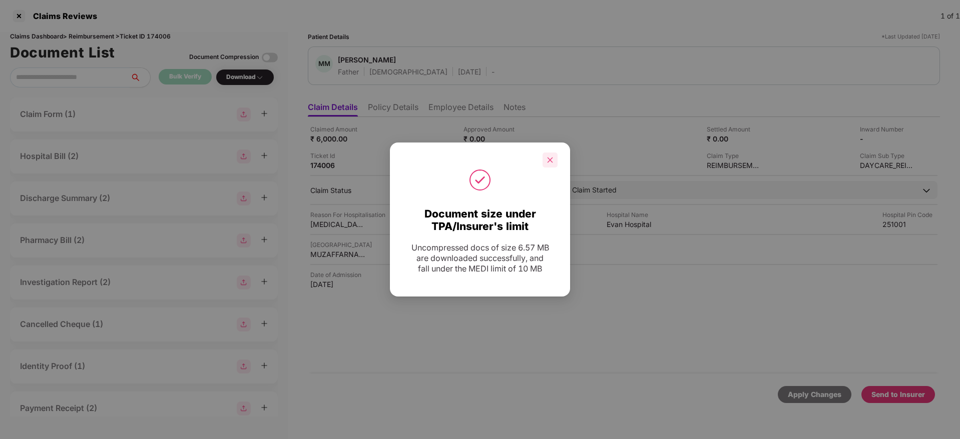
click at [549, 164] on div at bounding box center [549, 160] width 15 height 15
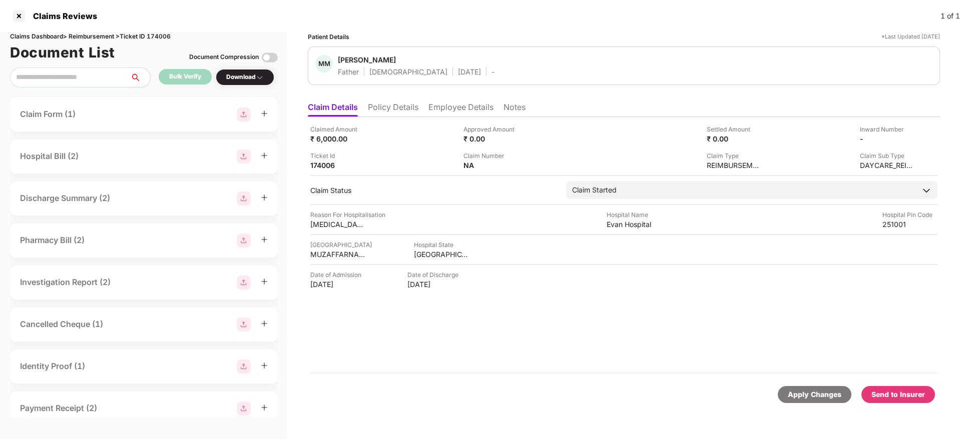
click at [395, 113] on li "Policy Details" at bounding box center [393, 109] width 51 height 15
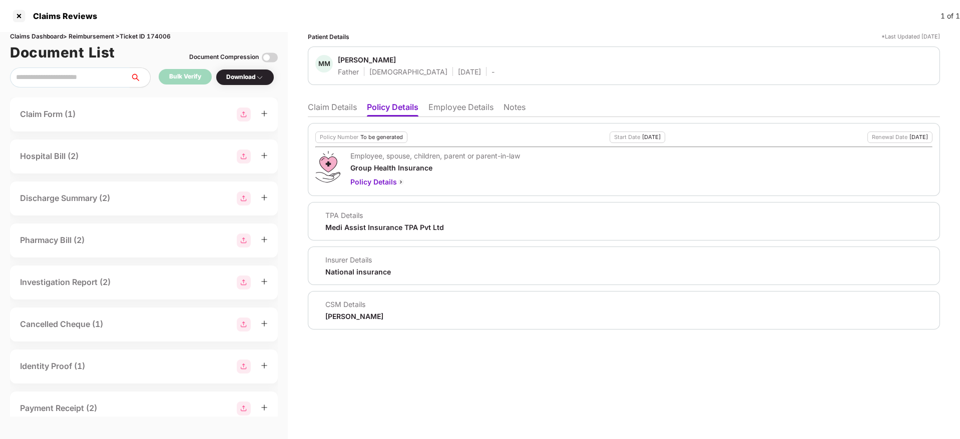
click at [302, 114] on div "Patient Details *Last Updated 16 Sep 2025 MM Madan Mohan Nagar Father Male 05 J…" at bounding box center [624, 235] width 672 height 407
click at [322, 107] on li "Claim Details" at bounding box center [332, 109] width 49 height 15
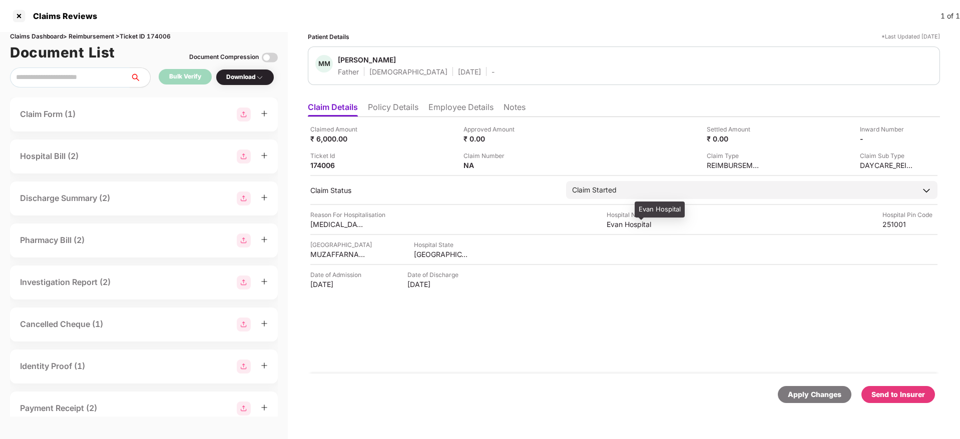
click at [637, 224] on div "Evan Hospital" at bounding box center [634, 225] width 55 height 10
copy div "Evan Hospital"
click at [327, 253] on div "MUZAFFARNAGAR" at bounding box center [337, 255] width 55 height 10
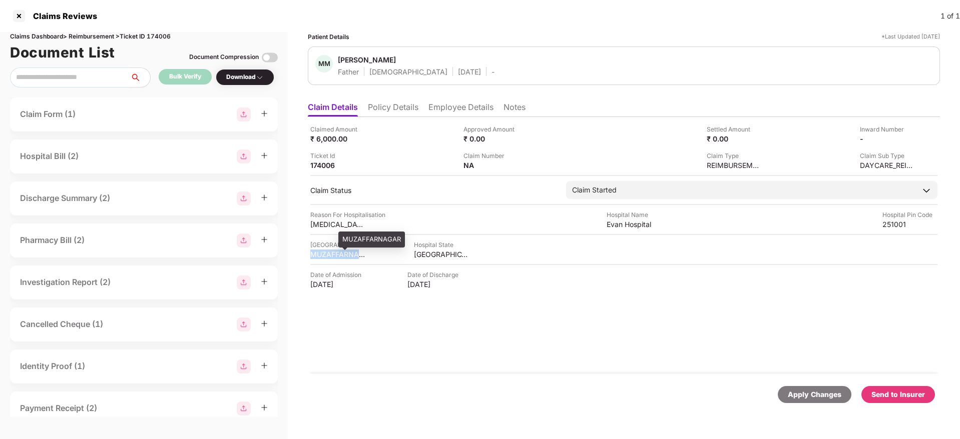
click at [327, 253] on div "MUZAFFARNAGAR" at bounding box center [337, 255] width 55 height 10
copy div "MUZAFFARNAGAR"
click at [315, 224] on div "Dialysis" at bounding box center [337, 225] width 55 height 10
copy div "Dialysis"
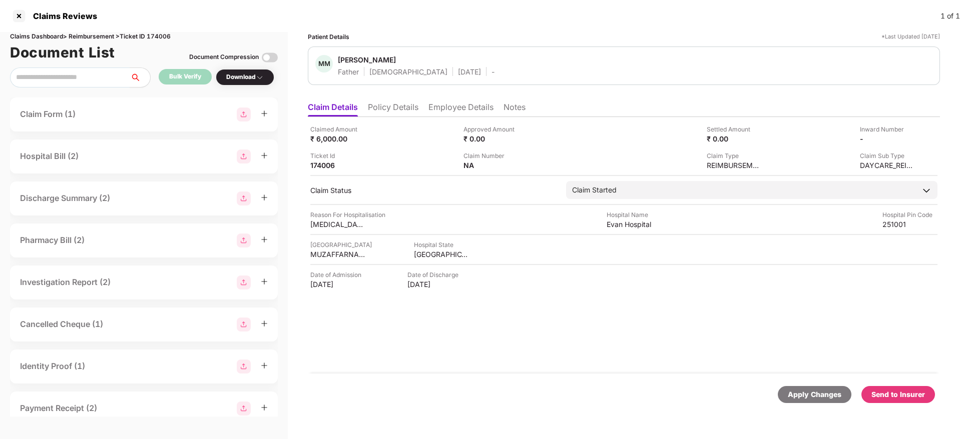
click at [466, 103] on li "Employee Details" at bounding box center [460, 109] width 65 height 15
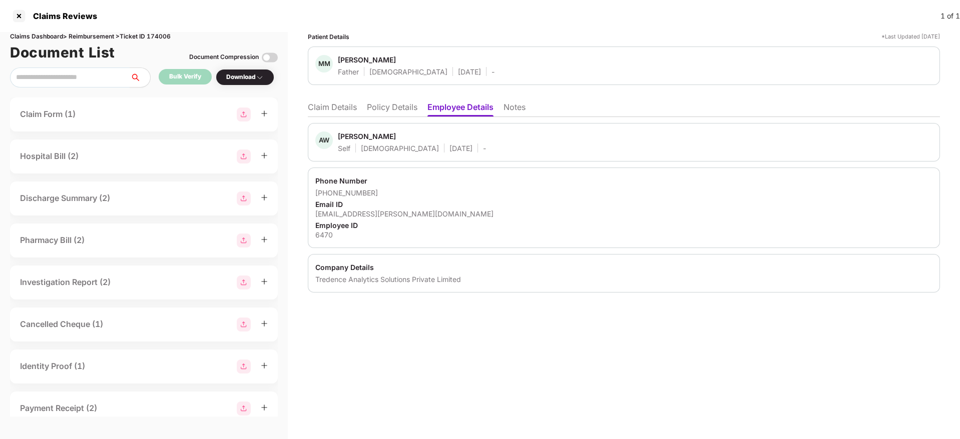
click at [357, 215] on div "ankit.walia@tredence.com" at bounding box center [623, 214] width 617 height 10
copy div "ankit.walia@tredence.com"
drag, startPoint x: 329, startPoint y: 192, endPoint x: 390, endPoint y: 192, distance: 61.1
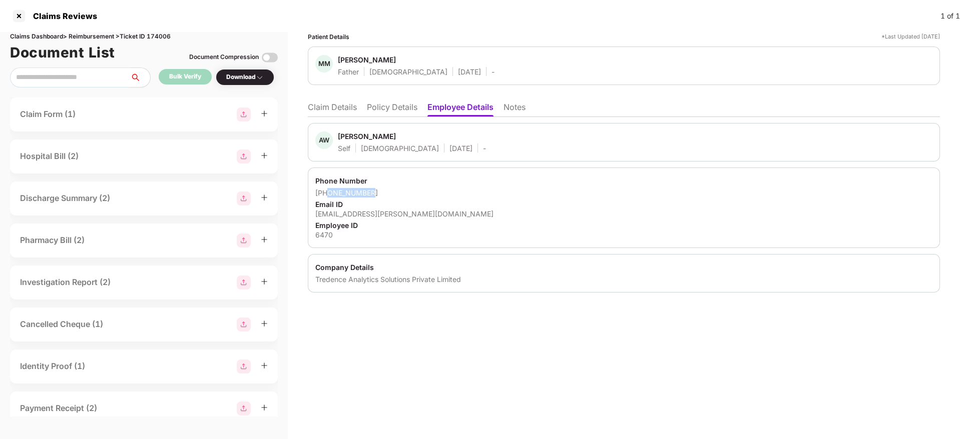
click at [390, 192] on div "+918826813275" at bounding box center [623, 193] width 617 height 10
copy div "8826813275"
click at [327, 100] on ul "Claim Details Policy Details Employee Details Notes" at bounding box center [624, 107] width 632 height 20
click at [330, 109] on li "Claim Details" at bounding box center [332, 109] width 49 height 15
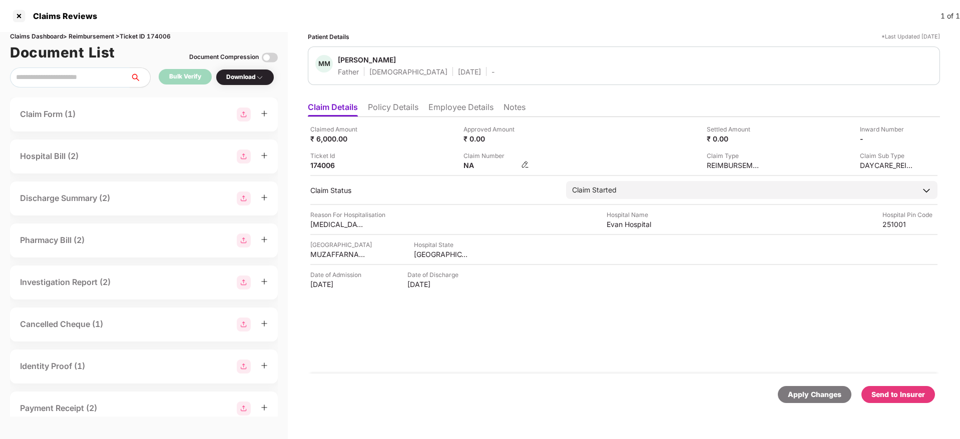
click at [527, 165] on img at bounding box center [525, 165] width 8 height 8
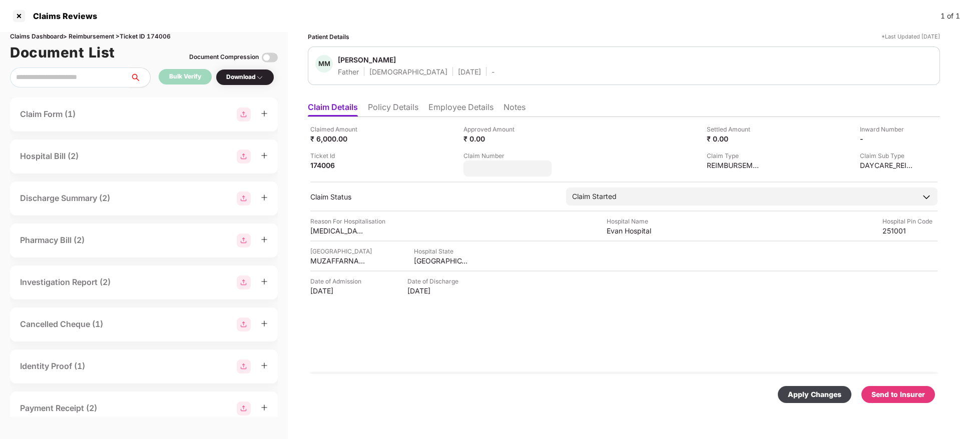
type input "**********"
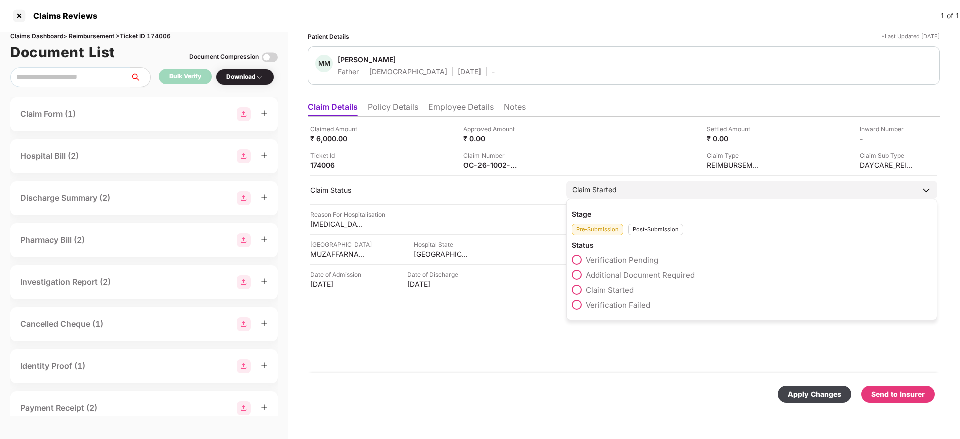
click at [644, 236] on div "Stage Pre-Submission Post-Submission Status Verification Pending Additional Doc…" at bounding box center [751, 260] width 371 height 122
click at [651, 231] on div "Post-Submission" at bounding box center [655, 230] width 55 height 12
click at [579, 276] on span at bounding box center [577, 275] width 10 height 10
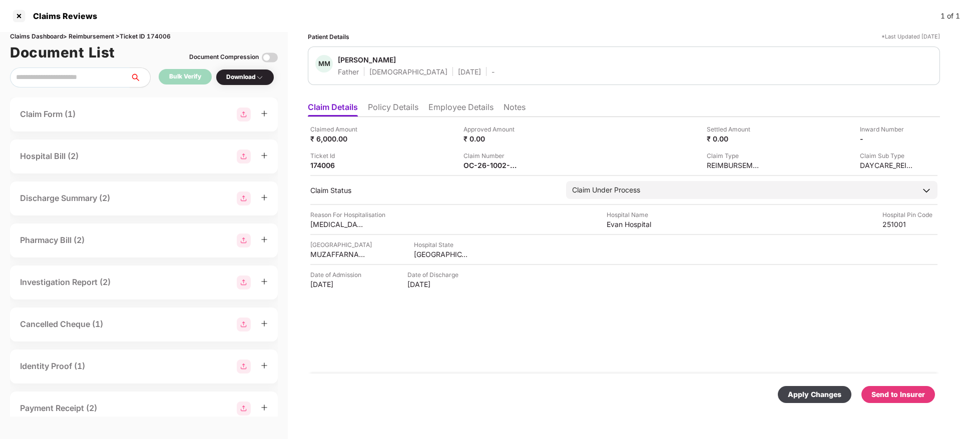
click at [797, 391] on div "Apply Changes" at bounding box center [815, 394] width 54 height 11
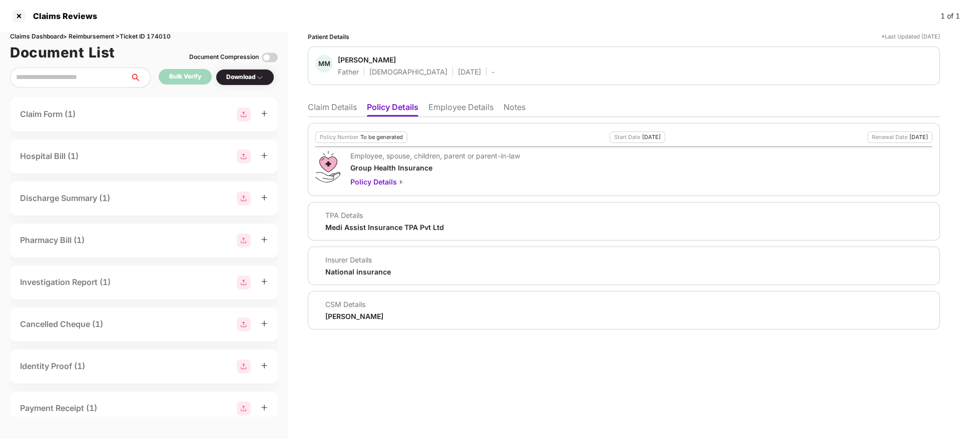
click at [337, 107] on li "Claim Details" at bounding box center [332, 109] width 49 height 15
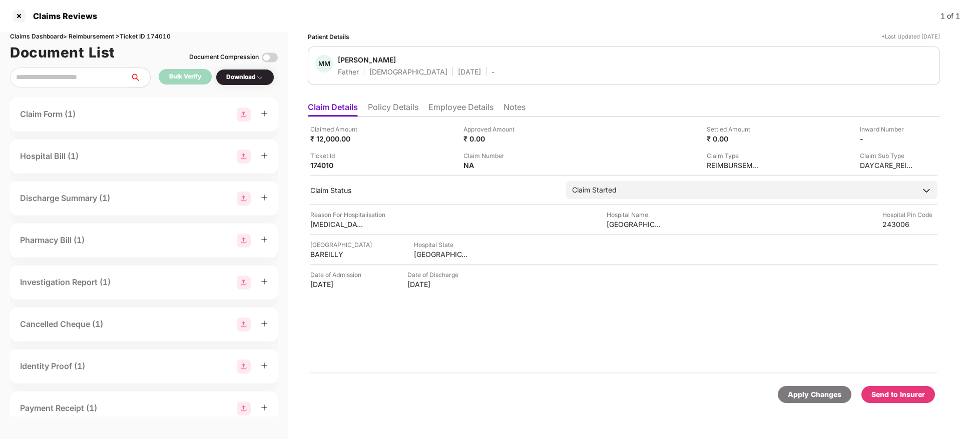
click at [393, 113] on li "Policy Details" at bounding box center [393, 109] width 51 height 15
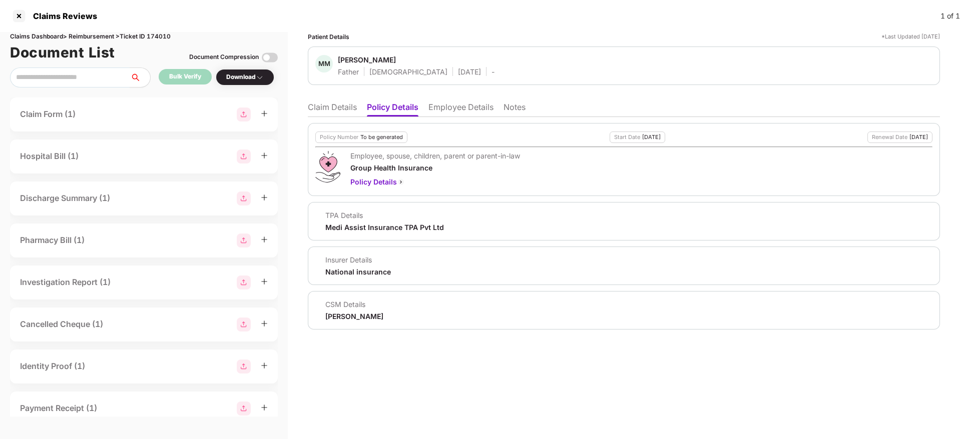
click at [324, 108] on li "Claim Details" at bounding box center [332, 109] width 49 height 15
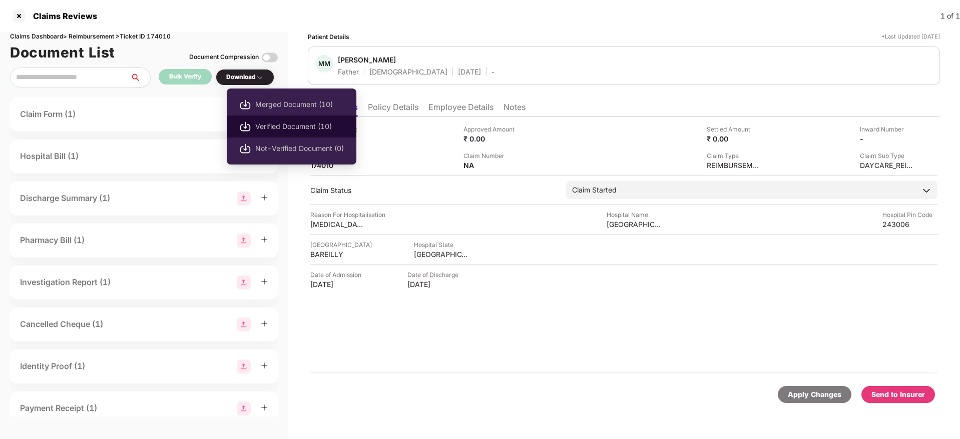
click at [291, 131] on span "Verified Document (10)" at bounding box center [299, 126] width 89 height 11
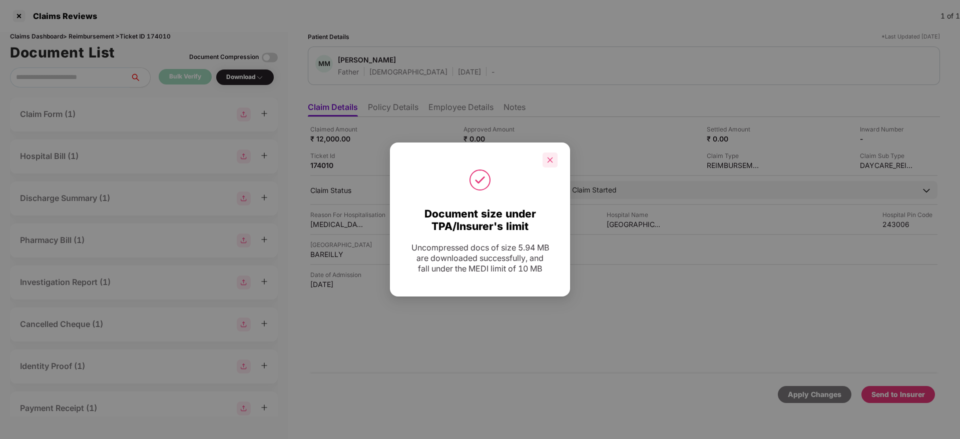
click at [549, 160] on icon "close" at bounding box center [550, 160] width 6 height 6
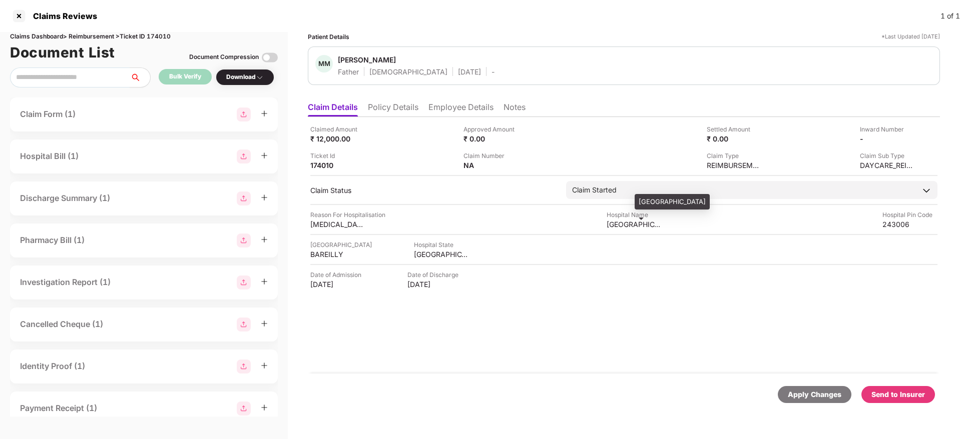
click at [631, 226] on div "Rohilkhand Medical College and Hospital" at bounding box center [634, 225] width 55 height 10
copy div "Rohilkhand Medical College and Hospital"
click at [321, 255] on div "BAREILLY" at bounding box center [337, 255] width 55 height 10
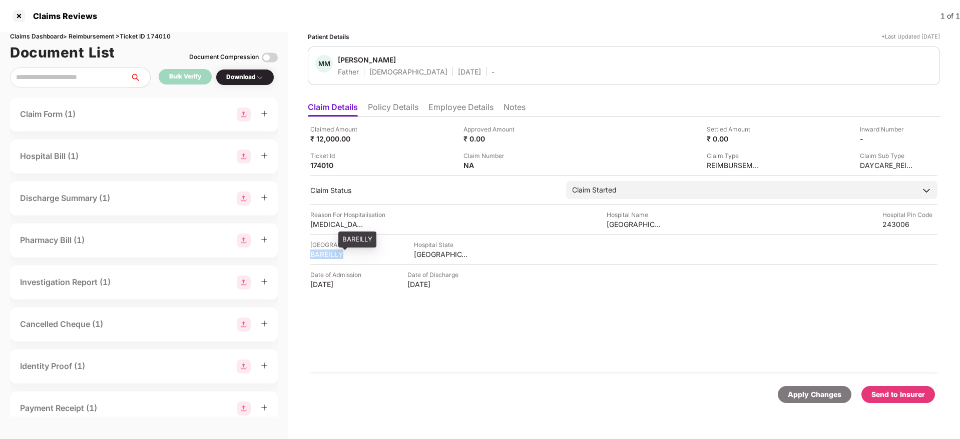
click at [321, 255] on div "BAREILLY" at bounding box center [337, 255] width 55 height 10
copy div "BAREILLY"
click at [317, 224] on div "Dialysis" at bounding box center [337, 225] width 55 height 10
copy div "Dialysis"
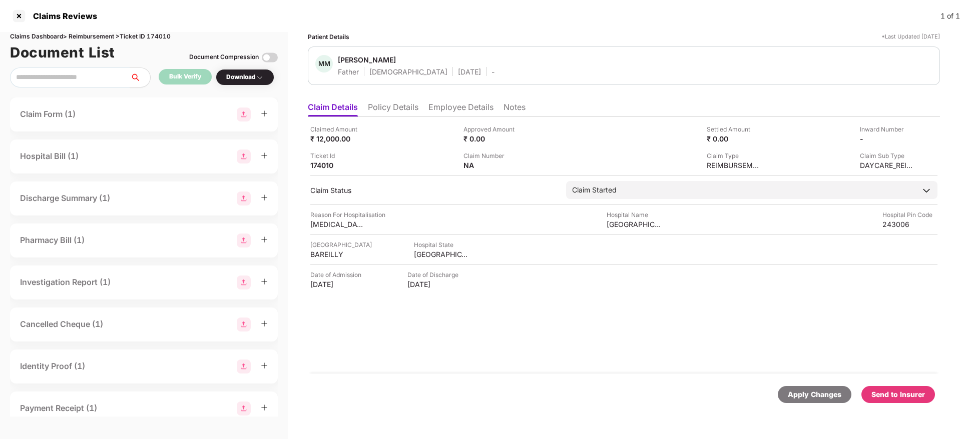
click at [452, 110] on li "Employee Details" at bounding box center [460, 109] width 65 height 15
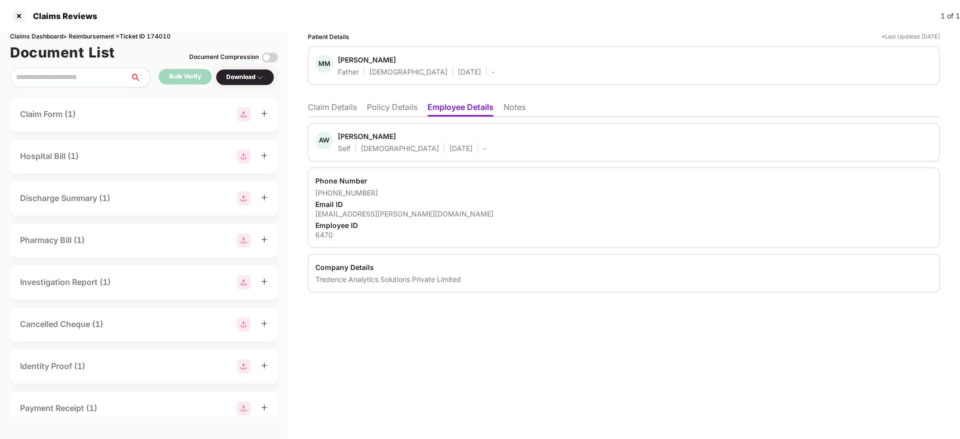
click at [354, 212] on div "ankit.walia@tredence.com" at bounding box center [623, 214] width 617 height 10
copy div "ankit.walia@tredence.com"
drag, startPoint x: 327, startPoint y: 193, endPoint x: 390, endPoint y: 196, distance: 63.1
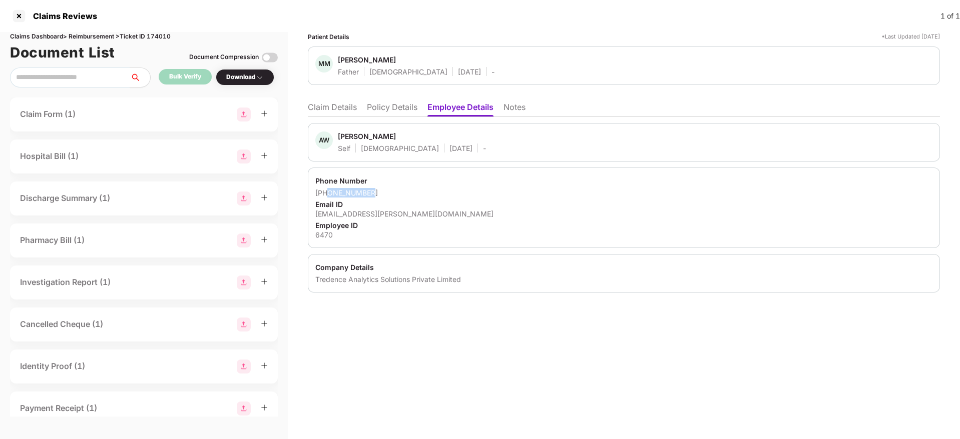
click at [390, 196] on div "+918826813275" at bounding box center [623, 193] width 617 height 10
copy div "8826813275"
click at [348, 109] on li "Claim Details" at bounding box center [332, 109] width 49 height 15
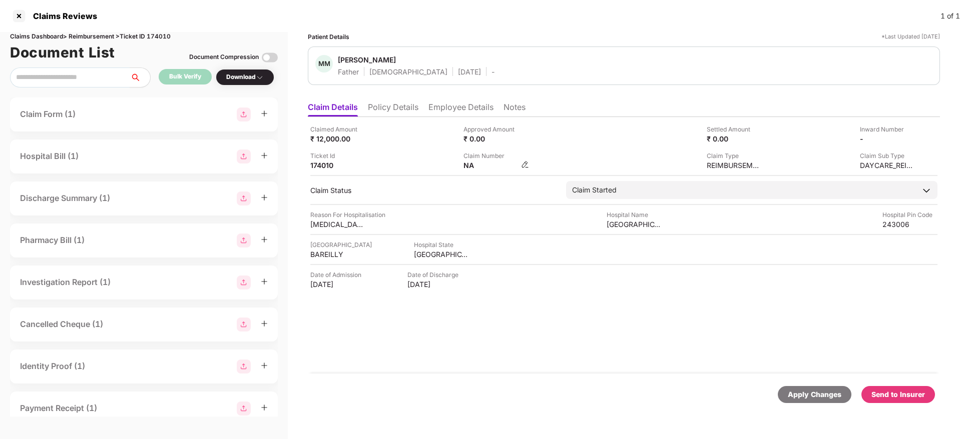
click at [523, 165] on img at bounding box center [525, 165] width 8 height 8
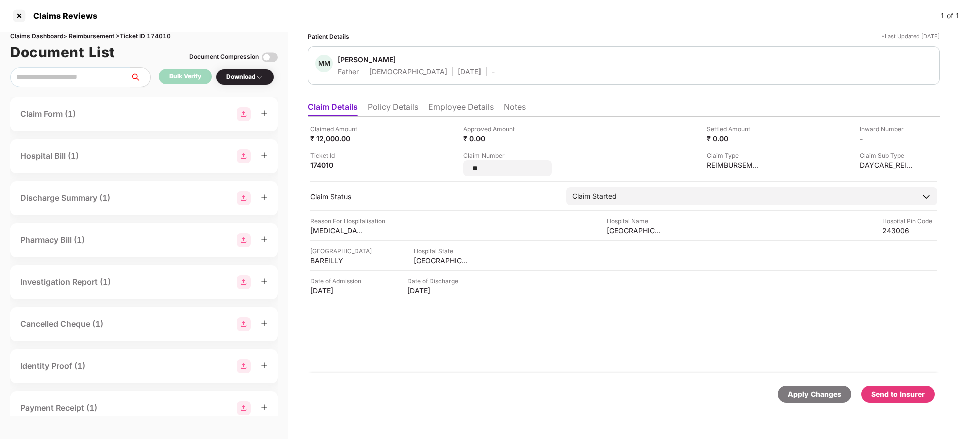
type input "*"
type input "**********"
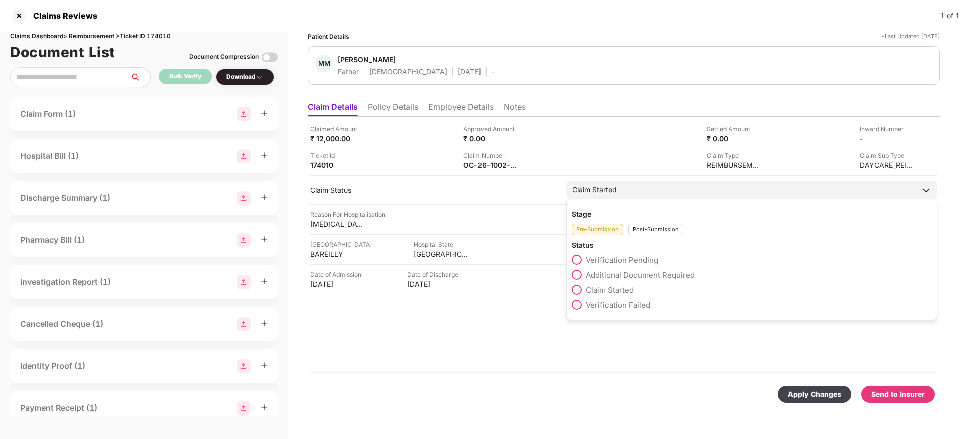
click at [638, 236] on div "Stage Pre-Submission Post-Submission Status Verification Pending Additional Doc…" at bounding box center [751, 260] width 371 height 122
click at [645, 229] on div "Post-Submission" at bounding box center [655, 230] width 55 height 12
click at [577, 276] on span at bounding box center [577, 275] width 10 height 10
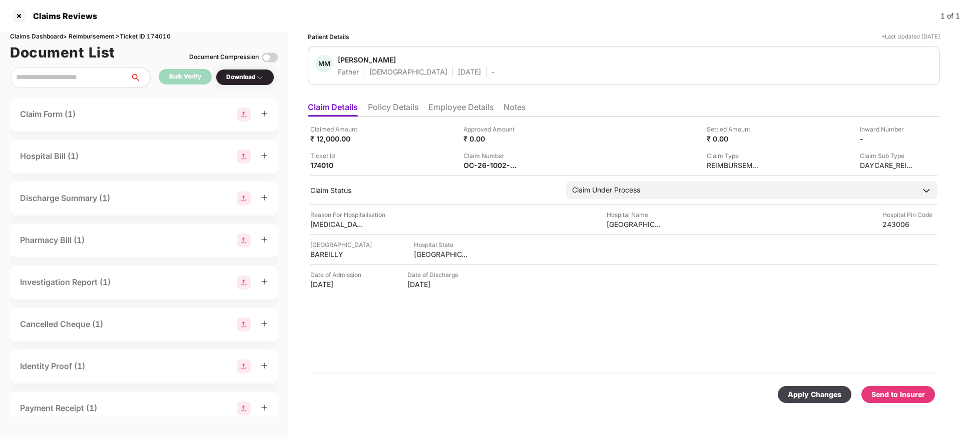
click at [807, 390] on div "Apply Changes" at bounding box center [815, 394] width 54 height 11
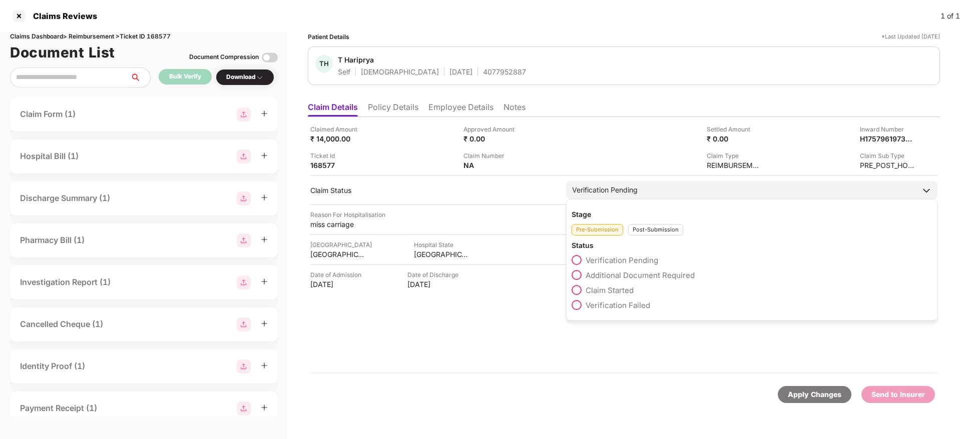
click at [642, 230] on div "Post-Submission" at bounding box center [655, 230] width 55 height 12
click at [577, 332] on span at bounding box center [577, 335] width 10 height 10
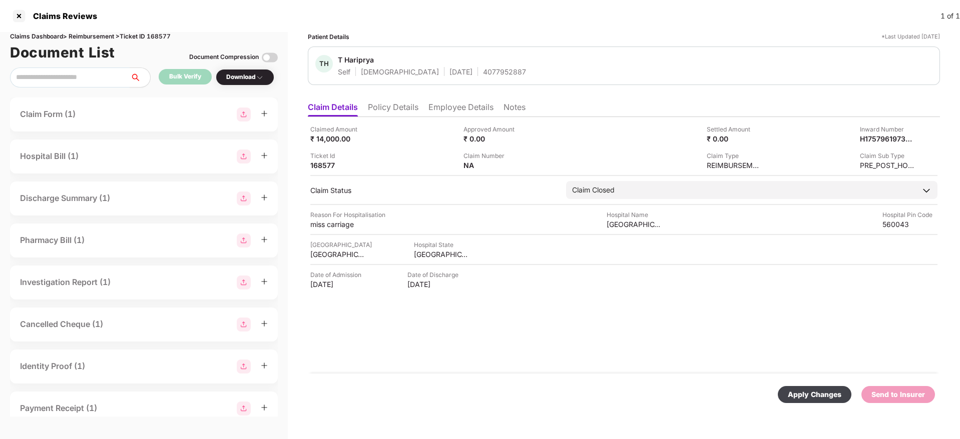
click at [812, 393] on div "Apply Changes" at bounding box center [815, 394] width 54 height 11
click at [398, 114] on li "Policy Details" at bounding box center [393, 109] width 51 height 15
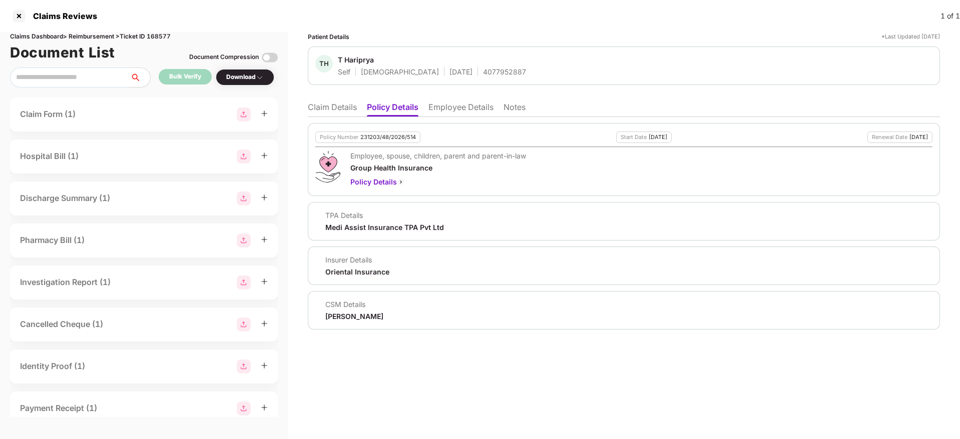
click at [329, 107] on li "Claim Details" at bounding box center [332, 109] width 49 height 15
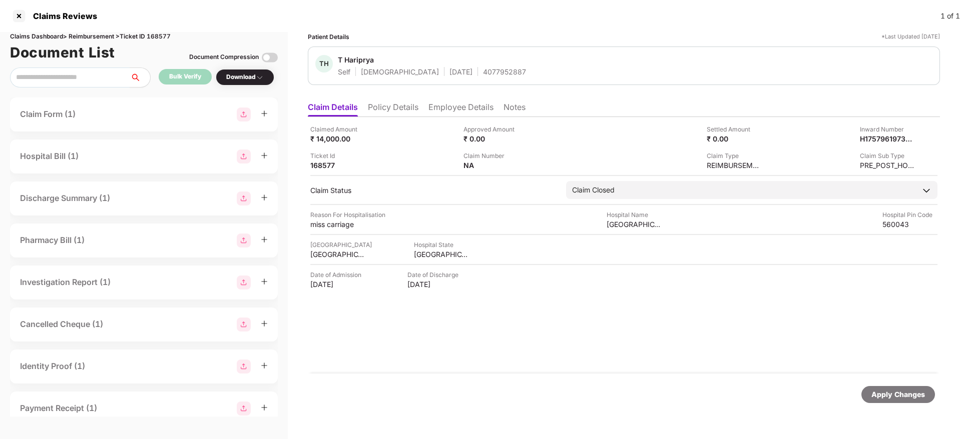
click at [397, 108] on li "Policy Details" at bounding box center [393, 109] width 51 height 15
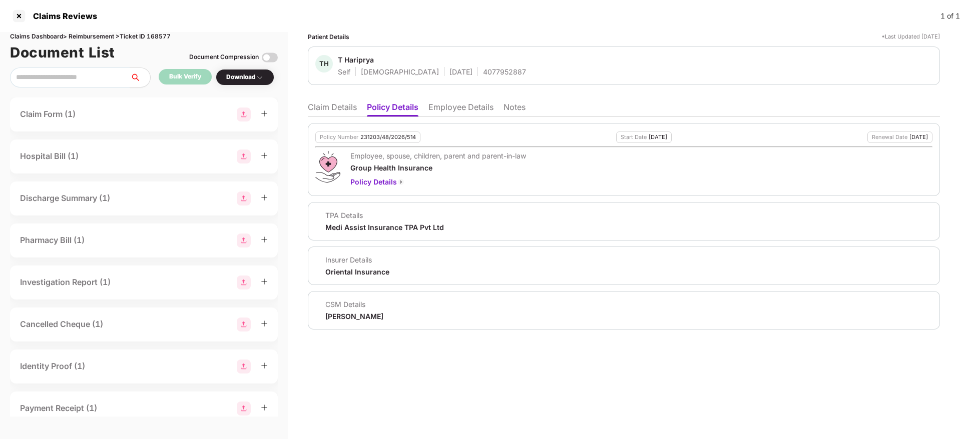
click at [347, 104] on li "Claim Details" at bounding box center [332, 109] width 49 height 15
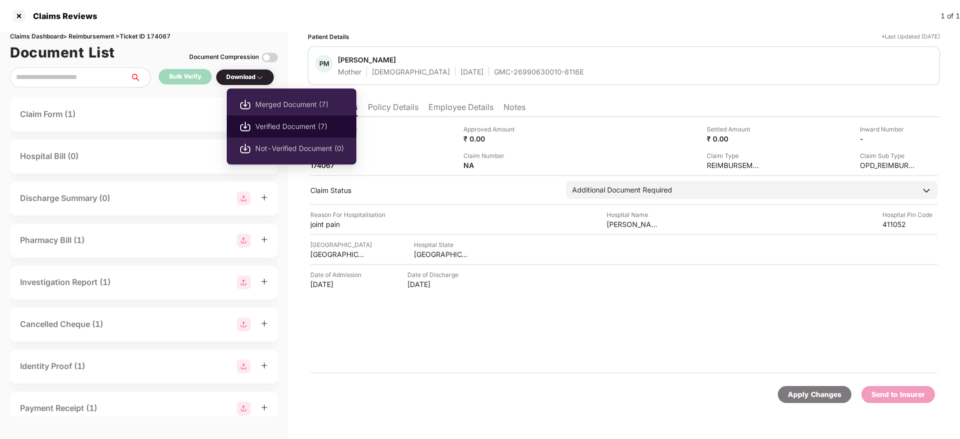
click at [276, 126] on span "Verified Document (7)" at bounding box center [299, 126] width 89 height 11
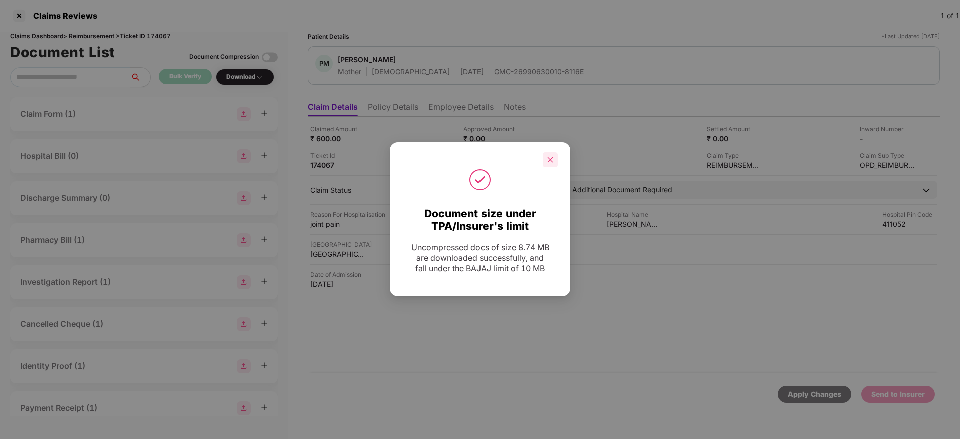
click at [548, 166] on div at bounding box center [549, 160] width 15 height 15
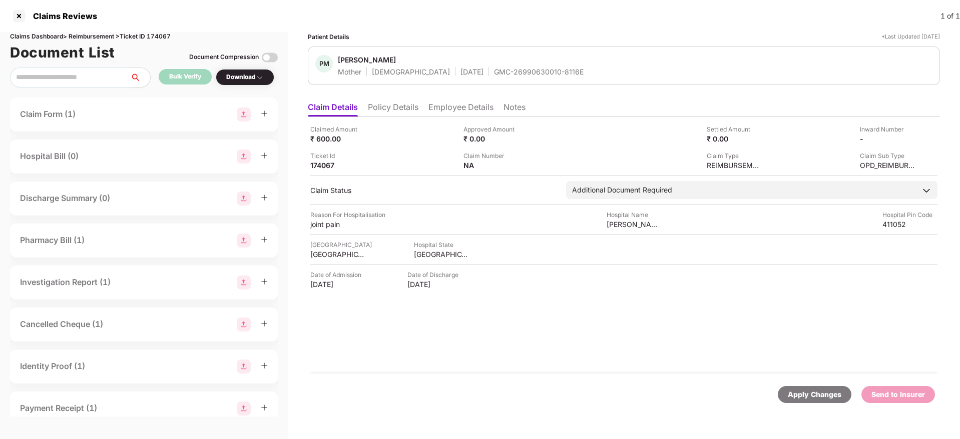
click at [399, 108] on li "Policy Details" at bounding box center [393, 109] width 51 height 15
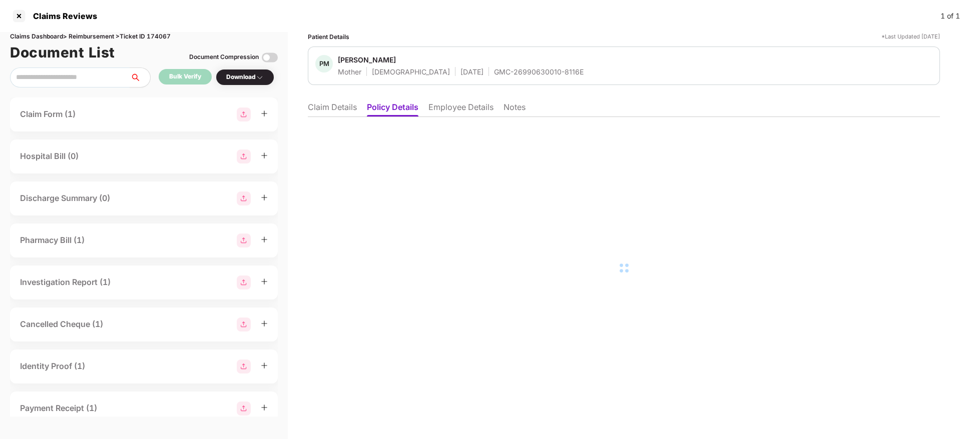
click at [430, 108] on li "Employee Details" at bounding box center [460, 109] width 65 height 15
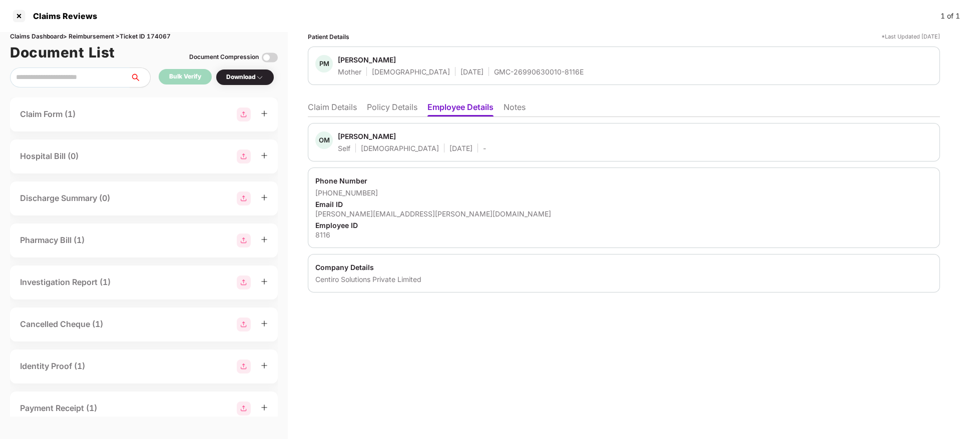
click at [352, 212] on div "[PERSON_NAME][EMAIL_ADDRESS][PERSON_NAME][DOMAIN_NAME]" at bounding box center [623, 214] width 617 height 10
copy div "[PERSON_NAME][EMAIL_ADDRESS][PERSON_NAME][DOMAIN_NAME]"
click at [339, 114] on li "Claim Details" at bounding box center [332, 109] width 49 height 15
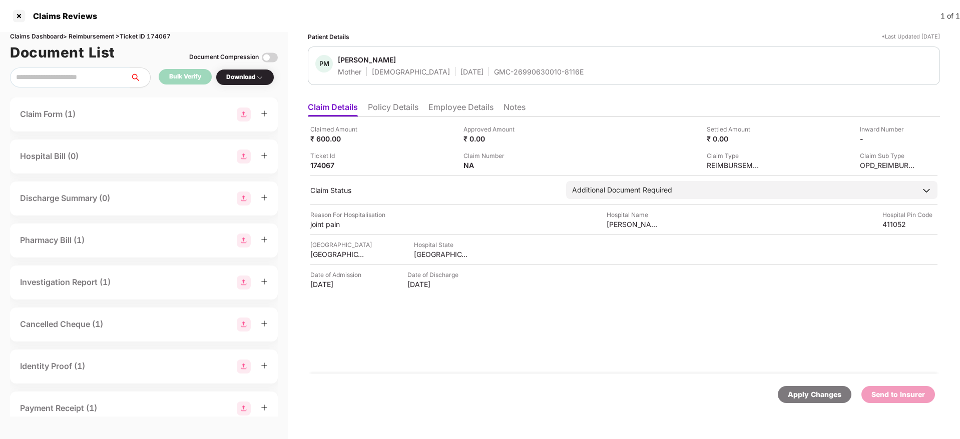
click at [494, 76] on div "GMC-26990630010-8116E" at bounding box center [539, 72] width 90 height 10
copy div "GMC-26990630010-8116E"
click at [431, 128] on div "Claimed Amount ₹ 600.00" at bounding box center [383, 134] width 146 height 19
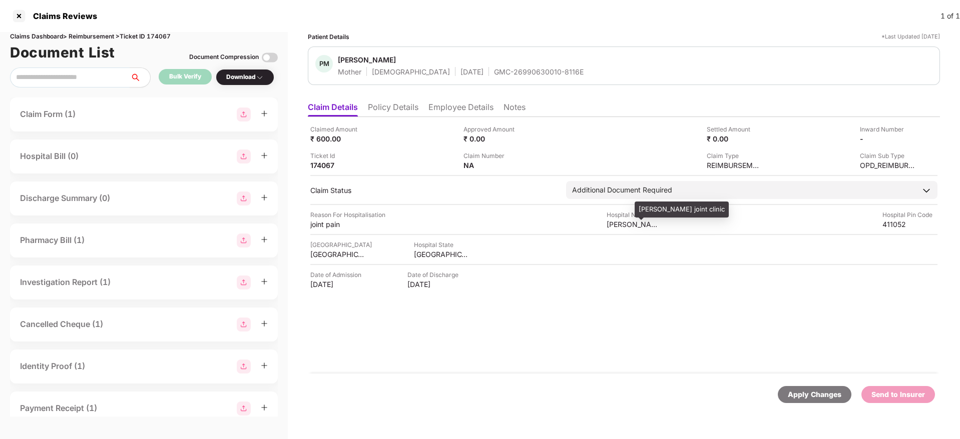
click at [625, 227] on div "[PERSON_NAME] joint clinic" at bounding box center [634, 225] width 55 height 10
copy div "[PERSON_NAME] joint clinic"
click at [327, 224] on div "joint pain" at bounding box center [337, 225] width 55 height 10
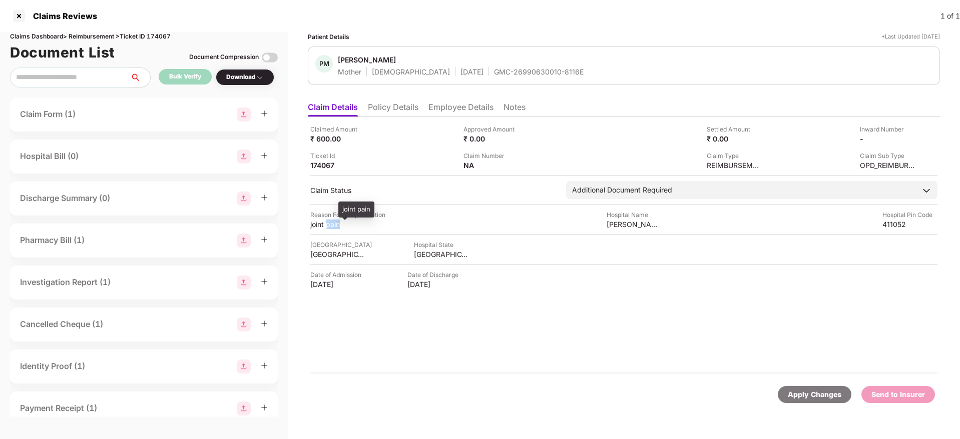
click at [327, 224] on div "joint pain" at bounding box center [337, 225] width 55 height 10
copy div "joint pain"
click at [448, 108] on li "Employee Details" at bounding box center [460, 109] width 65 height 15
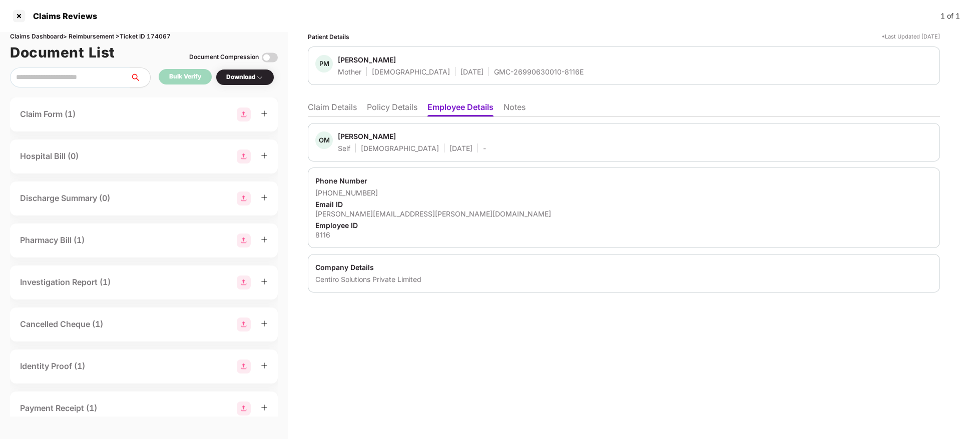
click at [368, 213] on div "[PERSON_NAME][EMAIL_ADDRESS][PERSON_NAME][DOMAIN_NAME]" at bounding box center [623, 214] width 617 height 10
copy div "[PERSON_NAME][EMAIL_ADDRESS][PERSON_NAME][DOMAIN_NAME]"
click at [326, 194] on div "[PHONE_NUMBER]" at bounding box center [623, 193] width 617 height 10
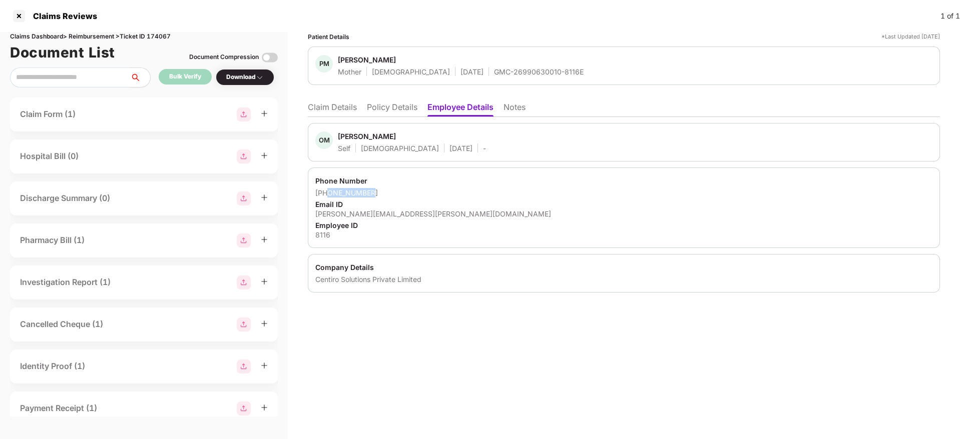
drag, startPoint x: 327, startPoint y: 192, endPoint x: 387, endPoint y: 195, distance: 59.6
click at [387, 195] on div "[PHONE_NUMBER]" at bounding box center [623, 193] width 617 height 10
copy div "8956052853"
click at [341, 101] on ul "Claim Details Policy Details Employee Details Notes" at bounding box center [624, 107] width 632 height 20
click at [335, 107] on li "Claim Details" at bounding box center [332, 109] width 49 height 15
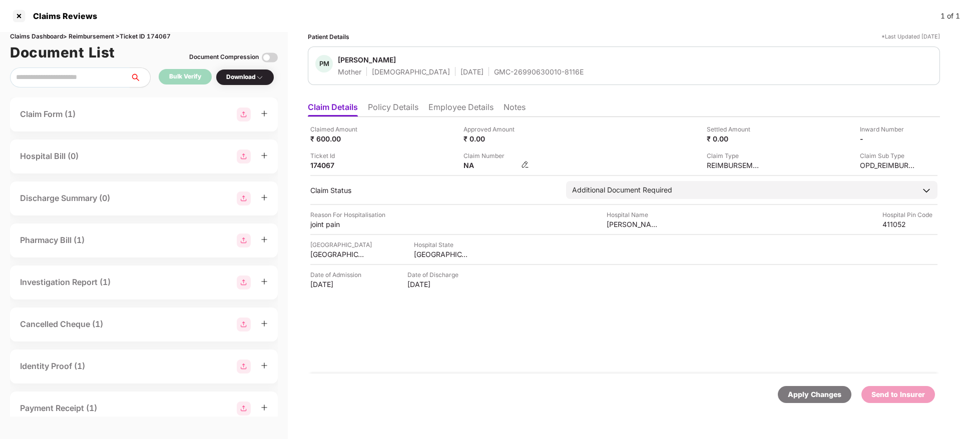
click at [526, 164] on img at bounding box center [525, 165] width 8 height 8
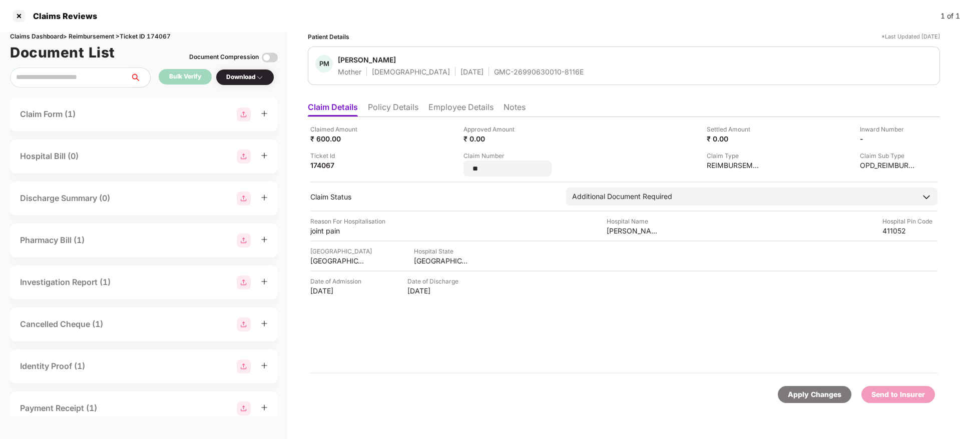
type input "*"
type input "**********"
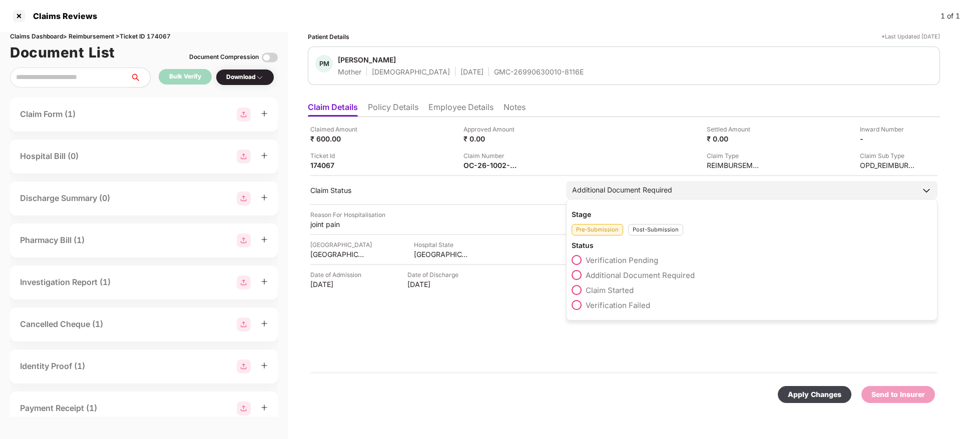
click at [650, 234] on div "Post-Submission" at bounding box center [655, 230] width 55 height 12
click at [572, 277] on label "Claim Under Process" at bounding box center [617, 275] width 90 height 10
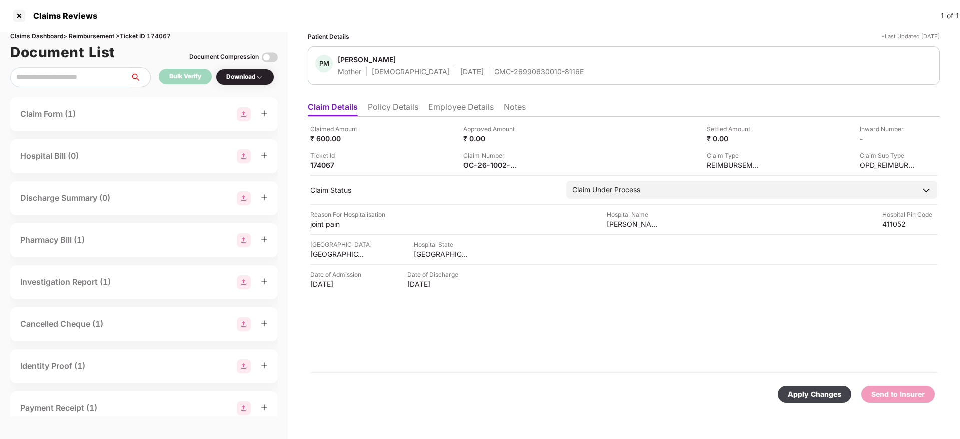
click at [806, 397] on div "Apply Changes" at bounding box center [815, 394] width 54 height 11
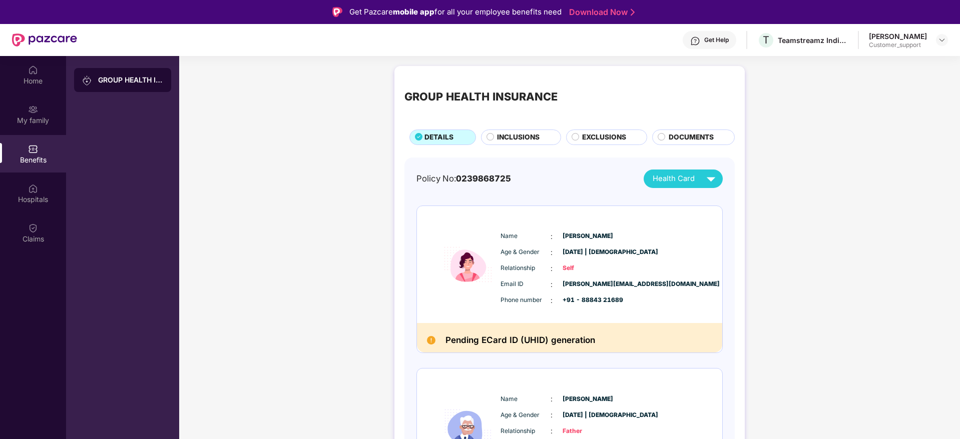
scroll to position [56, 0]
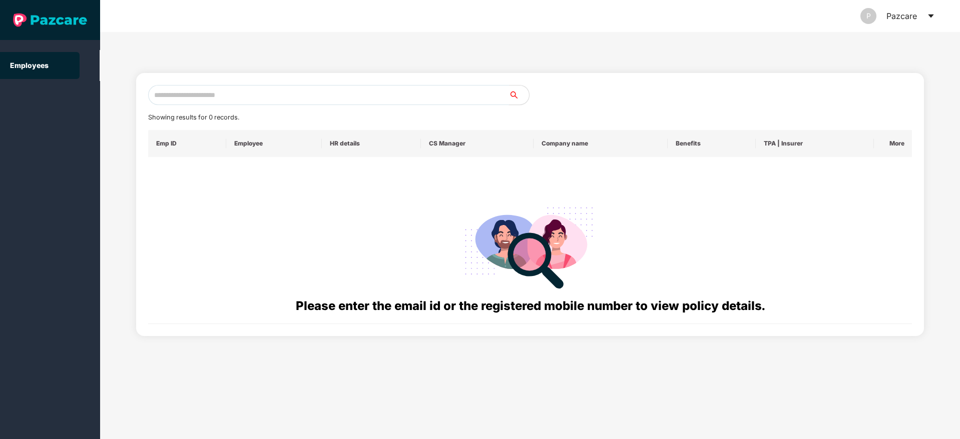
click at [167, 87] on input "text" at bounding box center [328, 95] width 361 height 20
paste input "**********"
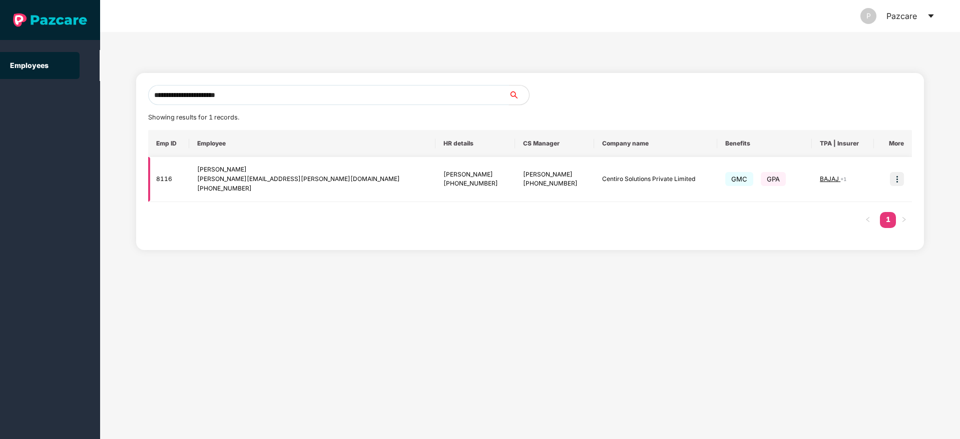
type input "**********"
click at [897, 177] on img at bounding box center [897, 179] width 14 height 14
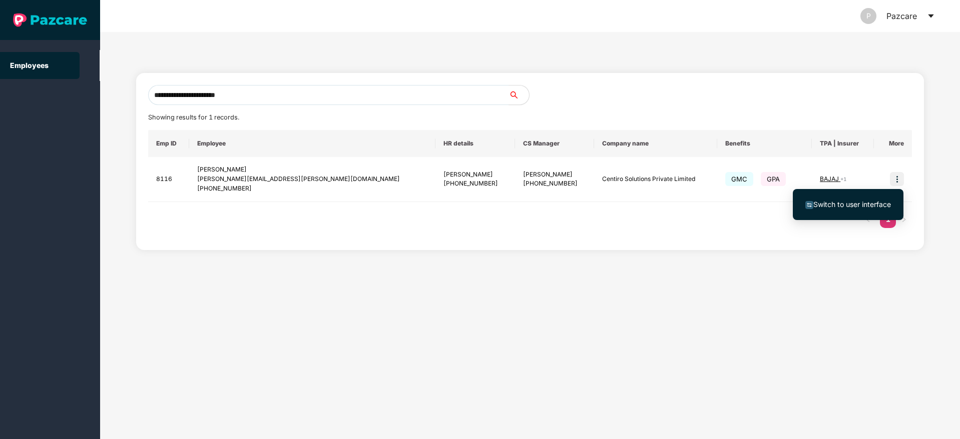
click at [850, 211] on li "Switch to user interface" at bounding box center [848, 204] width 111 height 21
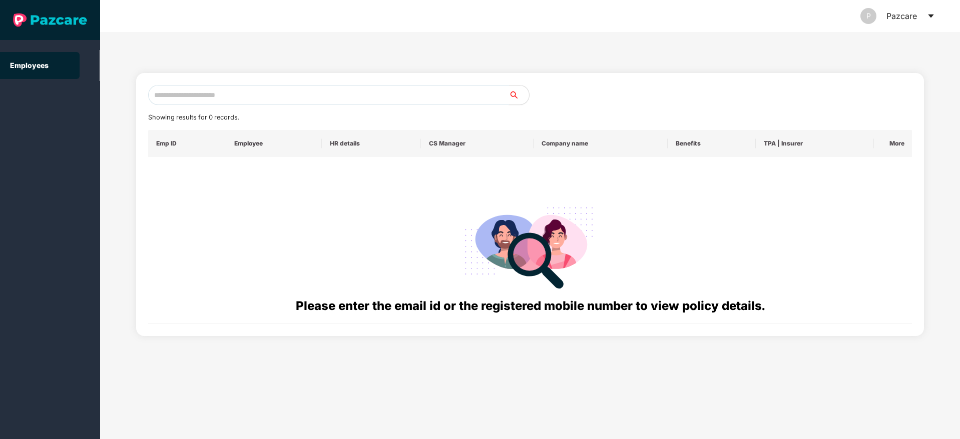
click at [183, 101] on input "text" at bounding box center [328, 95] width 361 height 20
paste input "**********"
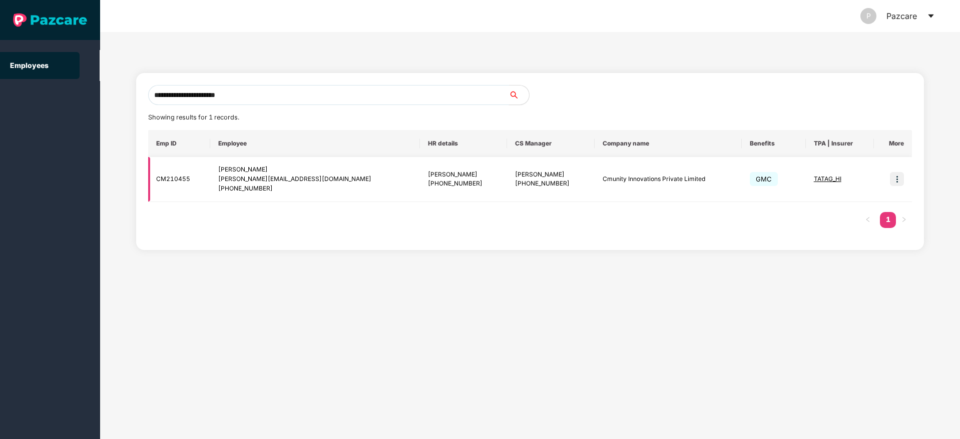
type input "**********"
click at [893, 176] on img at bounding box center [897, 179] width 14 height 14
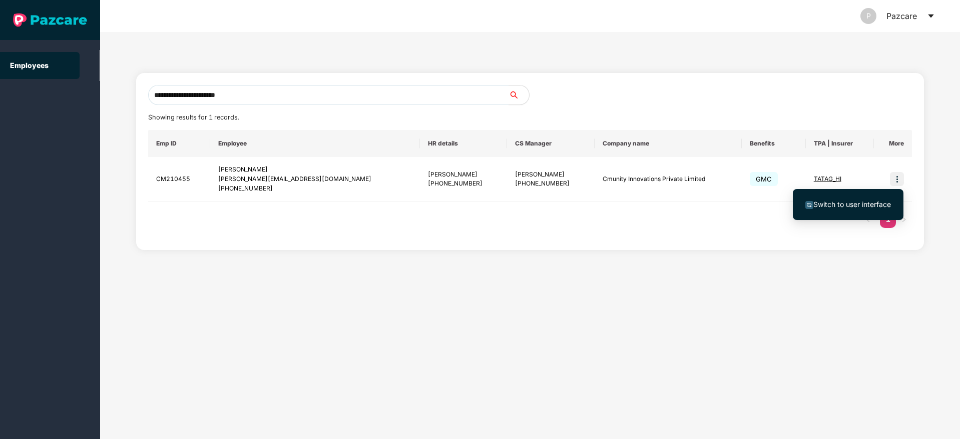
click at [846, 199] on span "Switch to user interface" at bounding box center [848, 204] width 86 height 11
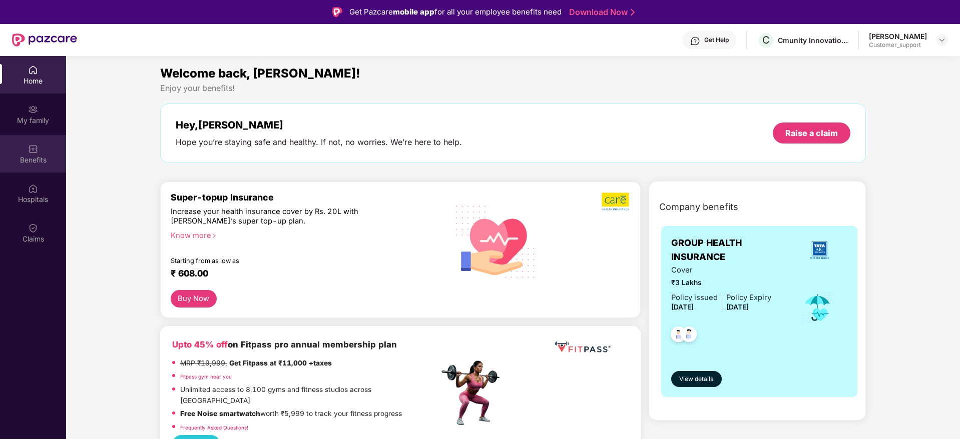
click at [46, 155] on div "Benefits" at bounding box center [33, 160] width 66 height 10
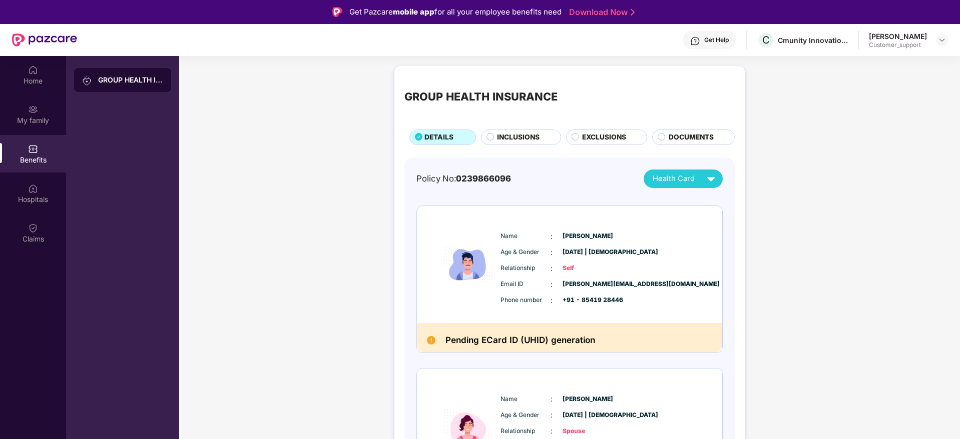
scroll to position [83, 0]
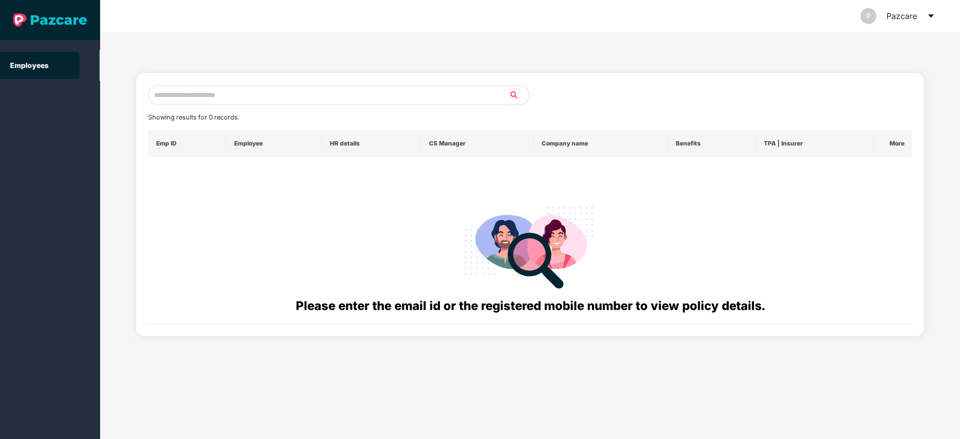
click at [235, 93] on input "text" at bounding box center [328, 95] width 361 height 20
paste input "**********"
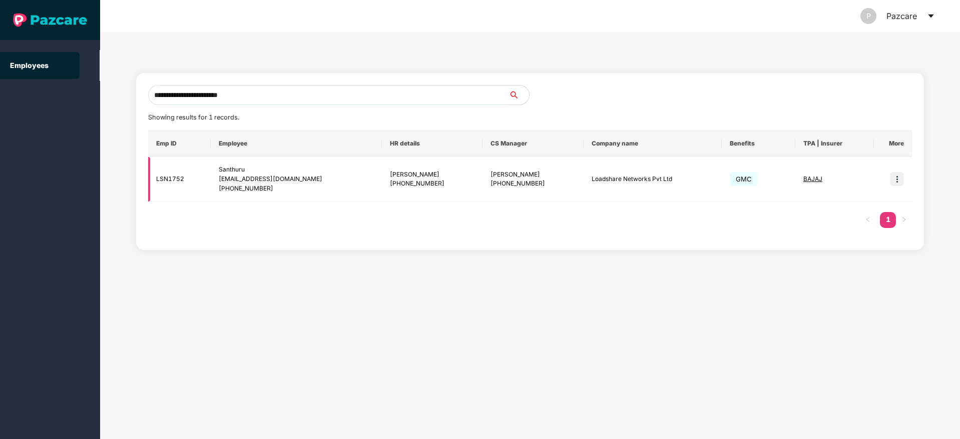
type input "**********"
click at [900, 173] on img at bounding box center [897, 179] width 14 height 14
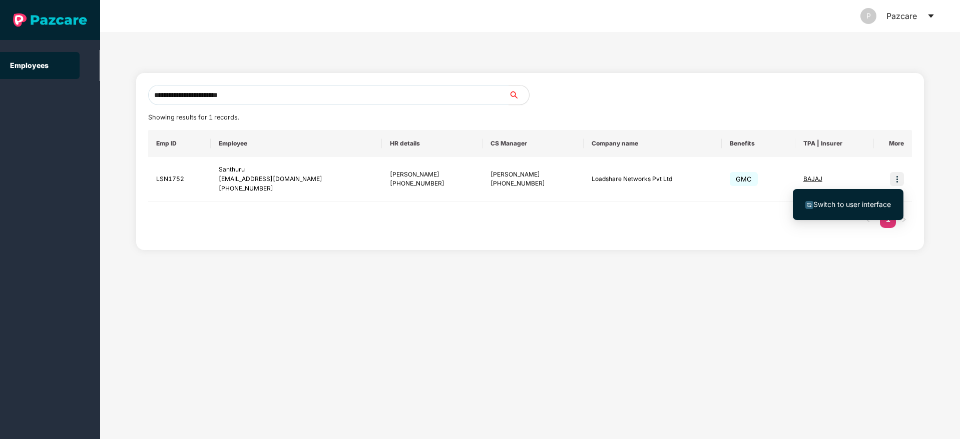
click at [845, 210] on span "Switch to user interface" at bounding box center [848, 204] width 86 height 11
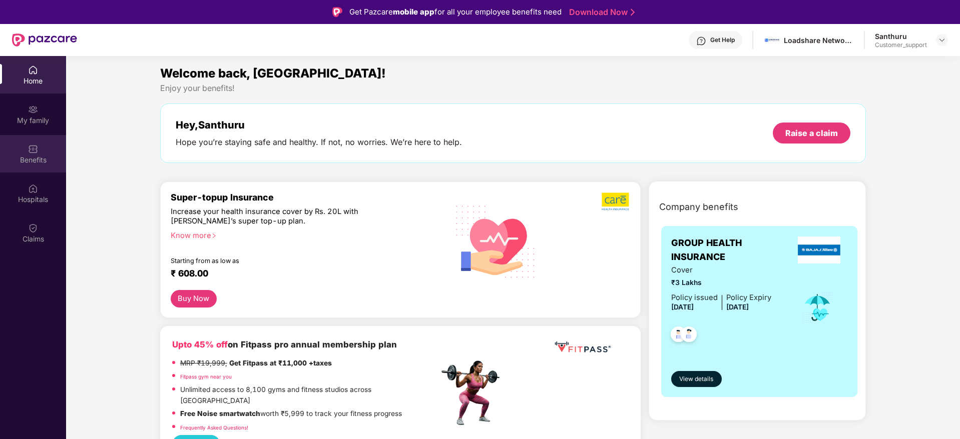
click at [30, 147] on img at bounding box center [33, 149] width 10 height 10
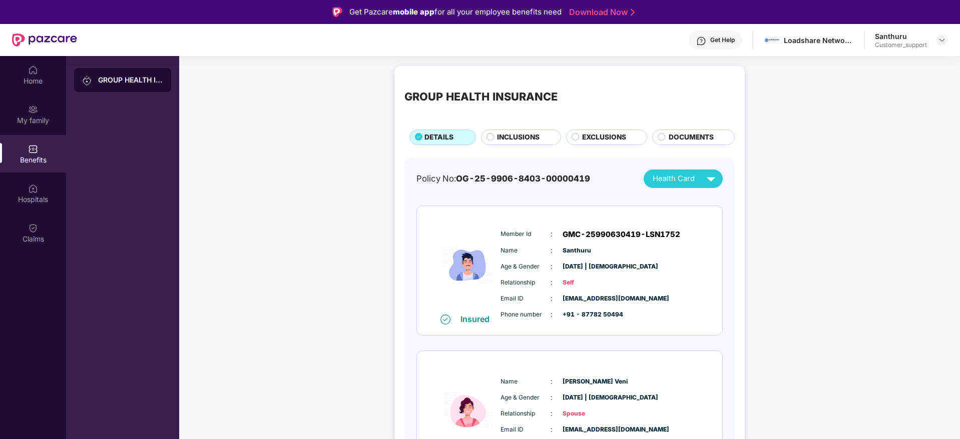
scroll to position [66, 0]
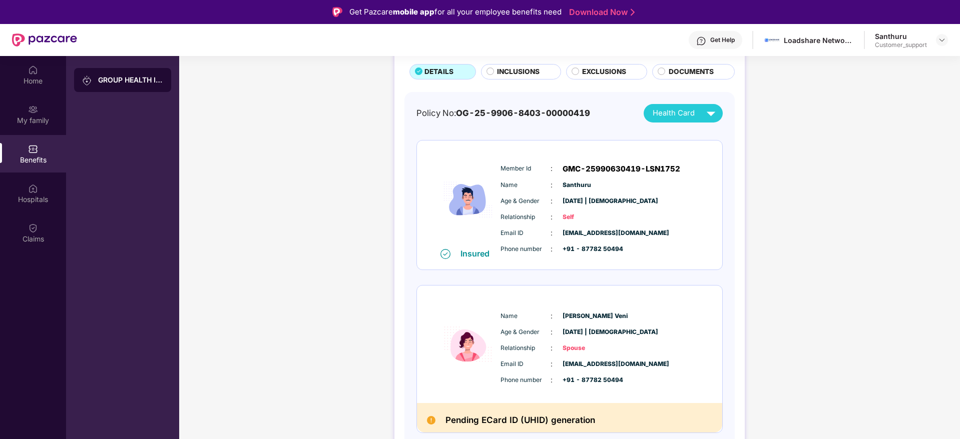
click at [719, 34] on div "Get Help" at bounding box center [716, 40] width 54 height 18
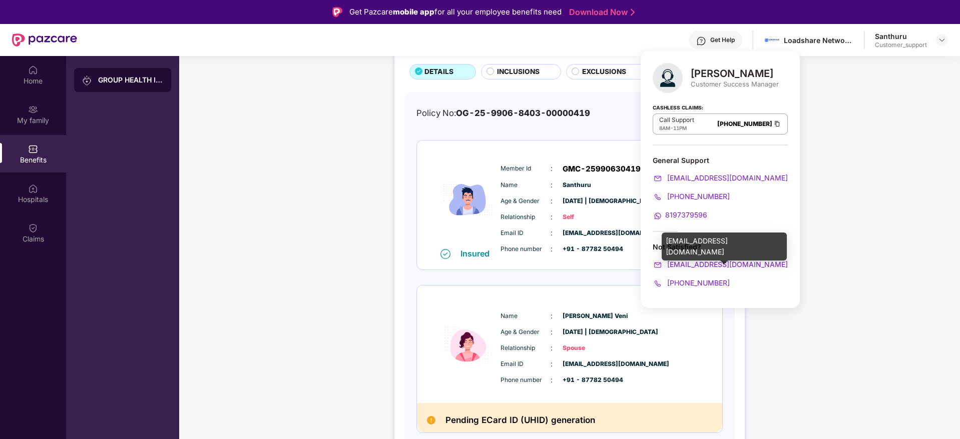
click at [698, 242] on div "[EMAIL_ADDRESS][DOMAIN_NAME]" at bounding box center [724, 247] width 125 height 28
copy div "[EMAIL_ADDRESS][DOMAIN_NAME]"
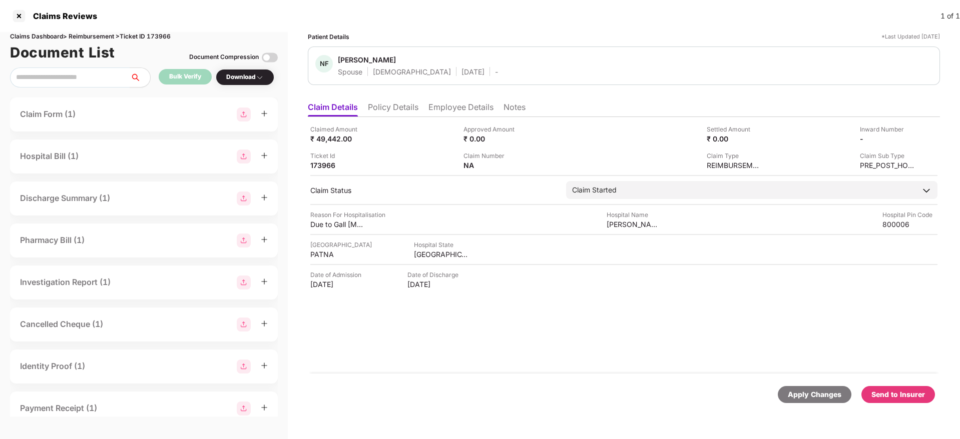
click at [387, 108] on li "Policy Details" at bounding box center [393, 109] width 51 height 15
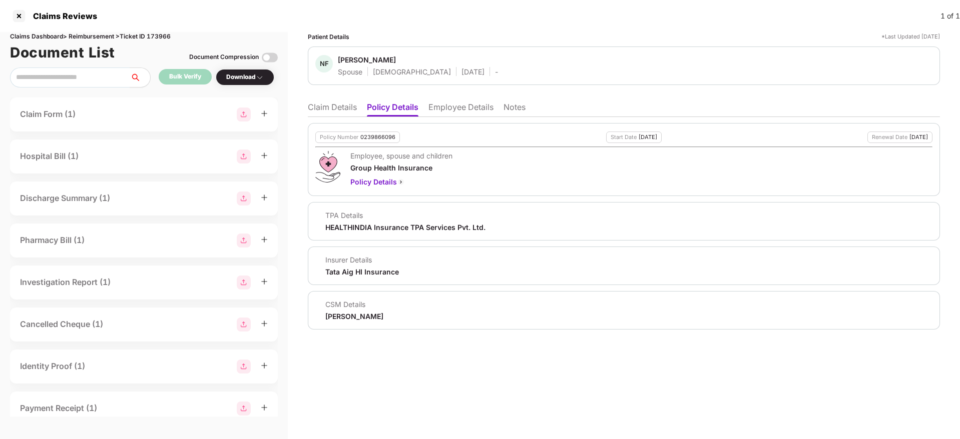
click at [446, 108] on li "Employee Details" at bounding box center [460, 109] width 65 height 15
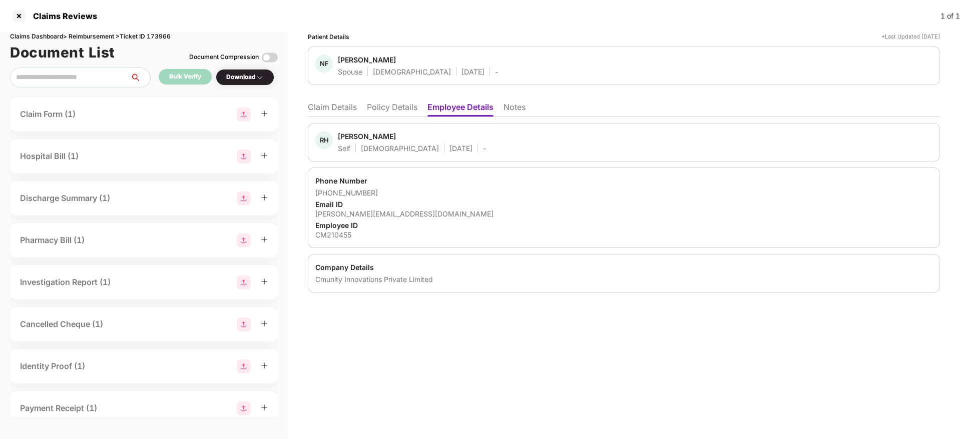
click at [361, 210] on div "[PERSON_NAME][EMAIL_ADDRESS][DOMAIN_NAME]" at bounding box center [623, 214] width 617 height 10
click at [361, 210] on div "roushan.hayat@cmunity.in" at bounding box center [623, 214] width 617 height 10
copy div "roushan.hayat@cmunity.in"
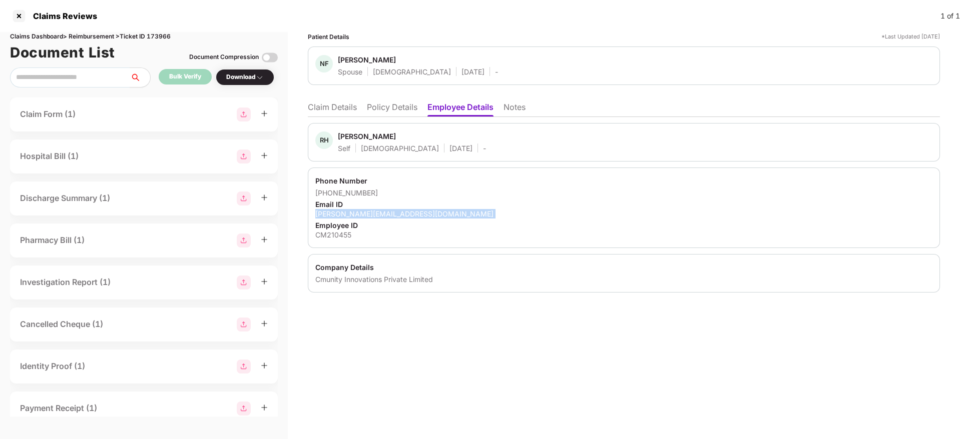
copy div "roushan.hayat@cmunity.in"
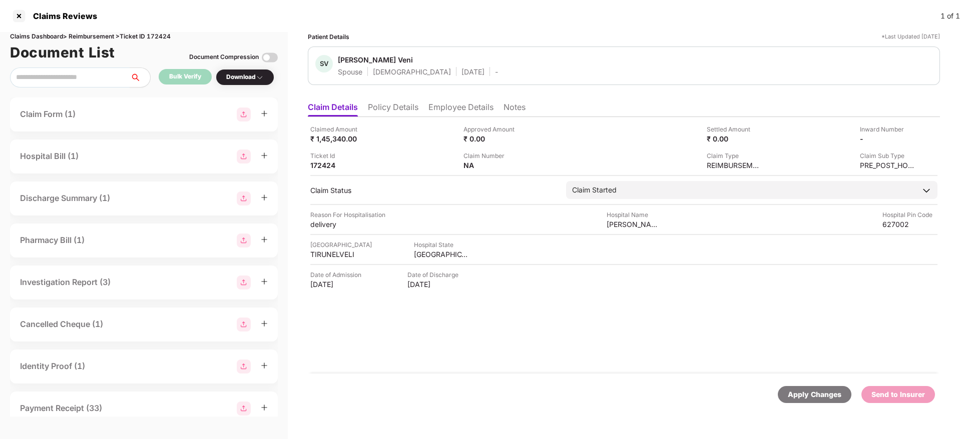
click at [409, 119] on div "Claimed Amount ₹ 1,45,340.00 Approved Amount ₹ 0.00 Settled Amount ₹ 0.00 Inwar…" at bounding box center [624, 245] width 632 height 257
click at [401, 108] on li "Policy Details" at bounding box center [393, 109] width 51 height 15
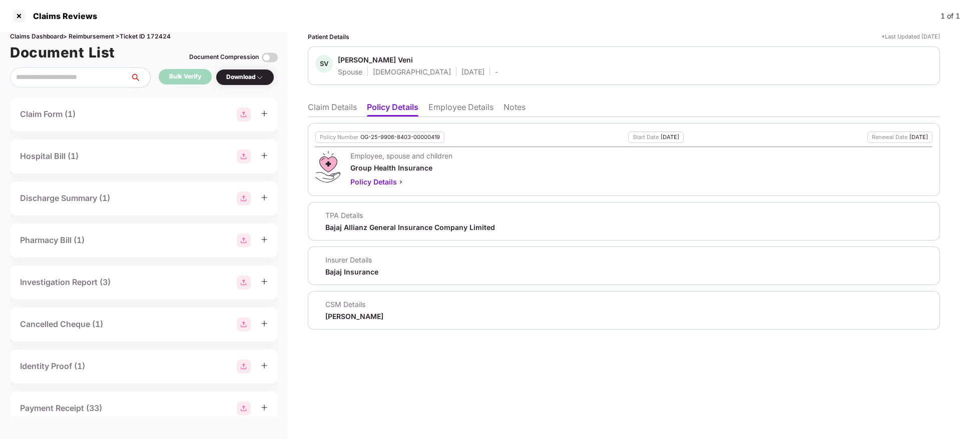
click at [457, 105] on li "Employee Details" at bounding box center [460, 109] width 65 height 15
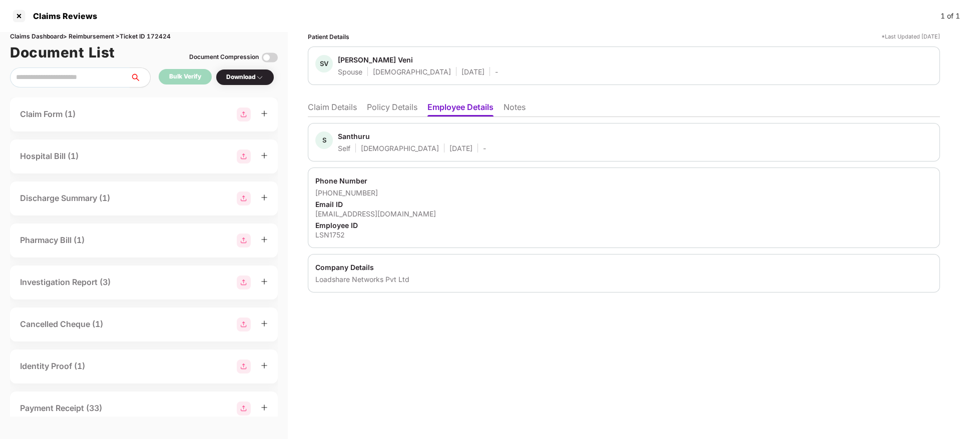
click at [369, 212] on div "chanchandru7693@gmail.com" at bounding box center [623, 214] width 617 height 10
copy div "chanchandru7693@gmail.com"
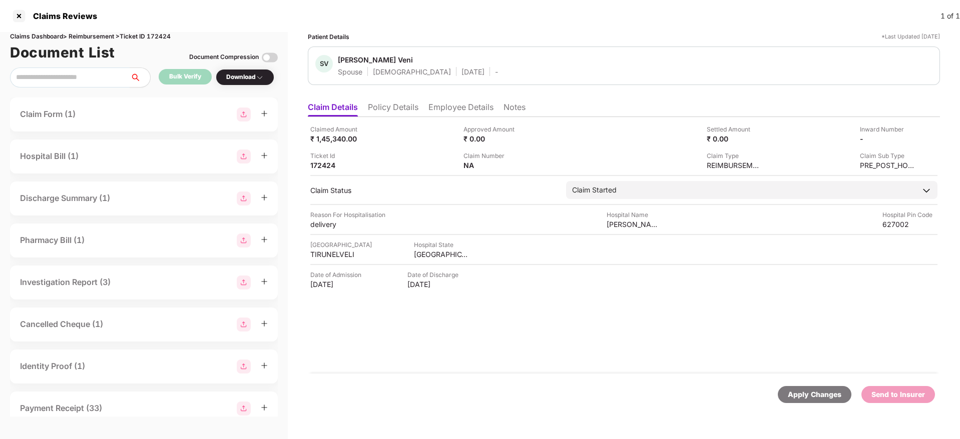
click at [403, 109] on li "Policy Details" at bounding box center [393, 109] width 51 height 15
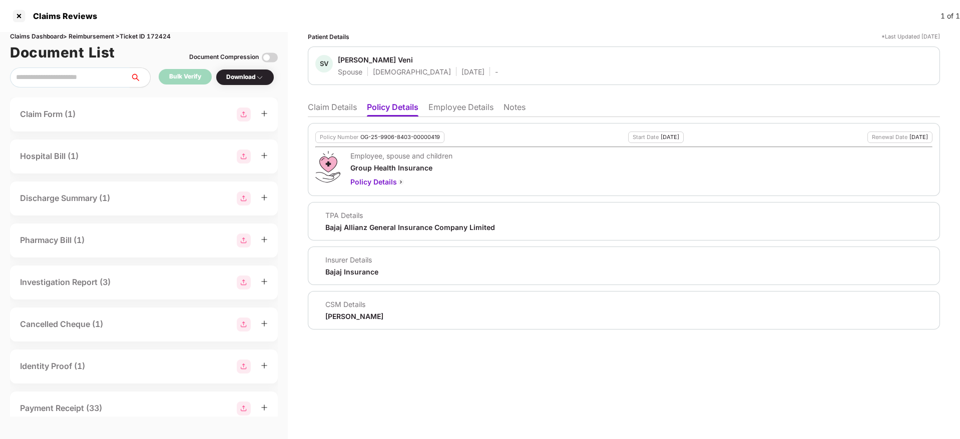
click at [333, 110] on li "Claim Details" at bounding box center [332, 109] width 49 height 15
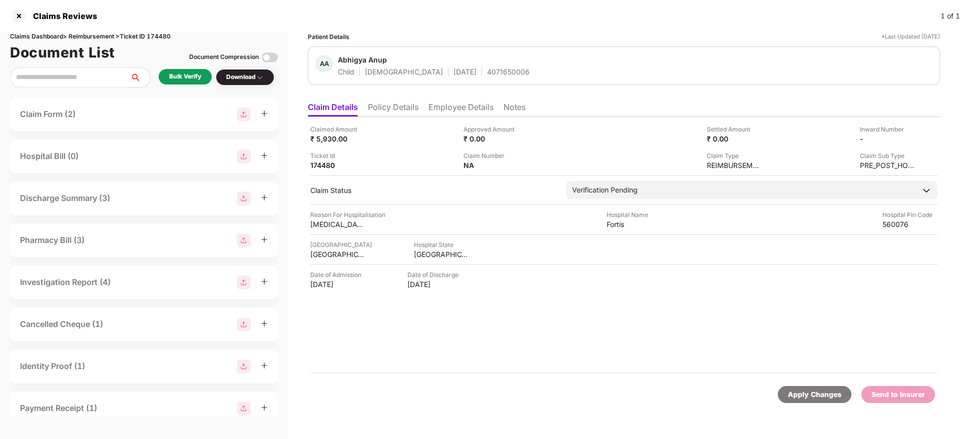
click at [388, 114] on li "Policy Details" at bounding box center [393, 109] width 51 height 15
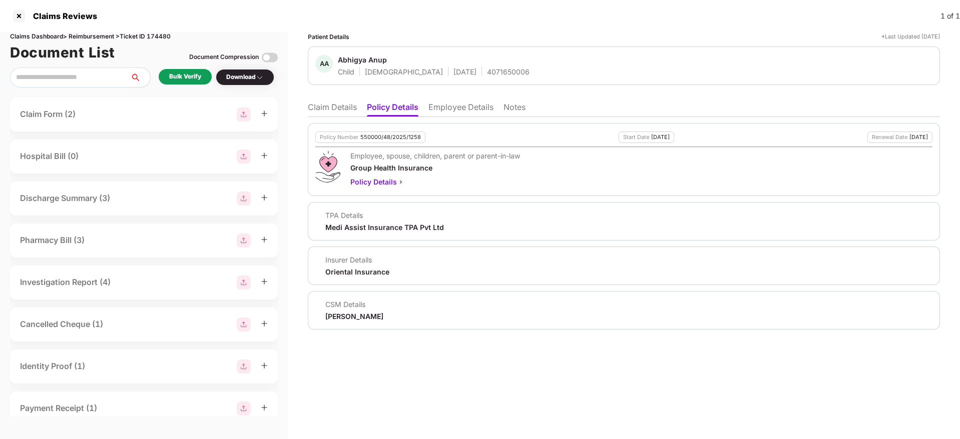
click at [449, 103] on li "Employee Details" at bounding box center [460, 109] width 65 height 15
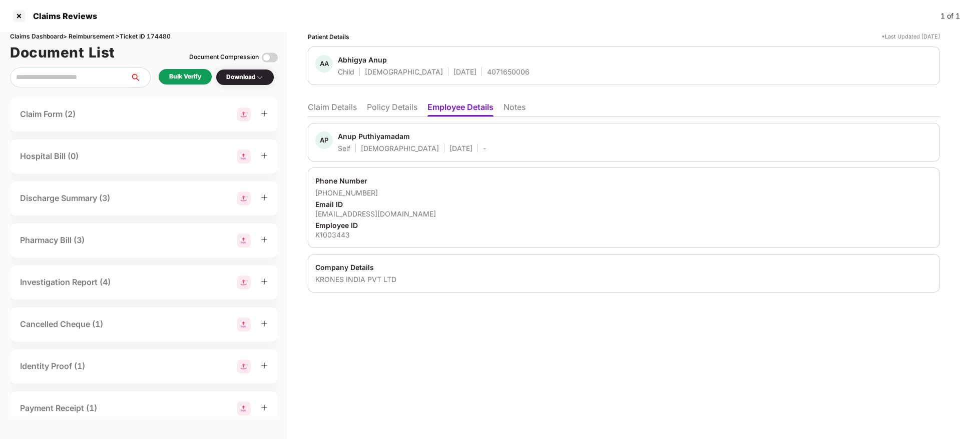
click at [392, 115] on li "Policy Details" at bounding box center [392, 109] width 51 height 15
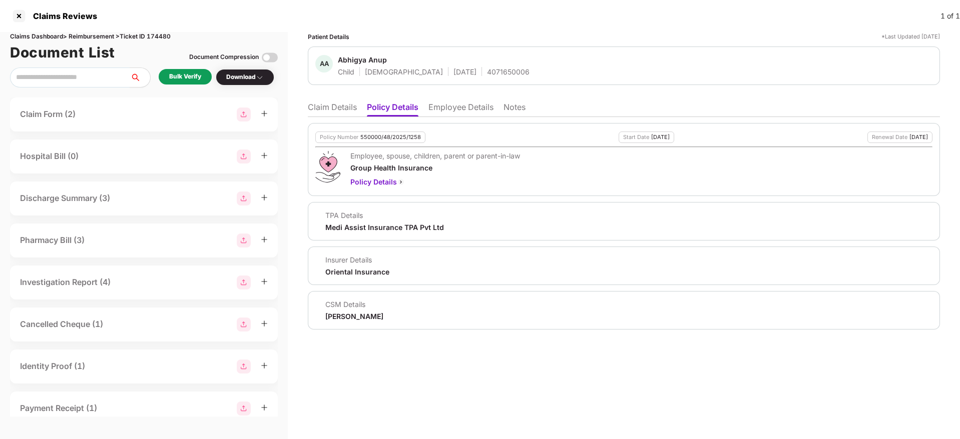
click at [462, 104] on li "Employee Details" at bounding box center [460, 109] width 65 height 15
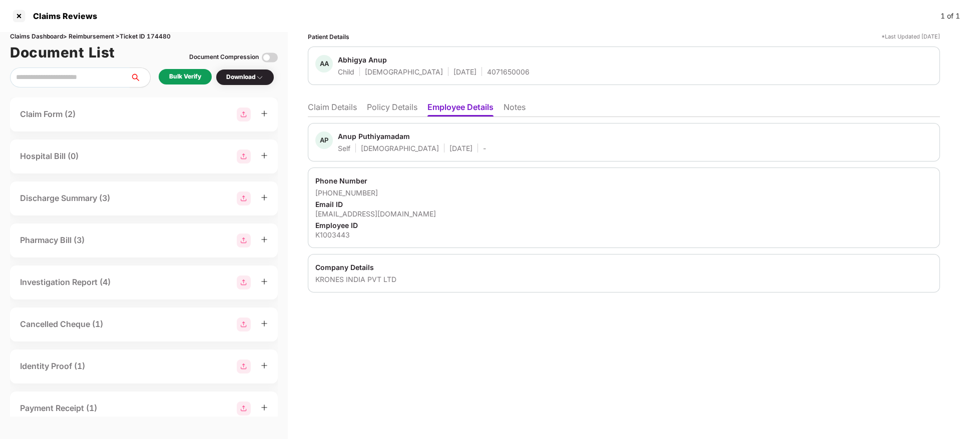
click at [393, 112] on li "Policy Details" at bounding box center [392, 109] width 51 height 15
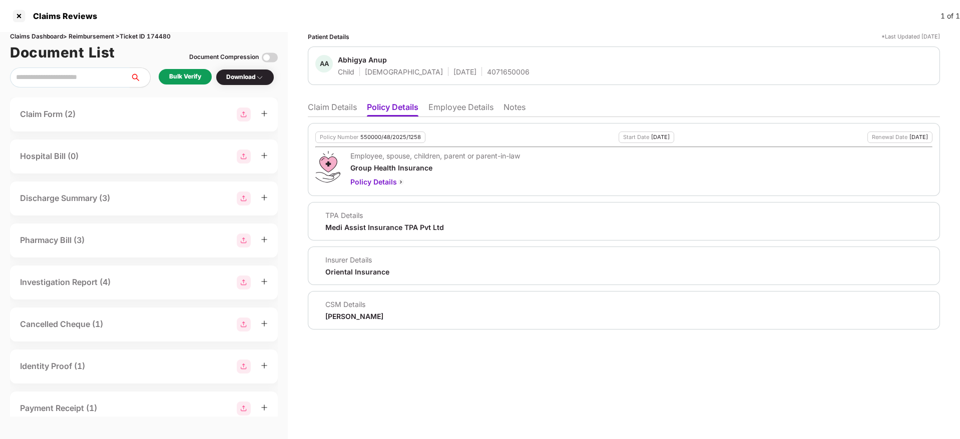
click at [316, 105] on li "Claim Details" at bounding box center [332, 109] width 49 height 15
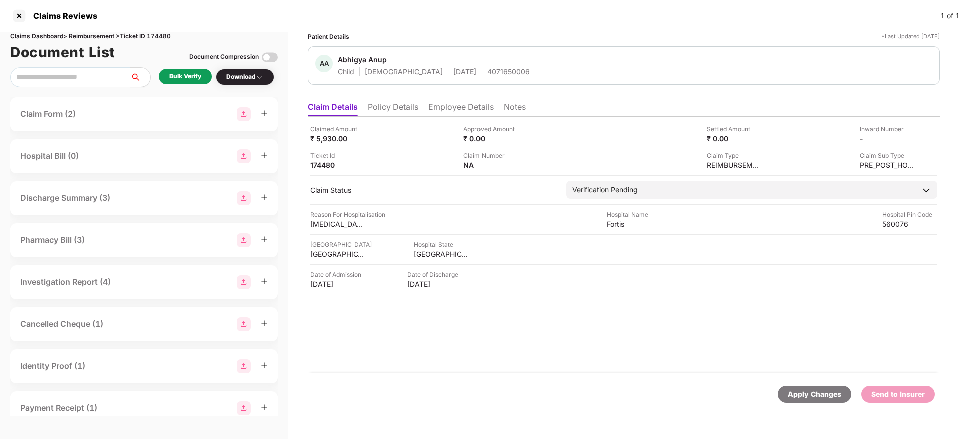
click at [402, 110] on li "Policy Details" at bounding box center [393, 109] width 51 height 15
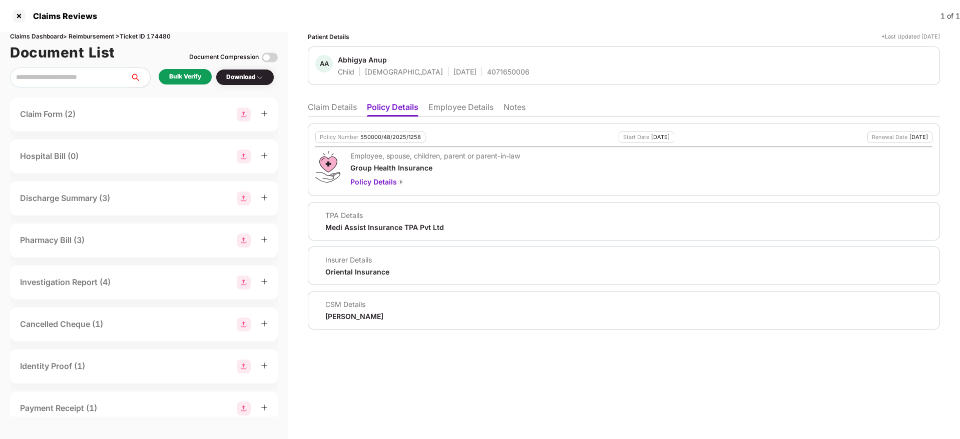
click at [344, 106] on li "Claim Details" at bounding box center [332, 109] width 49 height 15
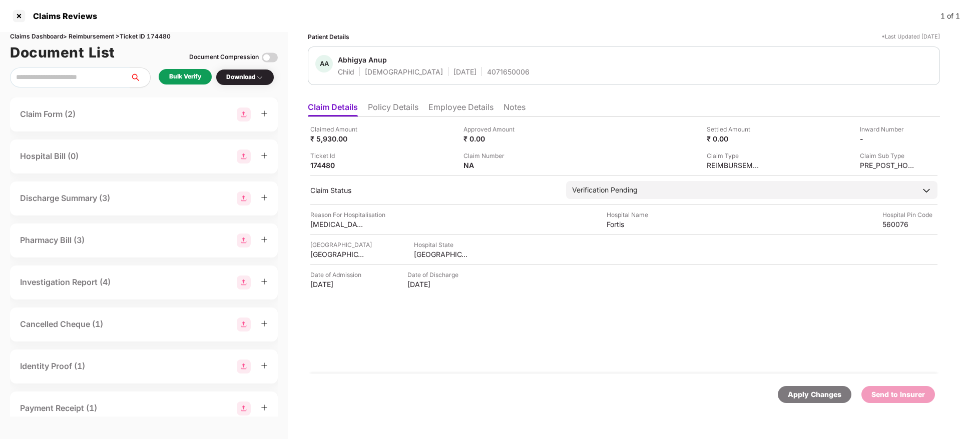
click at [190, 73] on div "Bulk Verify" at bounding box center [185, 77] width 32 height 10
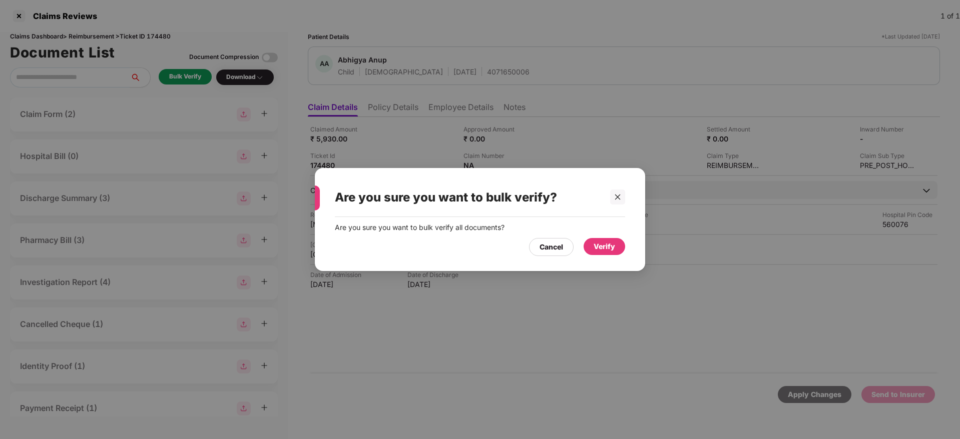
click at [603, 246] on div "Verify" at bounding box center [605, 246] width 22 height 11
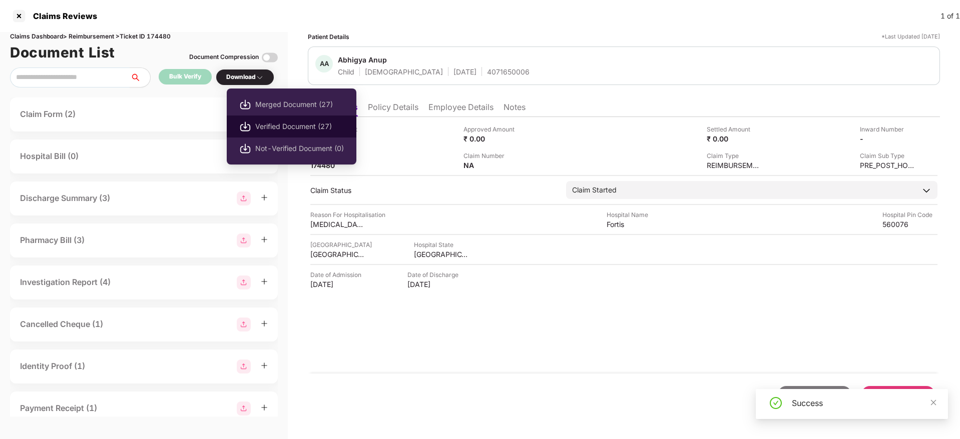
click at [280, 124] on span "Verified Document (27)" at bounding box center [299, 126] width 89 height 11
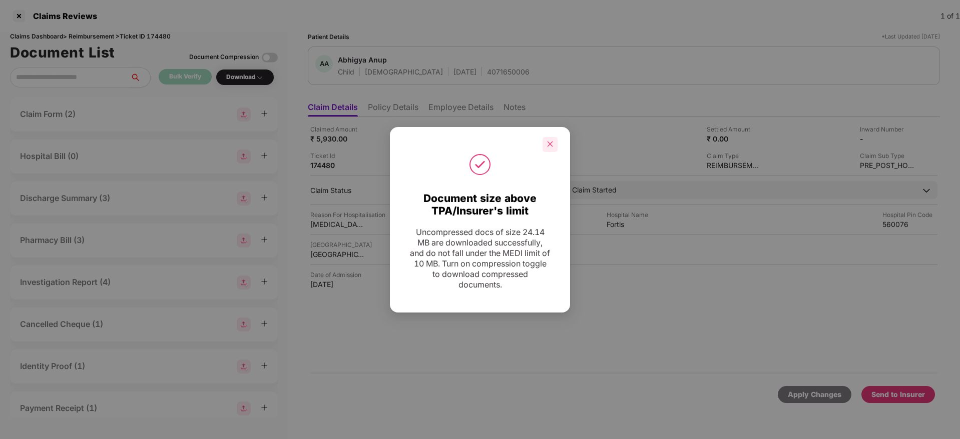
click at [553, 144] on icon "close" at bounding box center [549, 144] width 7 height 7
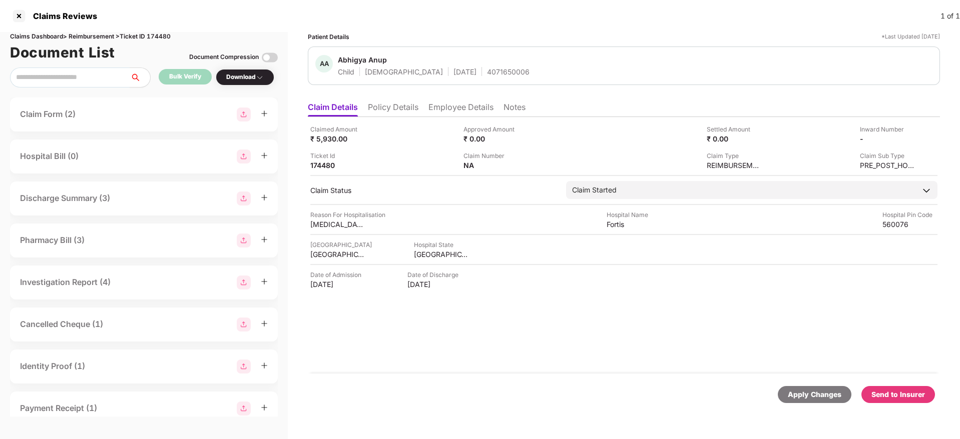
click at [894, 394] on div "Send to Insurer" at bounding box center [898, 394] width 54 height 11
click at [888, 390] on div "Send to Insurer" at bounding box center [898, 394] width 54 height 11
click at [406, 118] on div "Claimed Amount ₹ 5,930.00 Approved Amount ₹ 0.00 Settled Amount ₹ 0.00 Inward N…" at bounding box center [624, 245] width 632 height 257
click at [398, 113] on li "Policy Details" at bounding box center [393, 109] width 51 height 15
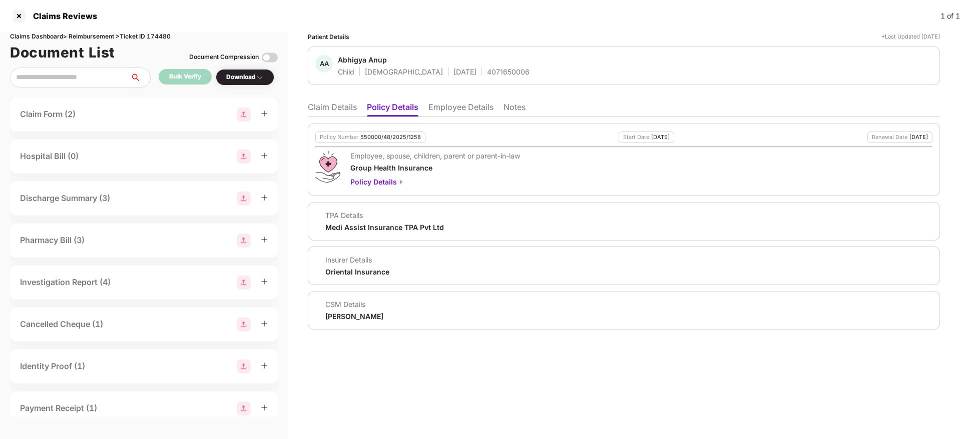
click at [340, 106] on li "Claim Details" at bounding box center [332, 109] width 49 height 15
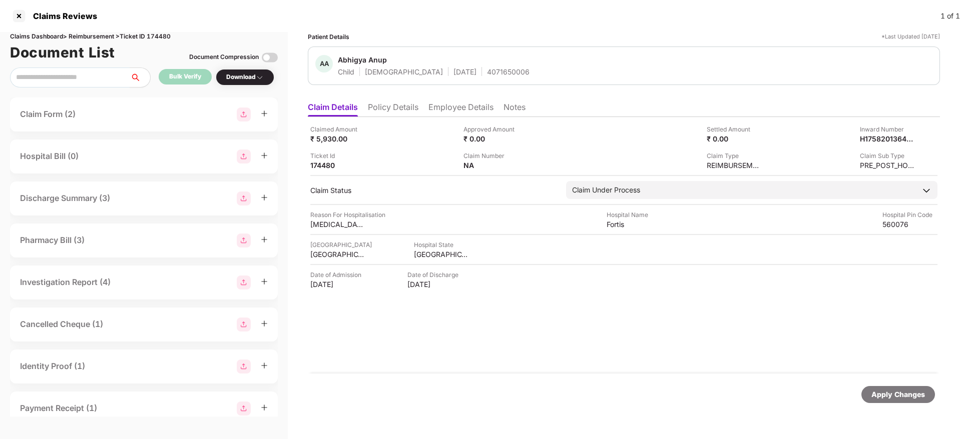
click at [403, 109] on li "Policy Details" at bounding box center [393, 109] width 51 height 15
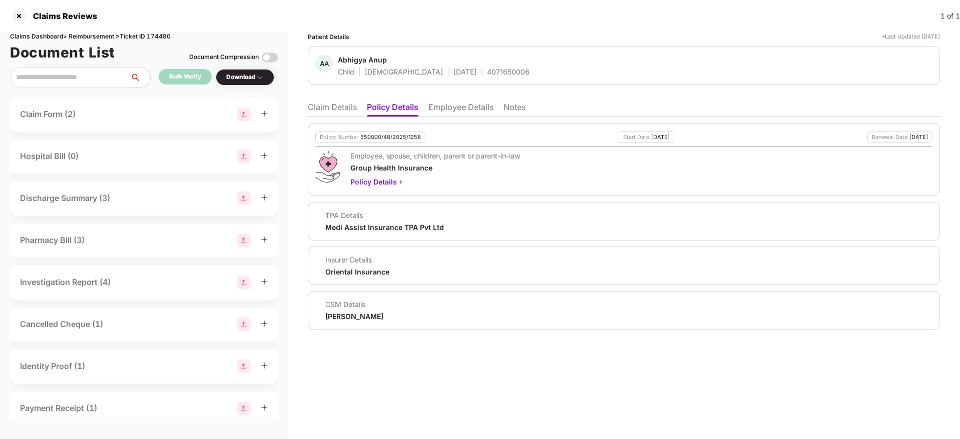
click at [333, 106] on li "Claim Details" at bounding box center [332, 109] width 49 height 15
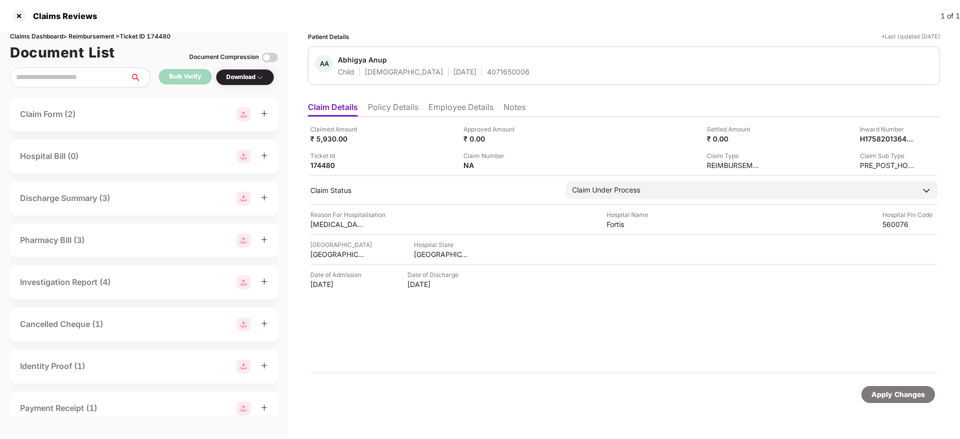
click at [462, 109] on li "Employee Details" at bounding box center [460, 109] width 65 height 15
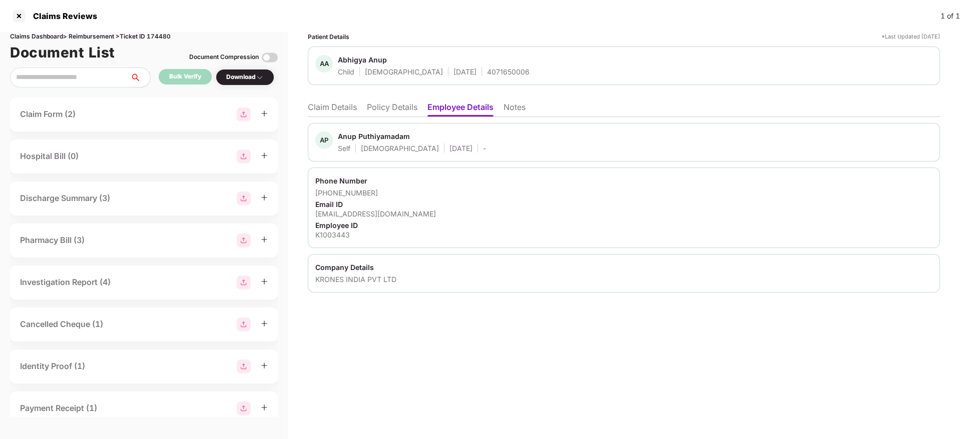
click at [338, 115] on li "Claim Details" at bounding box center [332, 109] width 49 height 15
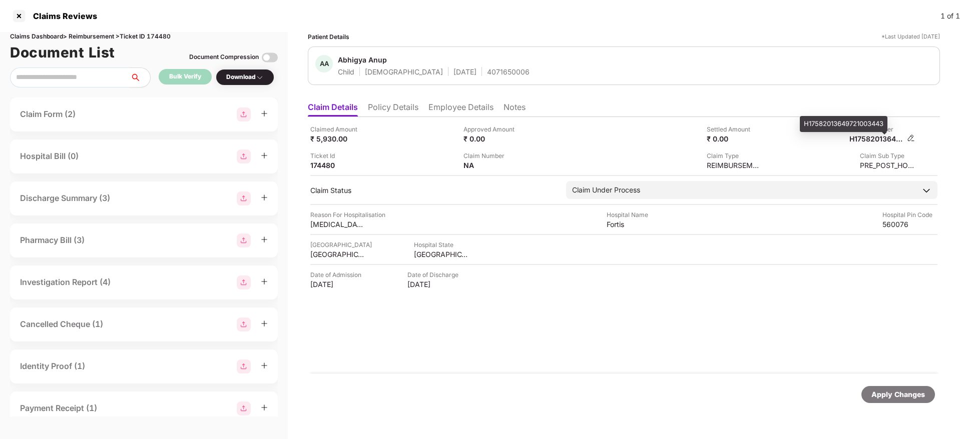
click at [866, 136] on div "H17582013649721003443" at bounding box center [876, 139] width 55 height 10
copy div "H17582013649721003443"
click at [487, 69] on div "4071650006" at bounding box center [508, 72] width 43 height 10
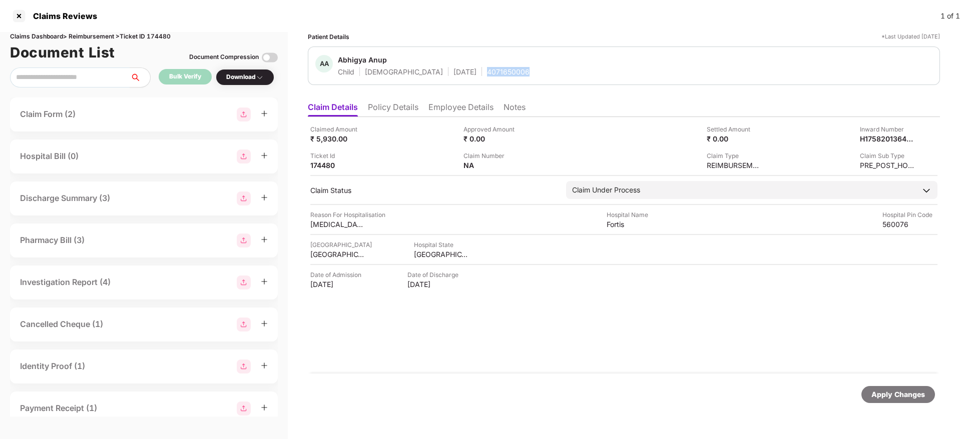
copy div "4071650006"
click at [433, 139] on div "Claimed Amount ₹ 5,930.00" at bounding box center [383, 134] width 146 height 19
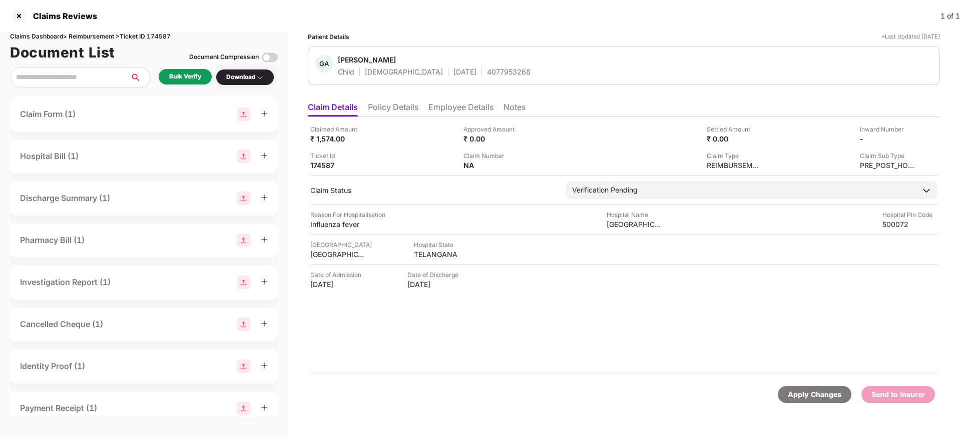
click at [395, 105] on li "Policy Details" at bounding box center [393, 109] width 51 height 15
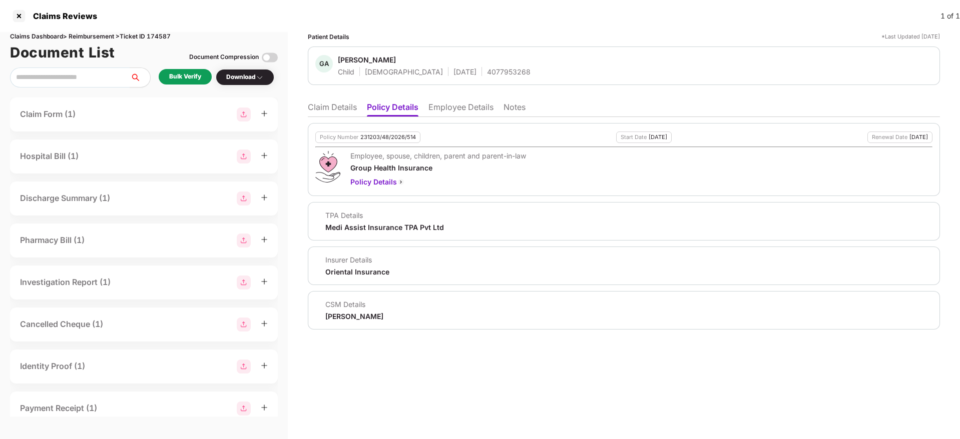
click at [461, 111] on li "Employee Details" at bounding box center [460, 109] width 65 height 15
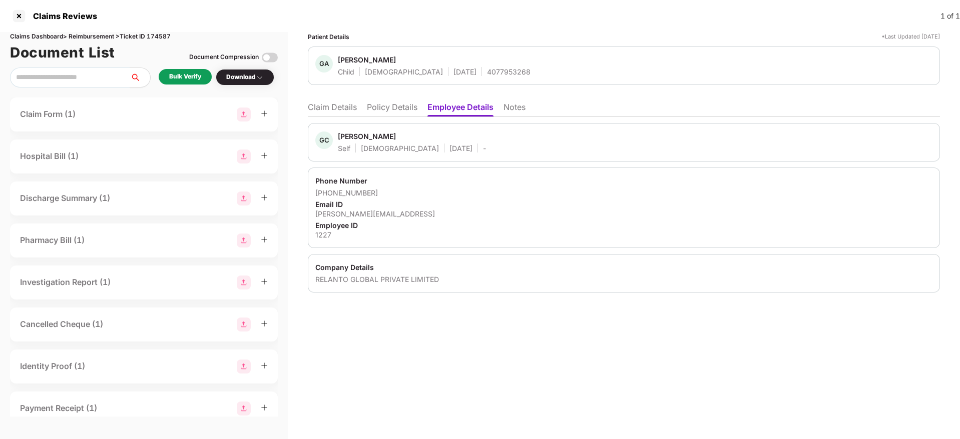
click at [389, 103] on li "Policy Details" at bounding box center [392, 109] width 51 height 15
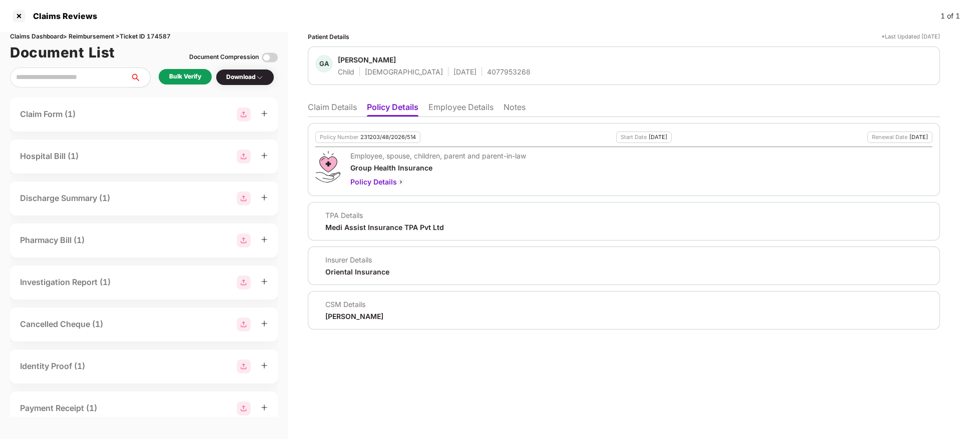
click at [339, 104] on li "Claim Details" at bounding box center [332, 109] width 49 height 15
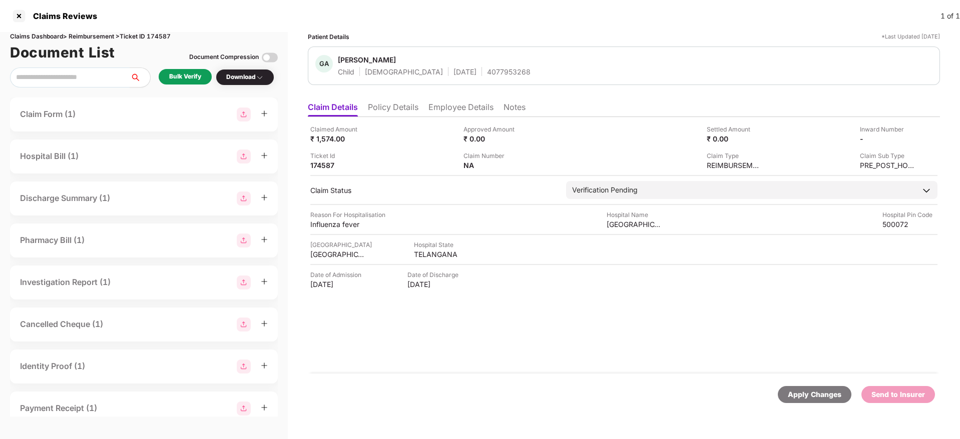
click at [389, 118] on div "Claimed Amount ₹ 1,574.00 Approved Amount ₹ 0.00 Settled Amount ₹ 0.00 Inward N…" at bounding box center [624, 245] width 632 height 257
click at [387, 107] on li "Policy Details" at bounding box center [393, 109] width 51 height 15
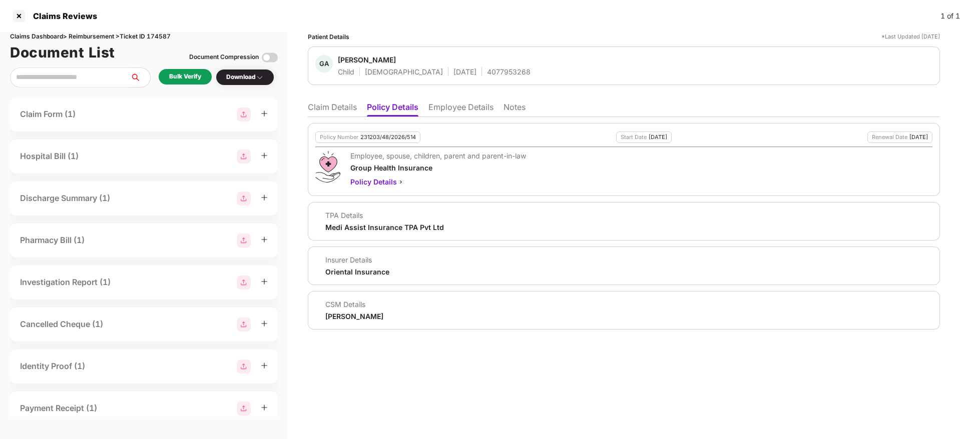
click at [324, 109] on li "Claim Details" at bounding box center [332, 109] width 49 height 15
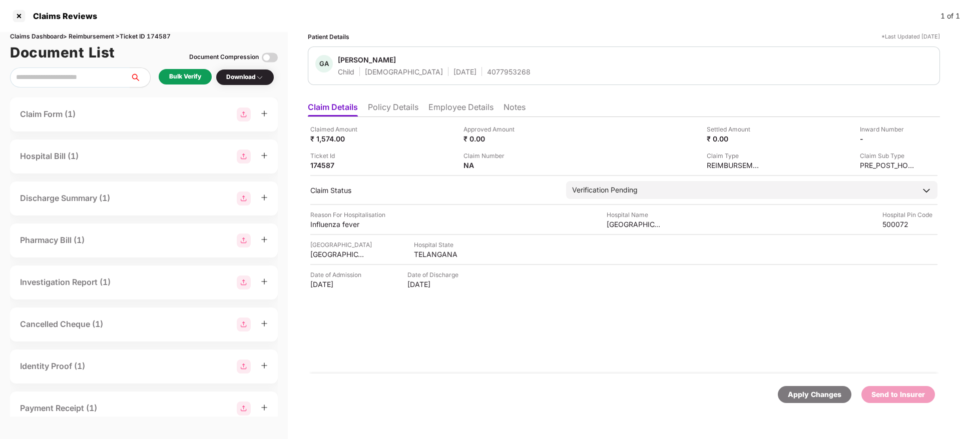
click at [387, 103] on li "Policy Details" at bounding box center [393, 109] width 51 height 15
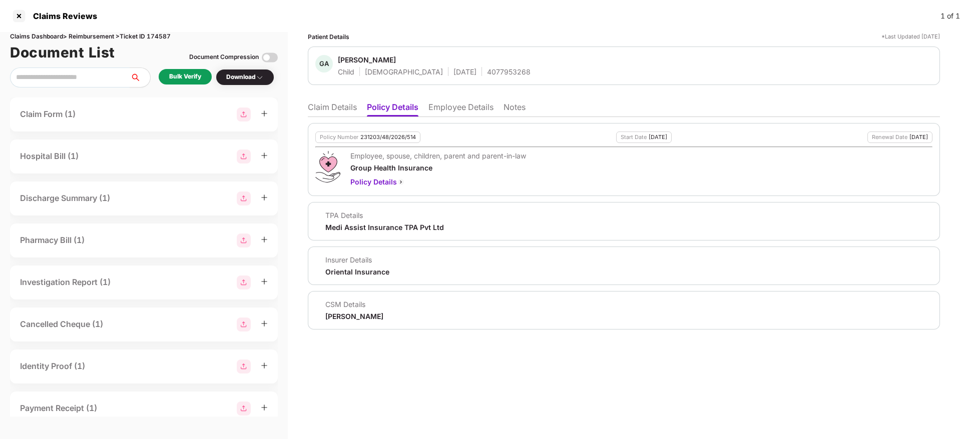
click at [339, 107] on li "Claim Details" at bounding box center [332, 109] width 49 height 15
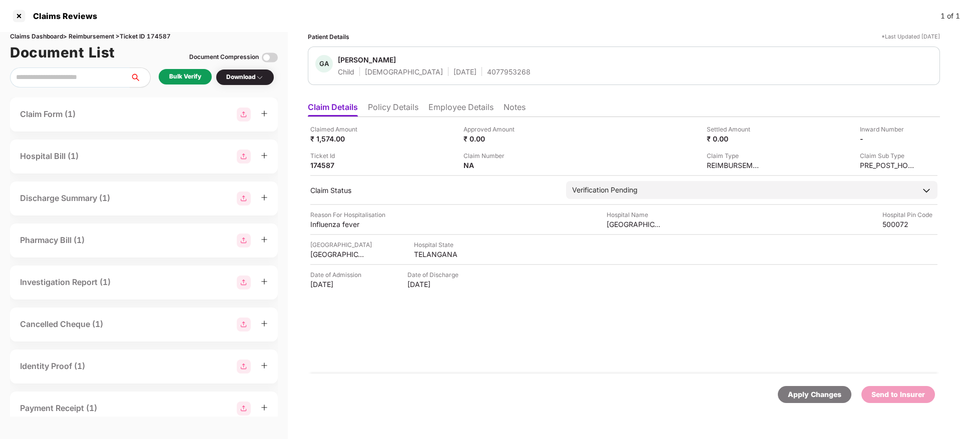
click at [440, 111] on li "Employee Details" at bounding box center [460, 109] width 65 height 15
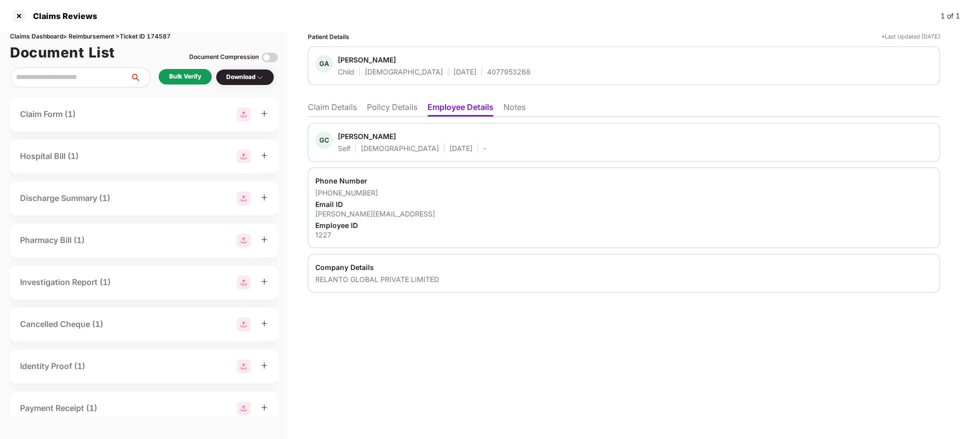
click at [388, 105] on li "Policy Details" at bounding box center [392, 109] width 51 height 15
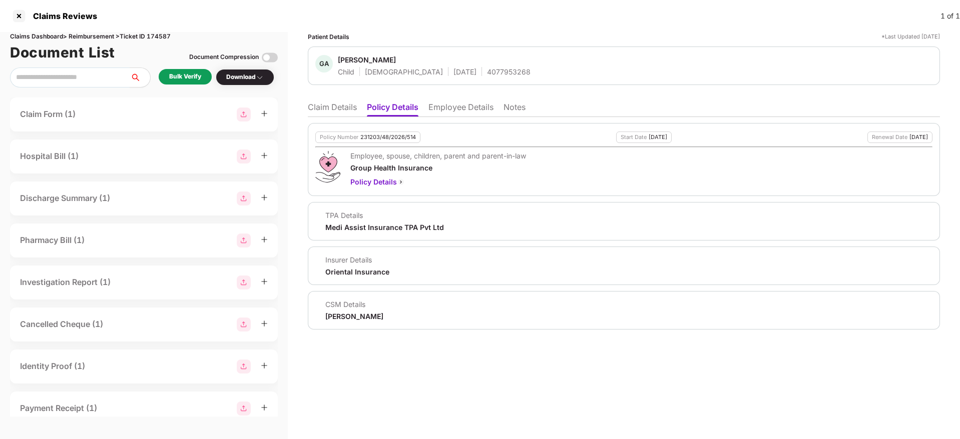
click at [336, 109] on li "Claim Details" at bounding box center [332, 109] width 49 height 15
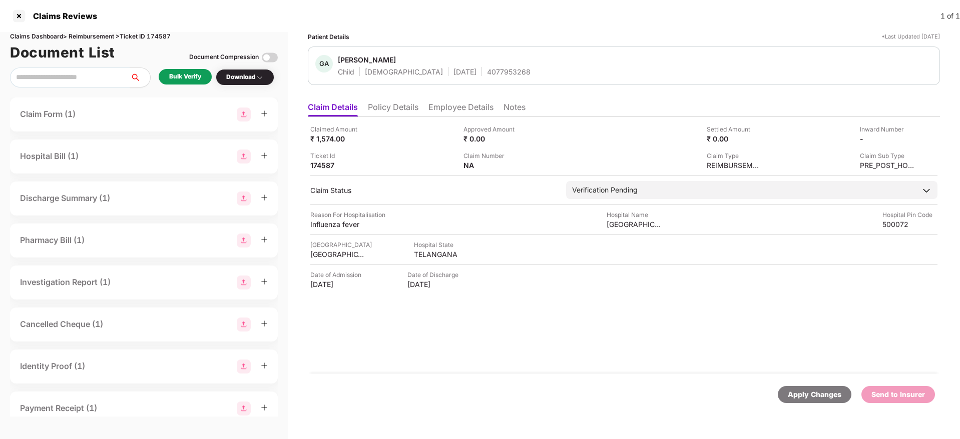
click at [171, 74] on div "Bulk Verify" at bounding box center [185, 77] width 32 height 10
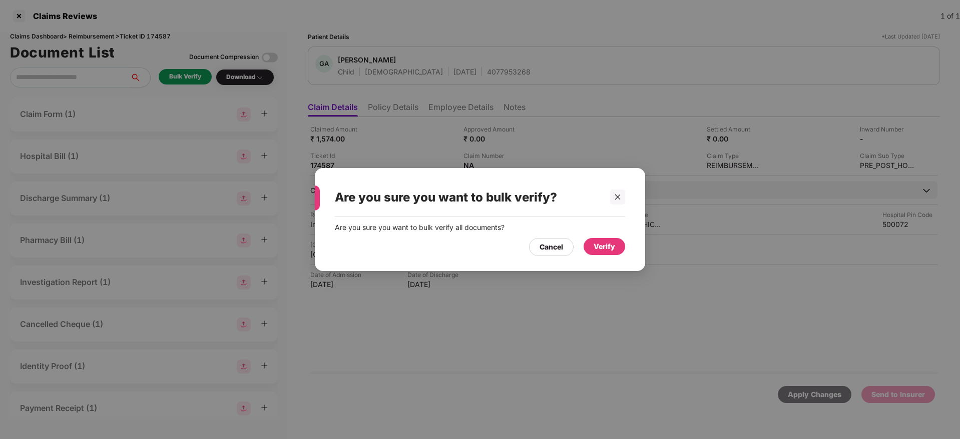
click at [604, 246] on div "Verify" at bounding box center [605, 246] width 22 height 11
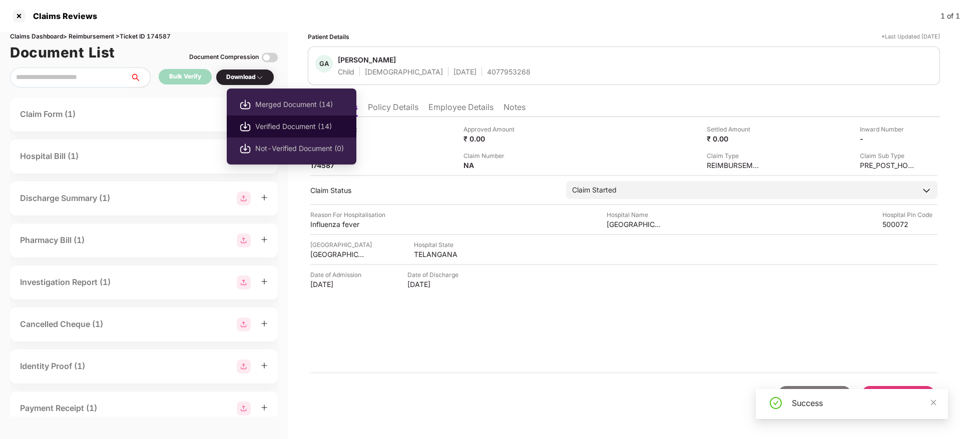
click at [289, 121] on span "Verified Document (14)" at bounding box center [299, 126] width 89 height 11
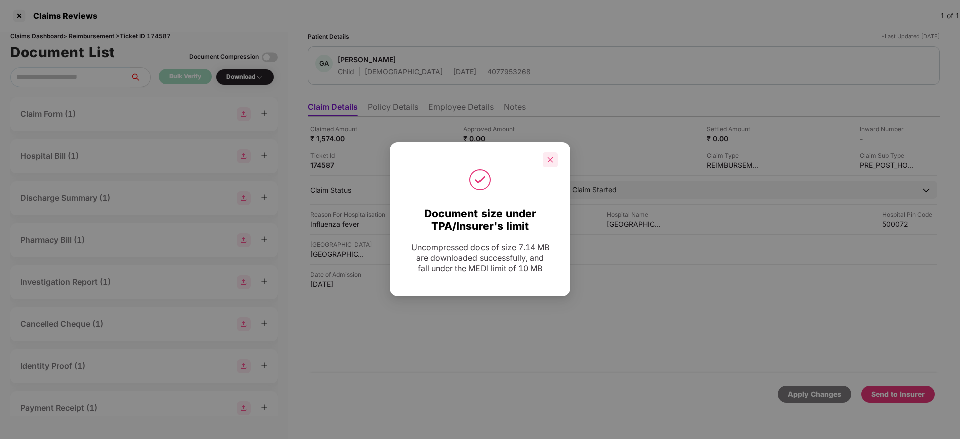
click at [550, 157] on icon "close" at bounding box center [549, 160] width 7 height 7
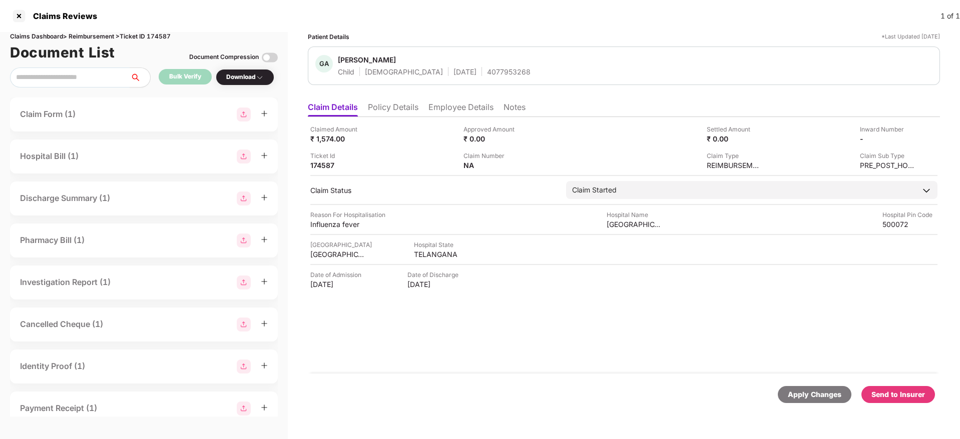
click at [888, 401] on div "Send to Insurer" at bounding box center [898, 394] width 74 height 17
click at [391, 111] on li "Policy Details" at bounding box center [393, 109] width 51 height 15
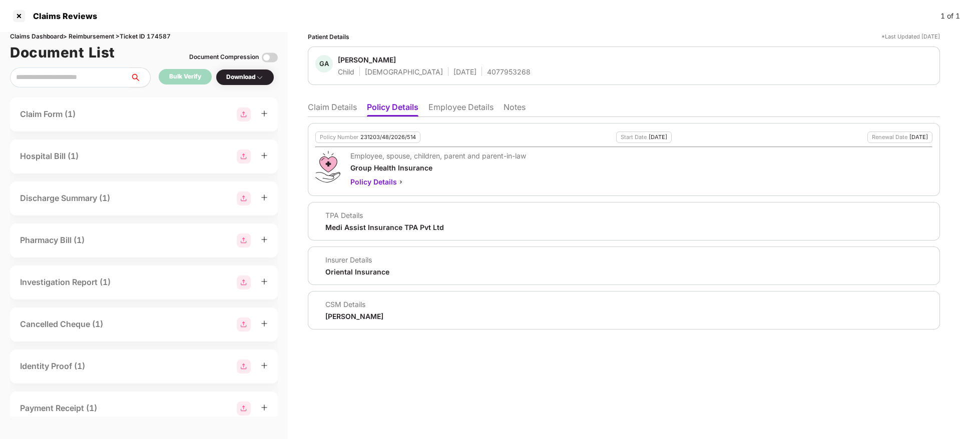
click at [302, 111] on div "Patient Details *Last Updated 18 Sep 2025 GA Gaddameeda Aaradhya Child Female 2…" at bounding box center [624, 235] width 672 height 407
click at [329, 108] on li "Claim Details" at bounding box center [332, 109] width 49 height 15
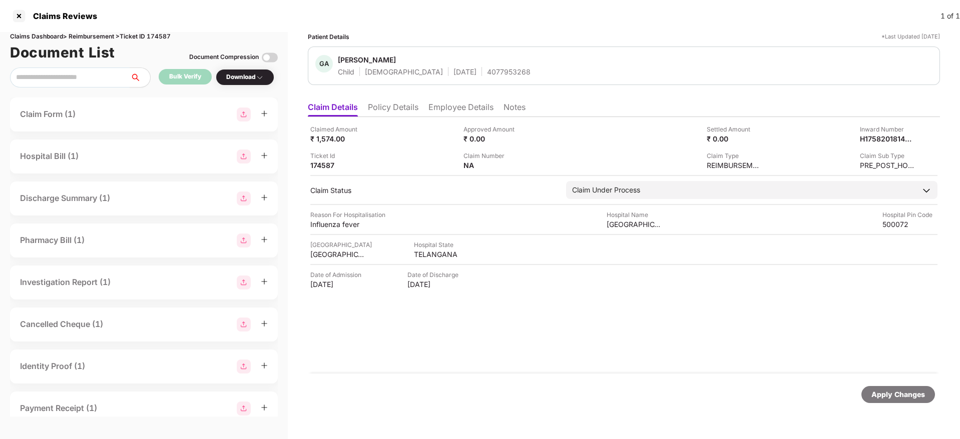
click at [487, 72] on div "4077953268" at bounding box center [509, 72] width 44 height 10
copy div "4077953268"
click at [870, 137] on div "H17582018143231227" at bounding box center [876, 139] width 55 height 10
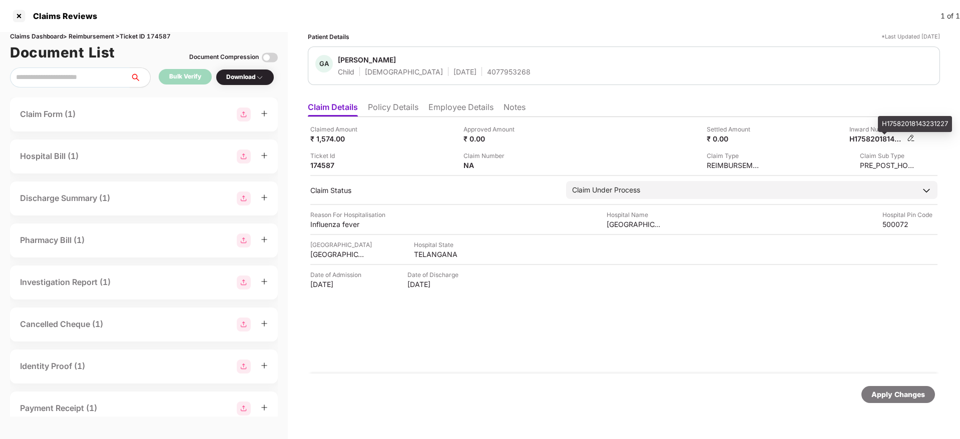
click at [870, 137] on div "H17582018143231227" at bounding box center [876, 139] width 55 height 10
copy div
click at [386, 108] on li "Policy Details" at bounding box center [393, 109] width 51 height 15
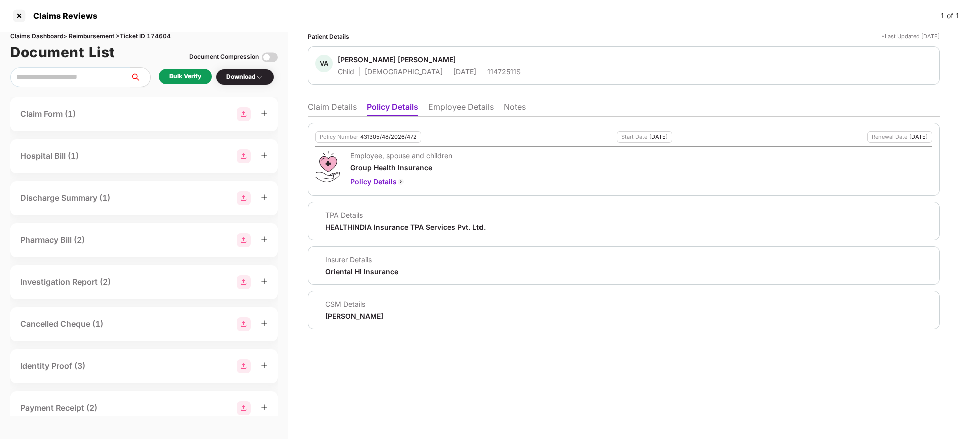
click at [468, 104] on li "Employee Details" at bounding box center [460, 109] width 65 height 15
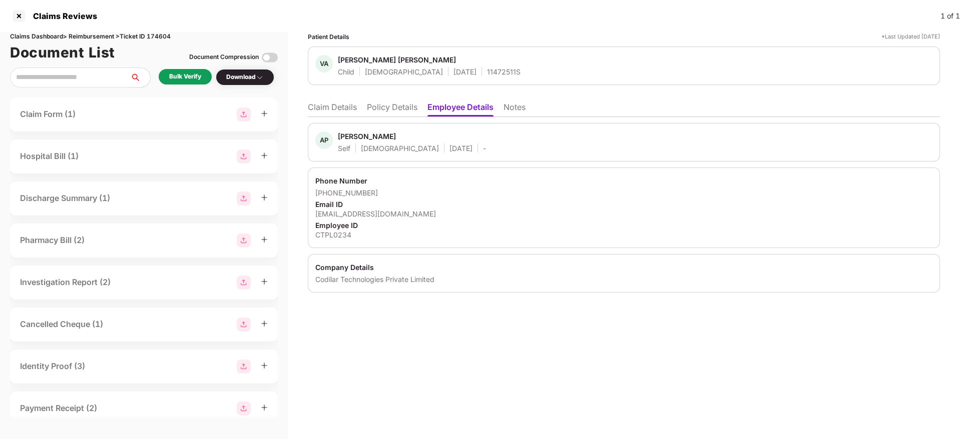
click at [401, 104] on li "Policy Details" at bounding box center [392, 109] width 51 height 15
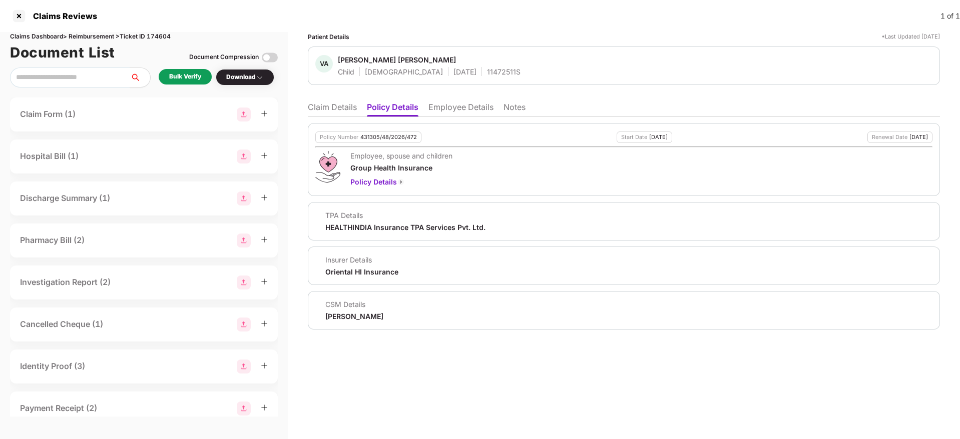
click at [447, 109] on li "Employee Details" at bounding box center [460, 109] width 65 height 15
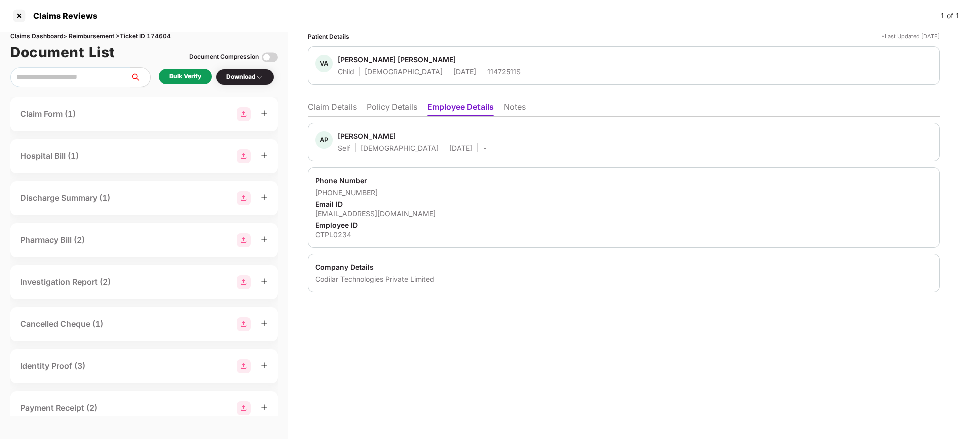
click at [386, 115] on li "Policy Details" at bounding box center [392, 109] width 51 height 15
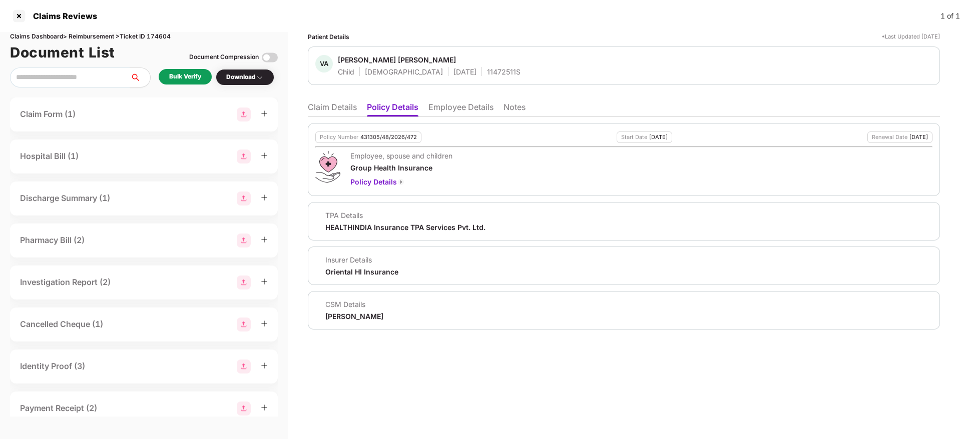
click at [331, 109] on li "Claim Details" at bounding box center [332, 109] width 49 height 15
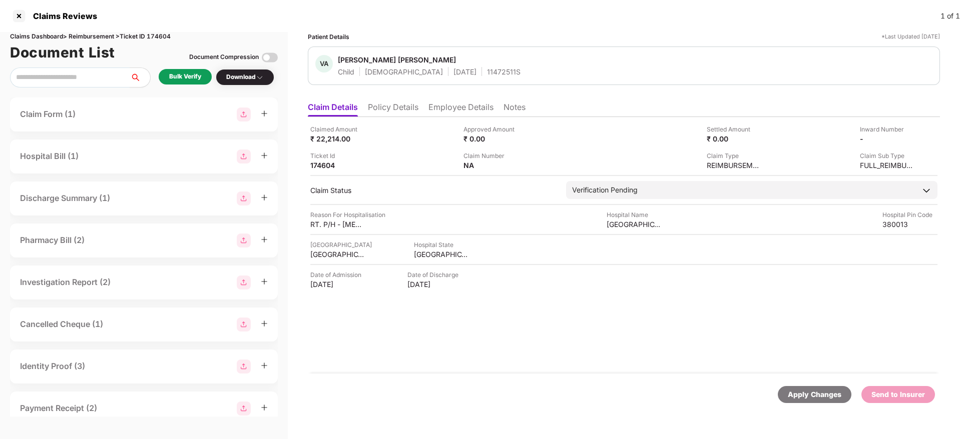
click at [196, 77] on div "Bulk Verify" at bounding box center [185, 77] width 32 height 10
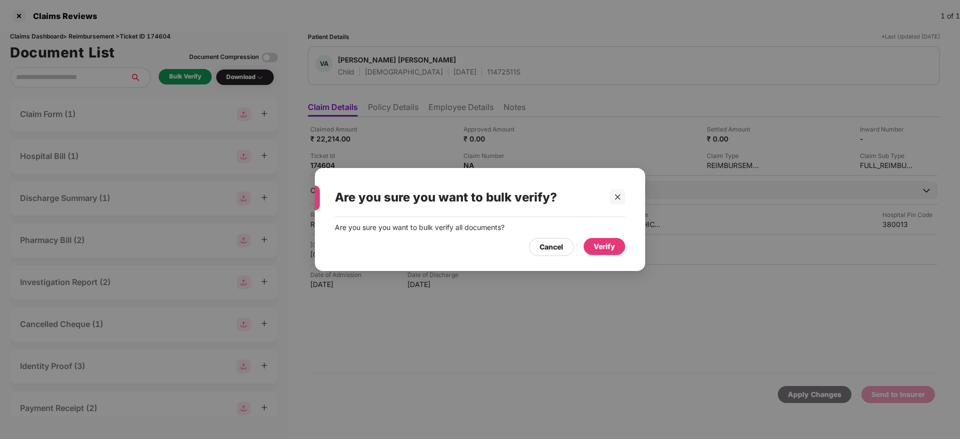
click at [612, 250] on div "Verify" at bounding box center [605, 246] width 22 height 11
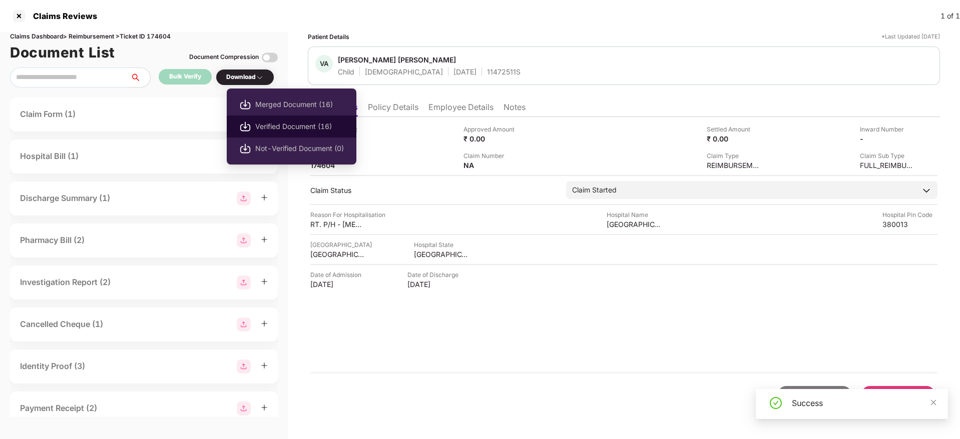
click at [274, 121] on span "Verified Document (16)" at bounding box center [299, 126] width 89 height 11
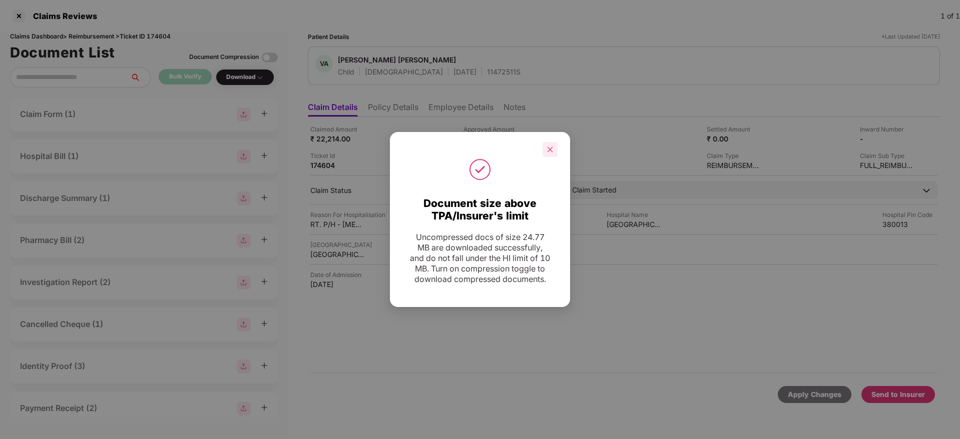
click at [557, 143] on div at bounding box center [549, 149] width 15 height 15
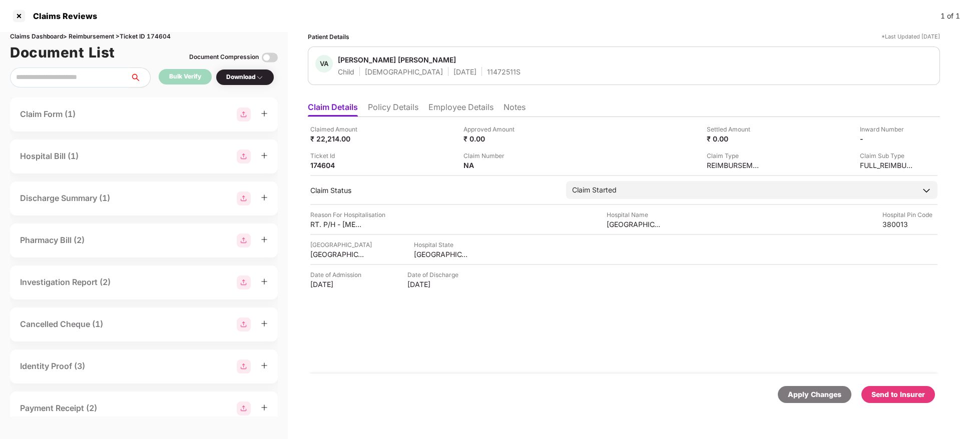
click at [887, 396] on div "Send to Insurer" at bounding box center [898, 394] width 54 height 11
click at [395, 111] on li "Policy Details" at bounding box center [393, 109] width 51 height 15
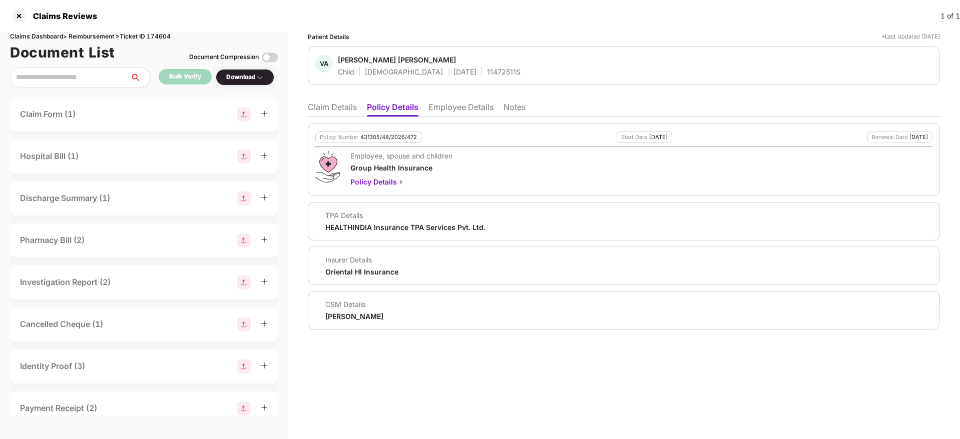
click at [438, 111] on li "Employee Details" at bounding box center [460, 109] width 65 height 15
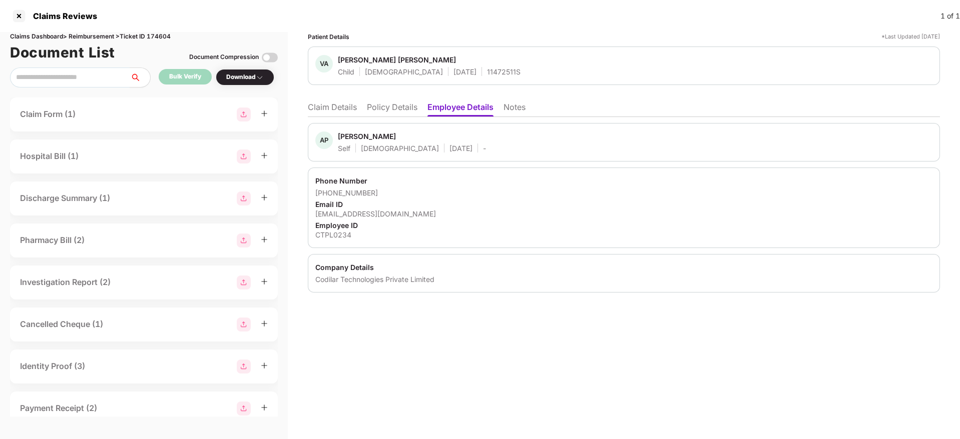
click at [389, 114] on li "Policy Details" at bounding box center [392, 109] width 51 height 15
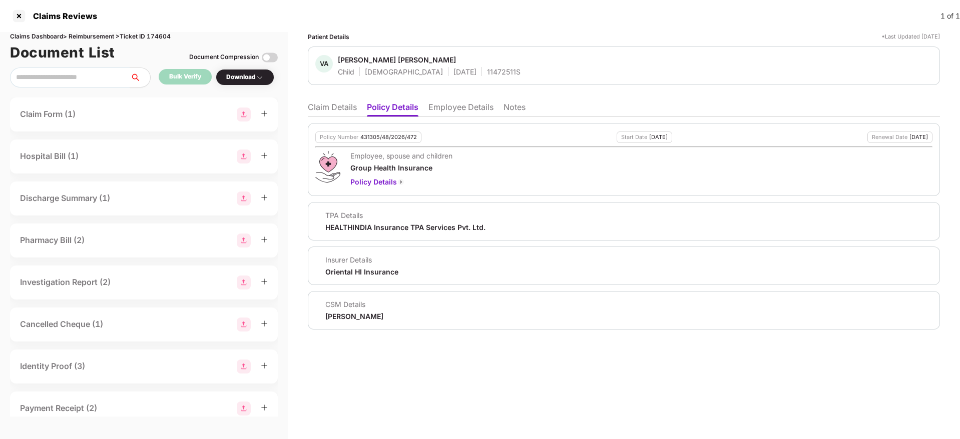
click at [324, 108] on li "Claim Details" at bounding box center [332, 109] width 49 height 15
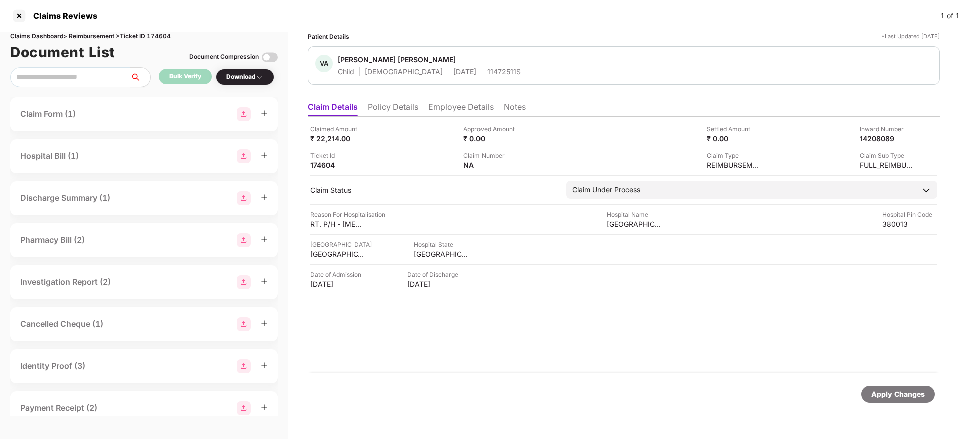
click at [374, 114] on li "Policy Details" at bounding box center [393, 109] width 51 height 15
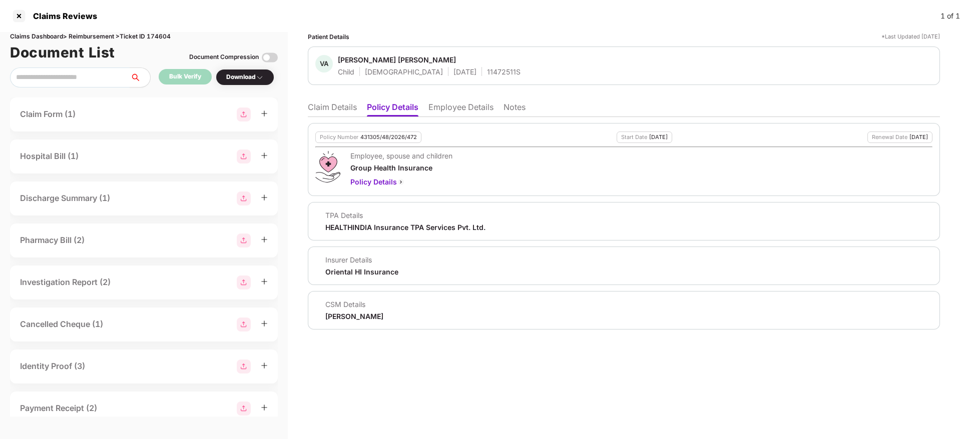
click at [320, 113] on li "Claim Details" at bounding box center [332, 109] width 49 height 15
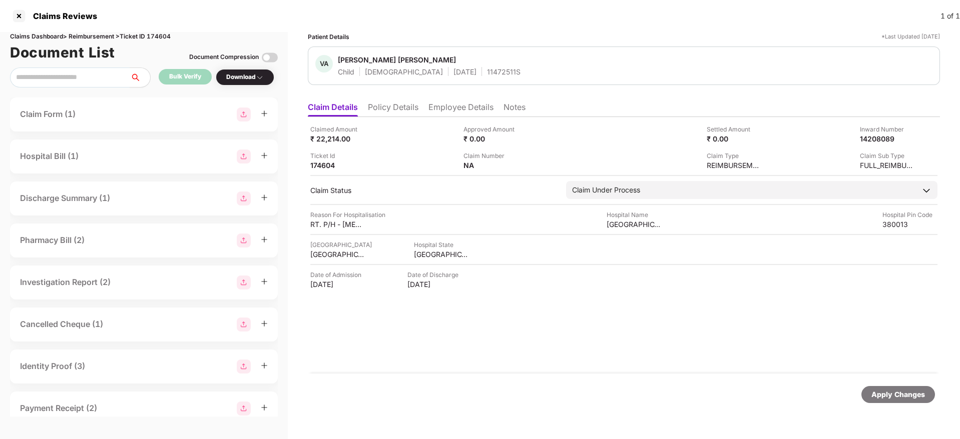
click at [393, 112] on li "Policy Details" at bounding box center [393, 109] width 51 height 15
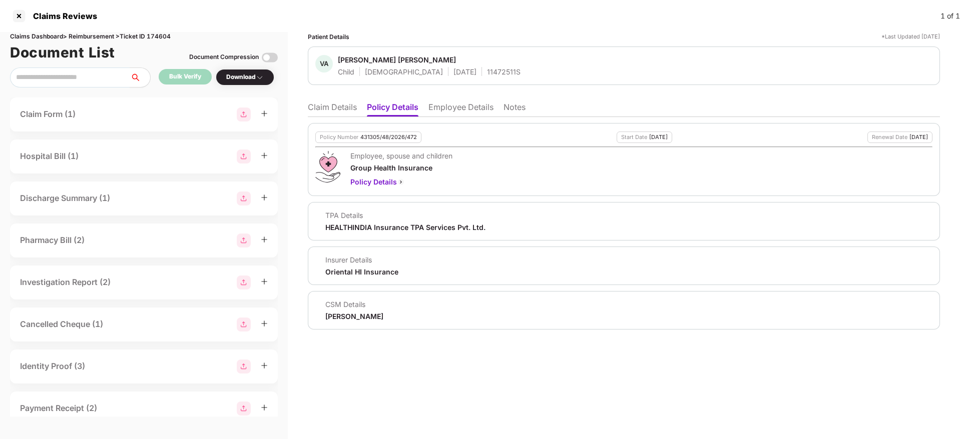
click at [327, 116] on li "Claim Details" at bounding box center [332, 109] width 49 height 15
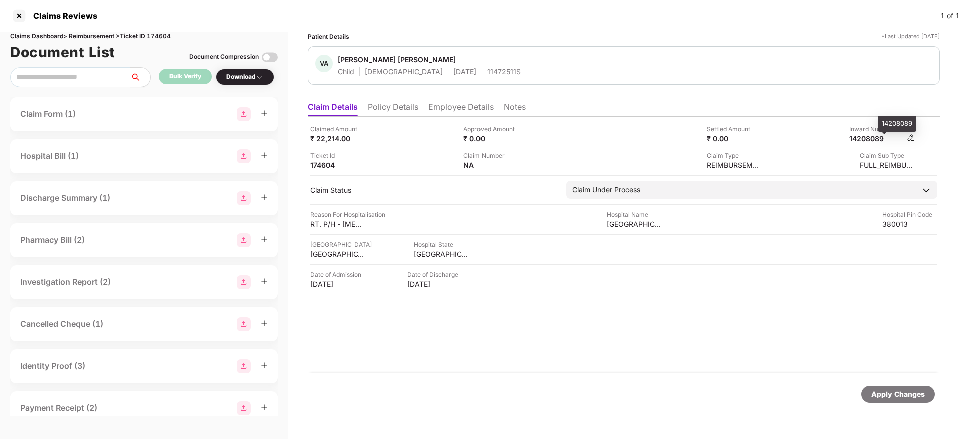
click at [876, 143] on div "14208089" at bounding box center [876, 139] width 55 height 10
click at [858, 134] on div "14208089" at bounding box center [876, 139] width 55 height 10
copy div "14208089"
click at [487, 75] on div "11472511S" at bounding box center [504, 72] width 34 height 10
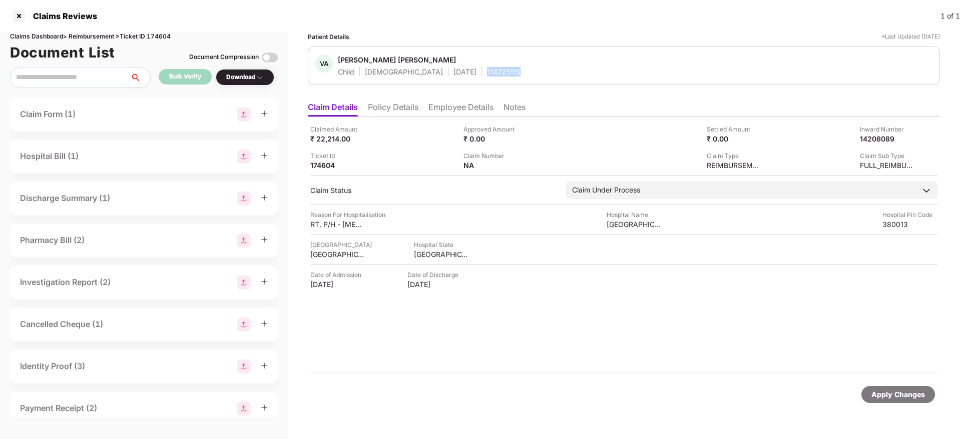
click at [487, 75] on div "11472511S" at bounding box center [504, 72] width 34 height 10
copy div "11472511S"
click at [392, 148] on div "Claimed Amount ₹ 22,214.00 Approved Amount ₹ 0.00 Settled Amount ₹ 0.00 Inward …" at bounding box center [623, 148] width 627 height 46
click at [386, 102] on li "Policy Details" at bounding box center [393, 109] width 51 height 15
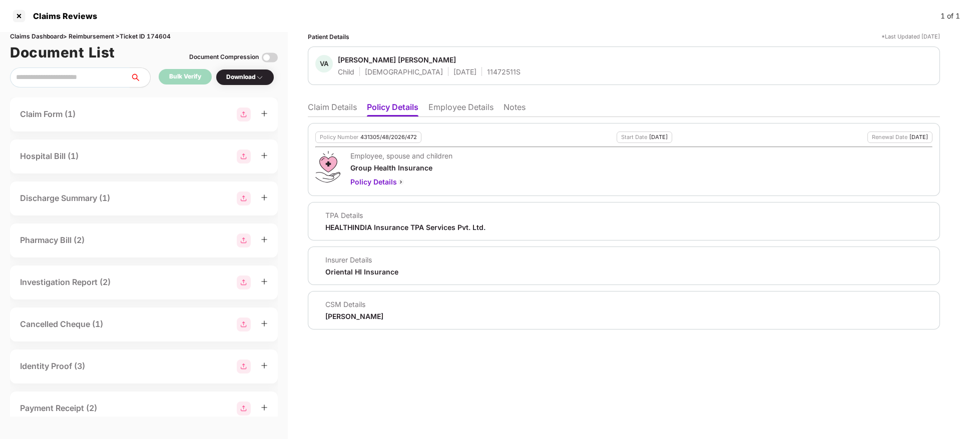
click at [337, 104] on li "Claim Details" at bounding box center [332, 109] width 49 height 15
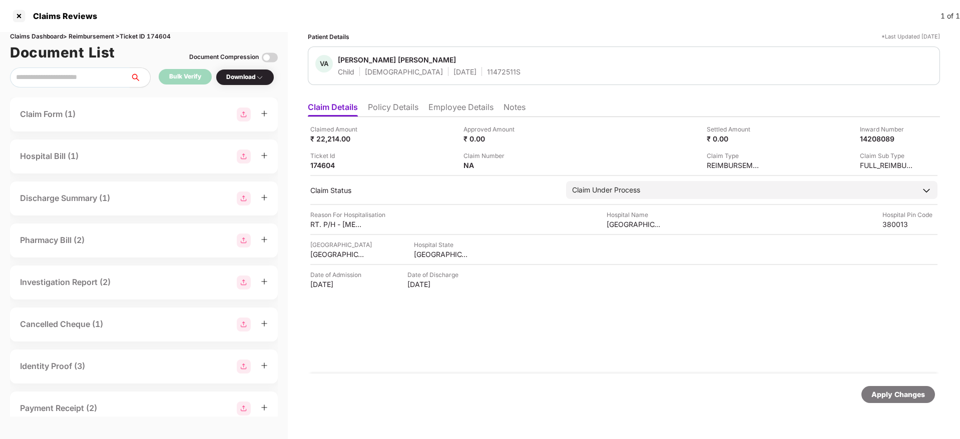
click at [394, 106] on li "Policy Details" at bounding box center [393, 109] width 51 height 15
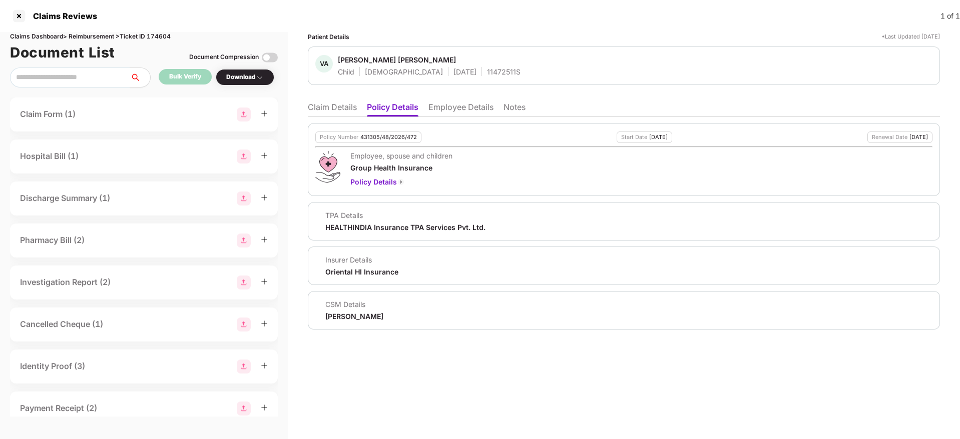
click at [325, 107] on li "Claim Details" at bounding box center [332, 109] width 49 height 15
